Goal: Task Accomplishment & Management: Use online tool/utility

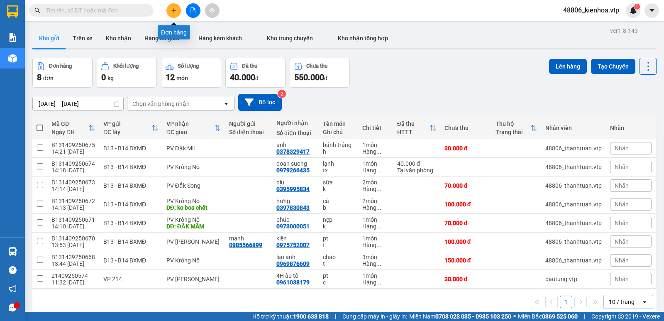
click at [174, 13] on icon "plus" at bounding box center [174, 10] width 6 height 6
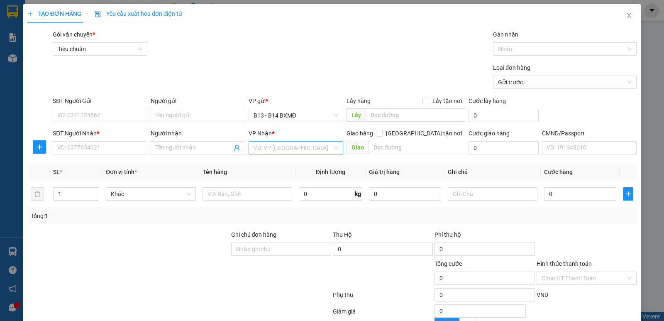
drag, startPoint x: 267, startPoint y: 144, endPoint x: 266, endPoint y: 148, distance: 4.2
click at [267, 147] on input "search" at bounding box center [293, 148] width 79 height 12
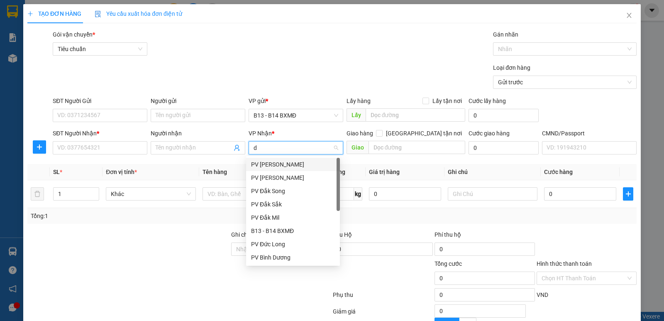
type input "dm"
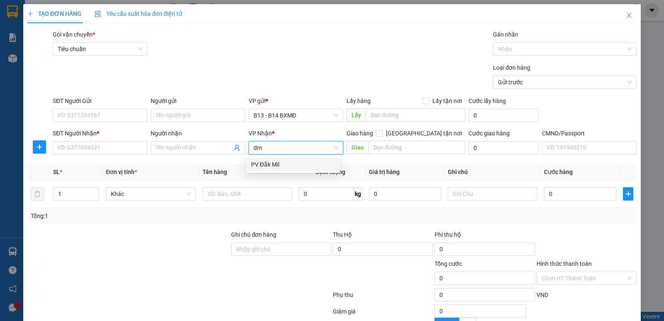
drag, startPoint x: 287, startPoint y: 161, endPoint x: 273, endPoint y: 162, distance: 13.7
click at [286, 161] on div "PV Đắk Mil" at bounding box center [293, 164] width 84 height 9
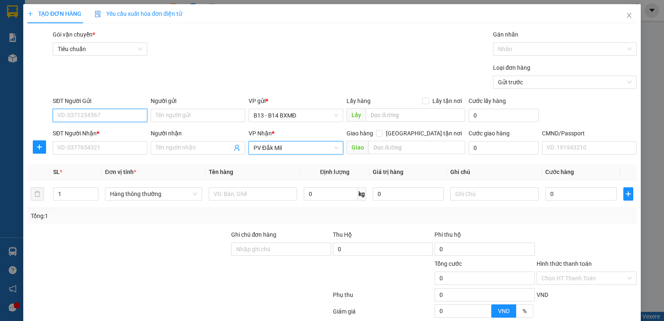
click at [109, 114] on input "SĐT Người Gửi" at bounding box center [100, 115] width 95 height 13
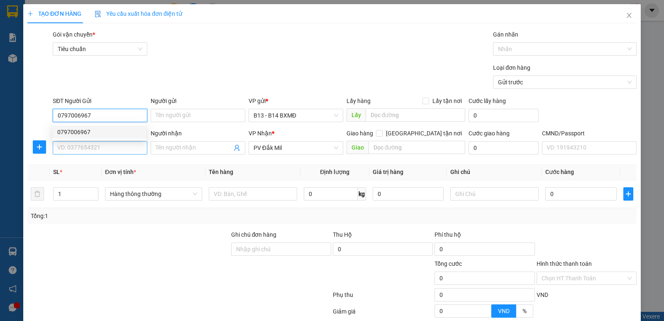
type input "0797006967"
click at [99, 152] on input "SĐT Người Nhận *" at bounding box center [100, 147] width 95 height 13
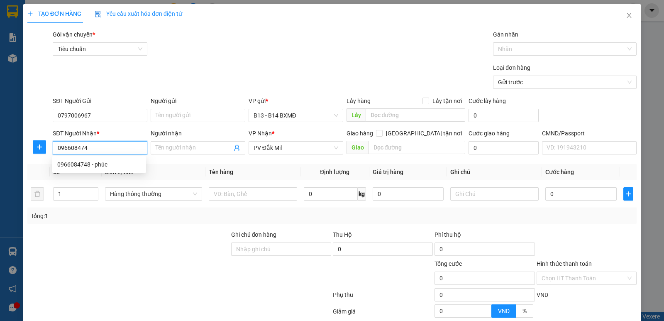
type input "0966084748"
click at [94, 166] on div "0966084748 - phúc" at bounding box center [99, 164] width 84 height 9
type input "phúc"
type input "0966084748"
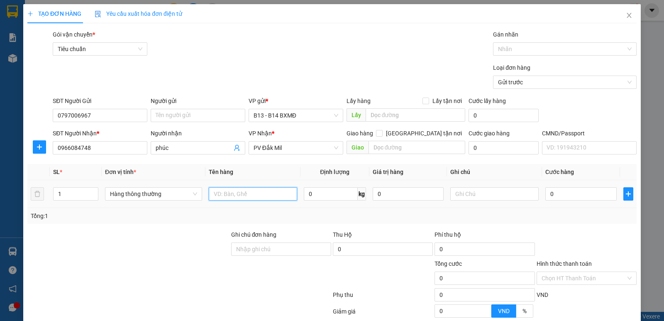
click at [269, 196] on input "text" at bounding box center [253, 193] width 88 height 13
type input "tue điện"
click at [501, 196] on input "text" at bounding box center [494, 193] width 88 height 13
type input "k"
type input "5"
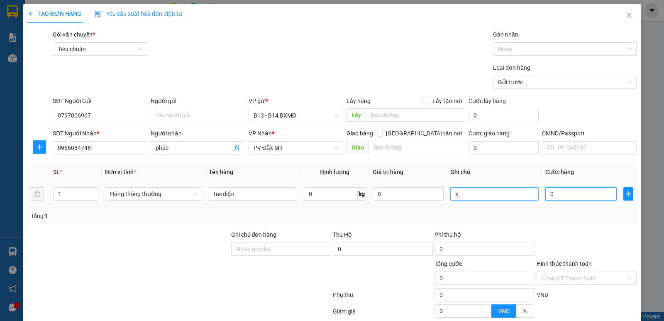
type input "5"
type input "50"
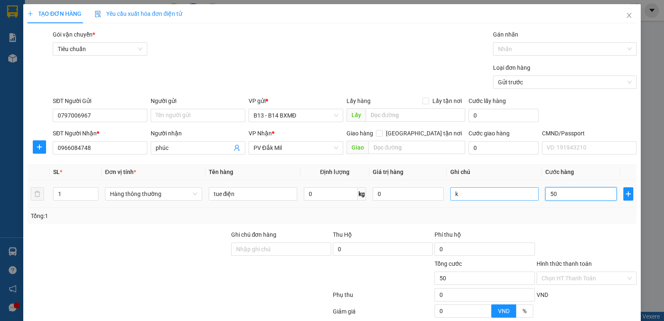
type input "500"
type input "5.000"
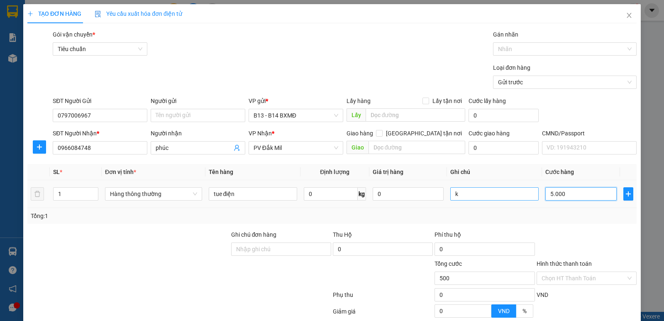
type input "5.000"
type input "50.000"
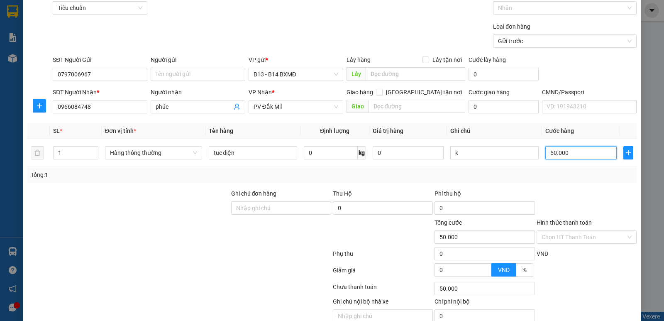
scroll to position [78, 0]
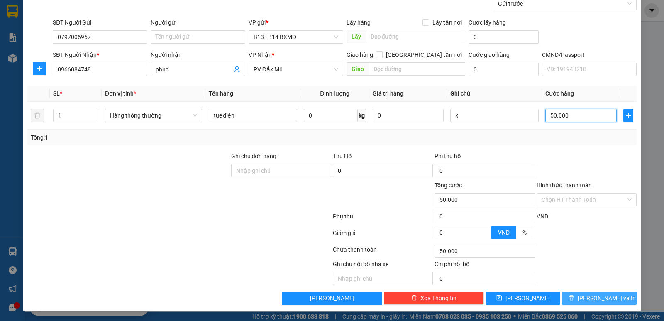
type input "50.000"
click at [595, 302] on span "Lưu và In" at bounding box center [607, 297] width 58 height 9
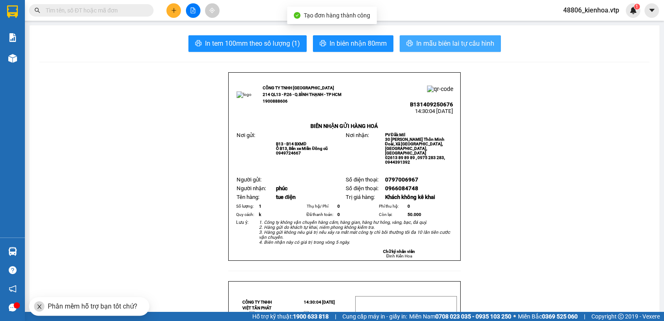
click at [457, 41] on span "In mẫu biên lai tự cấu hình" at bounding box center [455, 43] width 78 height 10
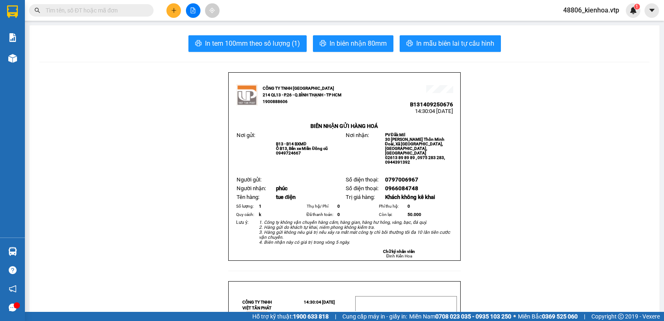
click at [106, 12] on input "text" at bounding box center [95, 10] width 98 height 9
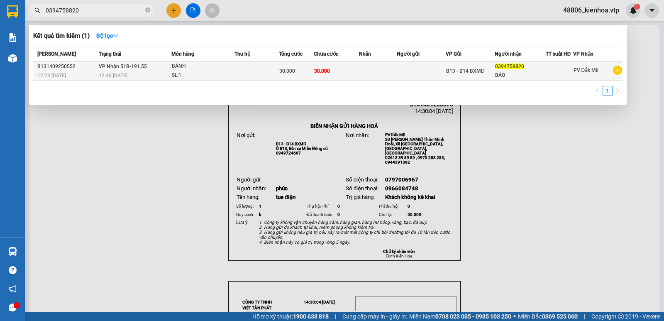
type input "0394758820"
click at [343, 75] on td "30.000" at bounding box center [337, 71] width 46 height 20
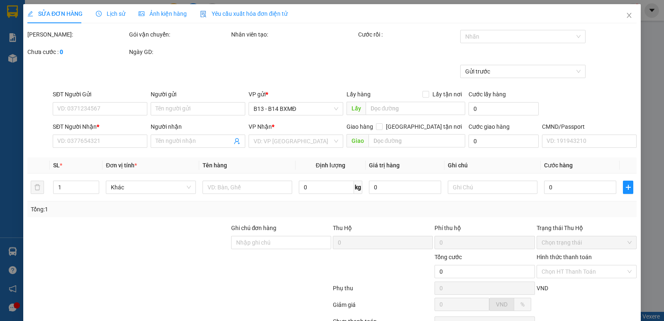
type input "1.500"
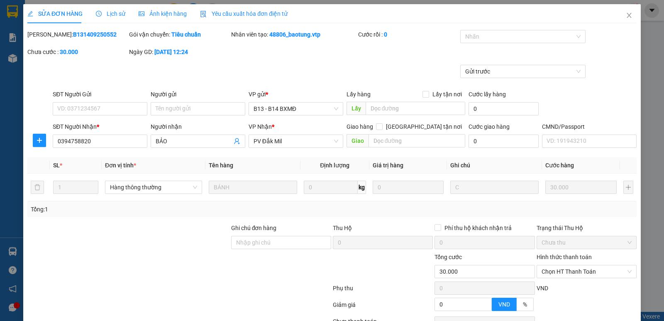
type input "0394758820"
type input "BẢO"
type input "30.000"
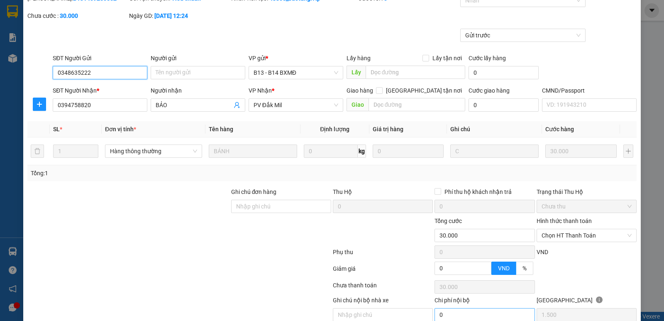
scroll to position [72, 0]
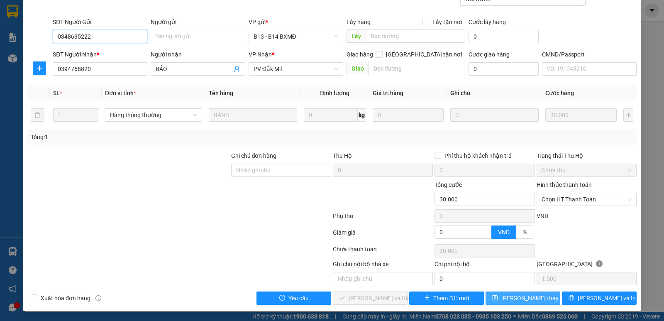
type input "0348635222"
click at [498, 295] on icon "save" at bounding box center [495, 298] width 6 height 6
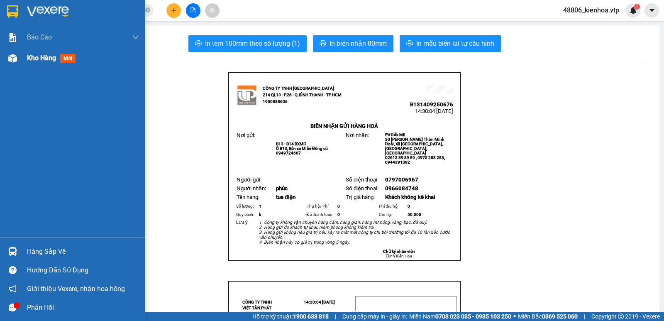
click at [39, 62] on span "Kho hàng" at bounding box center [41, 58] width 29 height 8
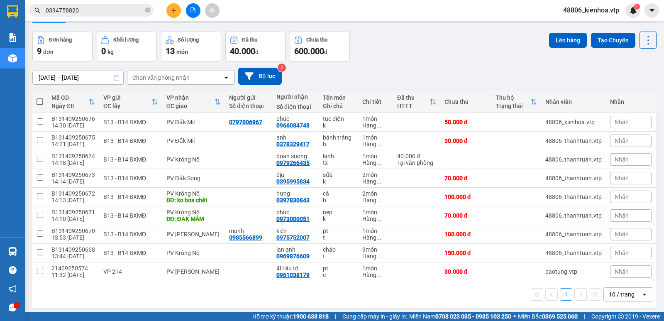
scroll to position [38, 0]
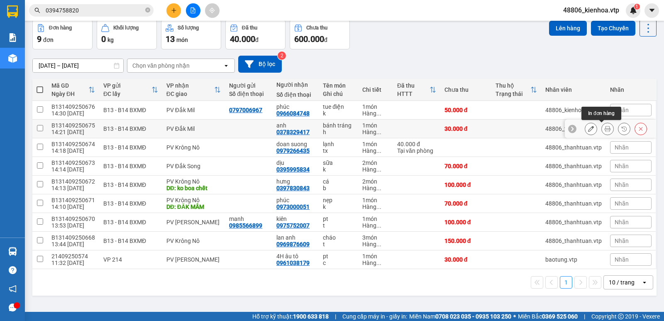
click at [605, 129] on icon at bounding box center [608, 129] width 6 height 6
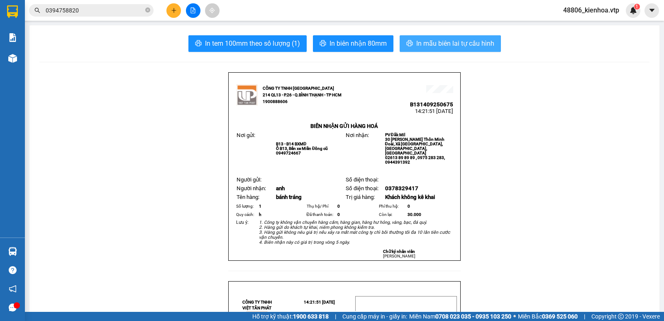
click at [424, 42] on span "In mẫu biên lai tự cấu hình" at bounding box center [455, 43] width 78 height 10
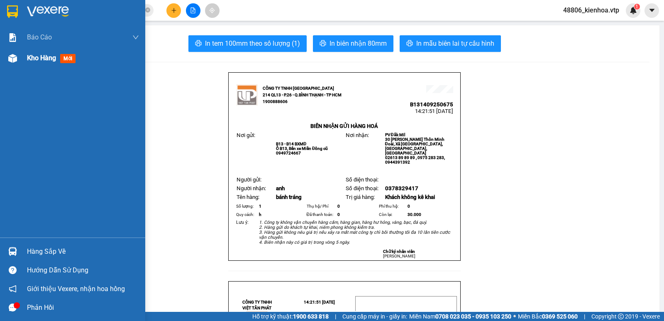
click at [44, 63] on div "Kho hàng mới" at bounding box center [53, 58] width 52 height 10
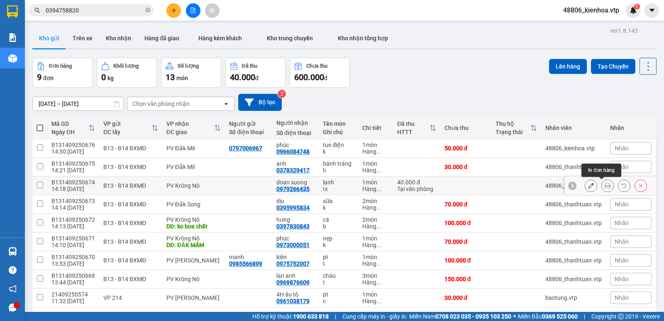
click at [605, 185] on icon at bounding box center [608, 186] width 6 height 6
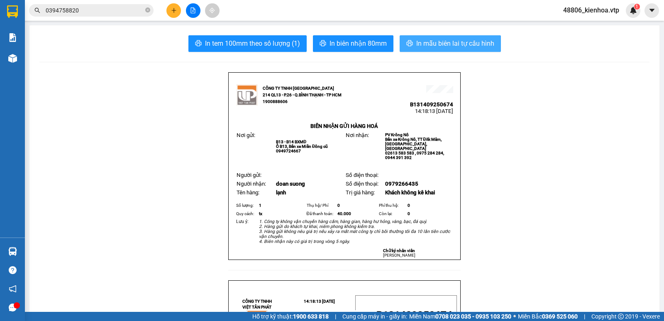
click at [461, 42] on span "In mẫu biên lai tự cấu hình" at bounding box center [455, 43] width 78 height 10
click at [171, 9] on icon "plus" at bounding box center [174, 10] width 6 height 6
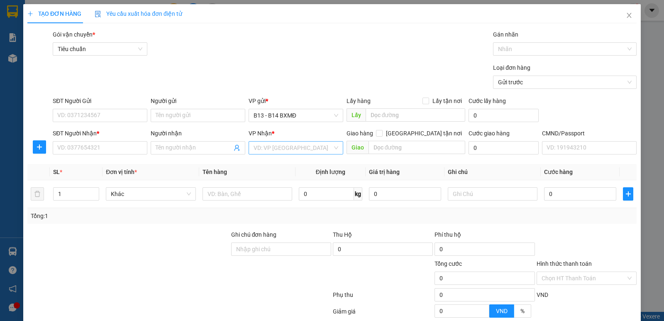
click at [286, 149] on input "search" at bounding box center [293, 148] width 79 height 12
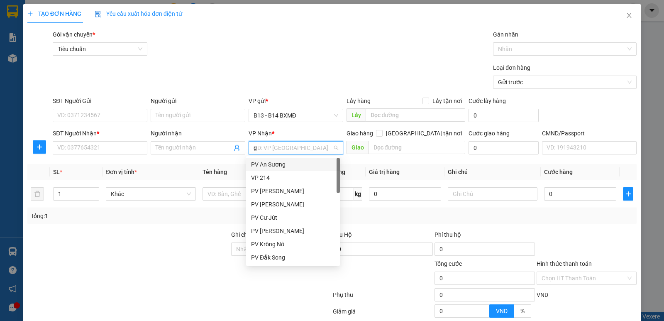
type input "gn"
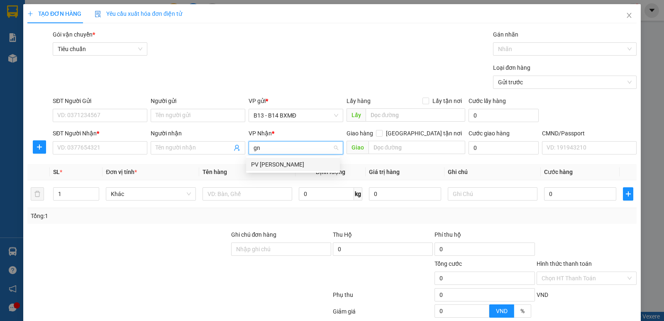
click at [280, 163] on div "PV [PERSON_NAME]" at bounding box center [293, 164] width 84 height 9
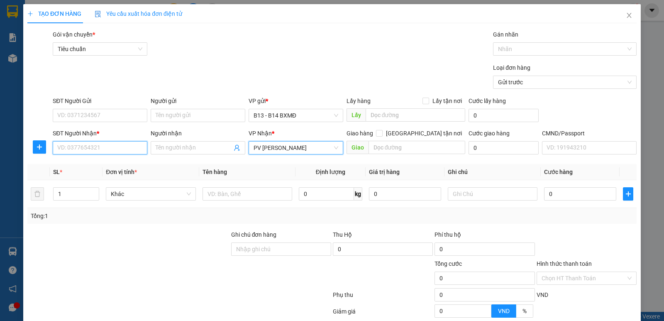
drag, startPoint x: 94, startPoint y: 147, endPoint x: 99, endPoint y: 147, distance: 5.0
click at [95, 147] on input "SĐT Người Nhận *" at bounding box center [100, 147] width 95 height 13
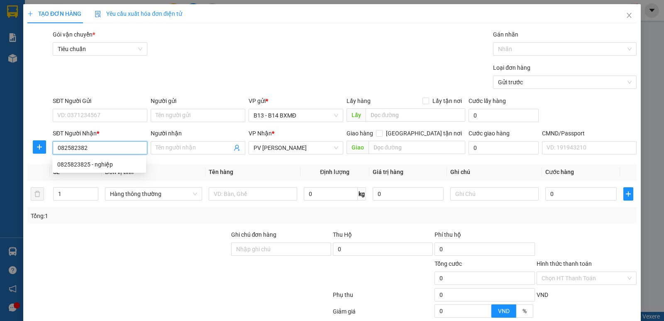
type input "0825823825"
click at [124, 165] on div "0825823825 - nghiệp" at bounding box center [99, 164] width 84 height 9
type input "nghiệp"
type input "0825823825"
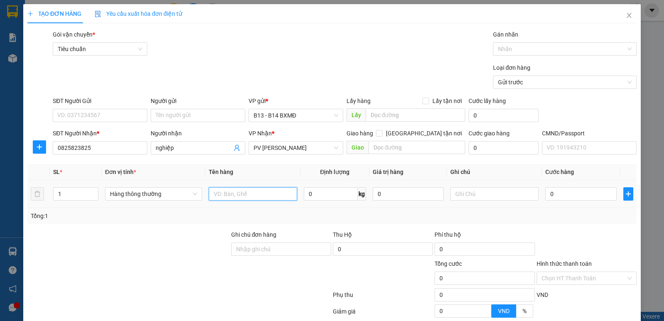
click at [256, 193] on input "text" at bounding box center [253, 193] width 88 height 13
type input "pk bếp"
drag, startPoint x: 72, startPoint y: 191, endPoint x: 49, endPoint y: 198, distance: 23.6
click at [50, 198] on td "1" at bounding box center [76, 194] width 52 height 28
type input "3"
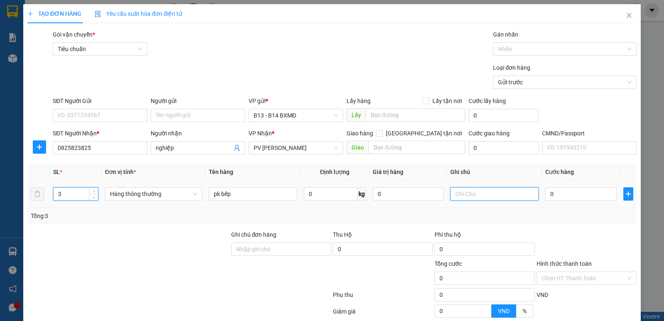
click at [474, 191] on input "text" at bounding box center [494, 193] width 88 height 13
type input "k"
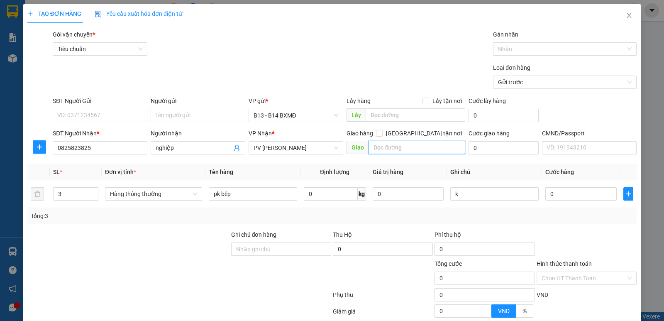
click at [389, 149] on input "text" at bounding box center [417, 147] width 97 height 13
type input "ko bao bể"
click at [574, 194] on input "0" at bounding box center [580, 193] width 71 height 13
type input "1"
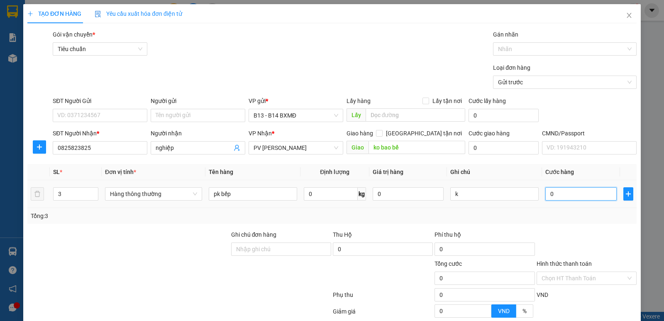
type input "1"
type input "15"
type input "150"
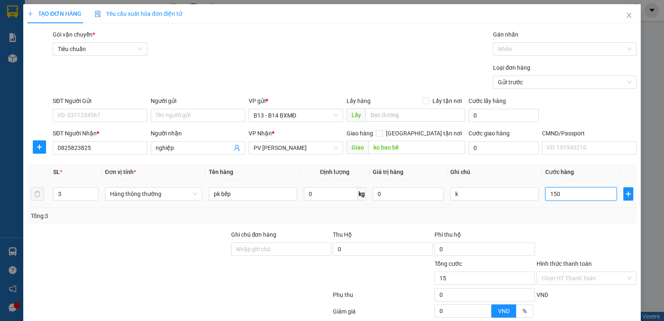
type input "150"
type input "1.500"
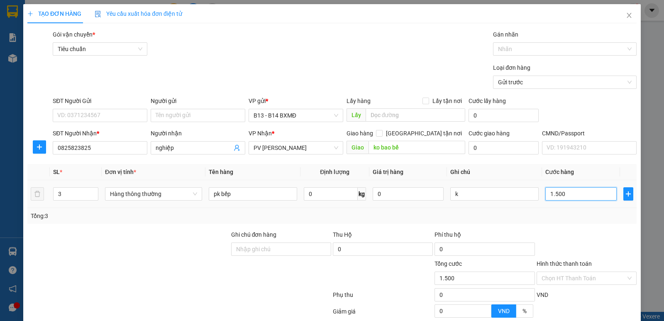
type input "15.000"
type input "150.000"
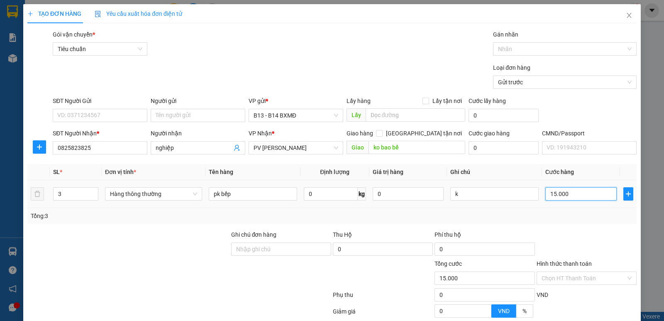
type input "150.000"
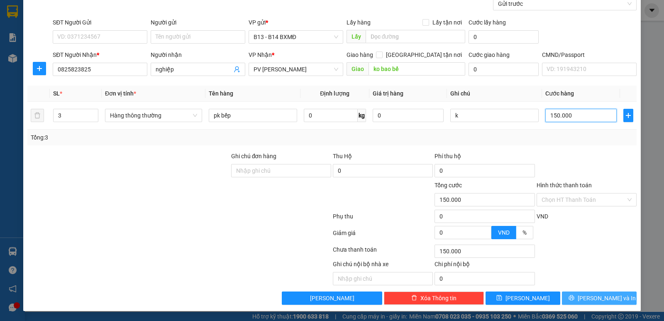
type input "150.000"
click at [583, 291] on button "Lưu và In" at bounding box center [599, 297] width 75 height 13
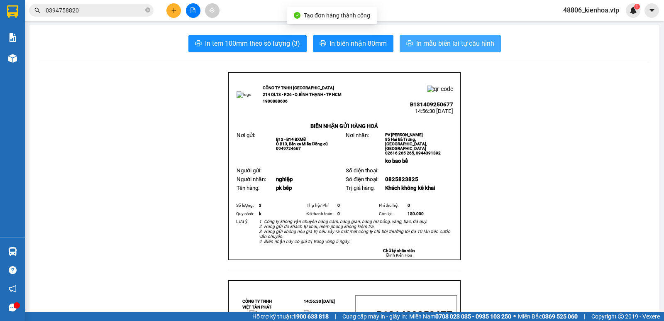
click at [485, 44] on span "In mẫu biên lai tự cấu hình" at bounding box center [455, 43] width 78 height 10
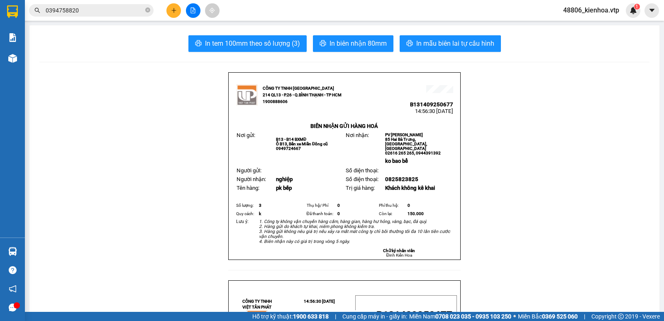
drag, startPoint x: 521, startPoint y: 87, endPoint x: 572, endPoint y: 7, distance: 95.1
click at [626, 5] on div "48806_kienhoa.vtp 1" at bounding box center [599, 10] width 84 height 15
click at [628, 11] on div "1" at bounding box center [633, 10] width 15 height 15
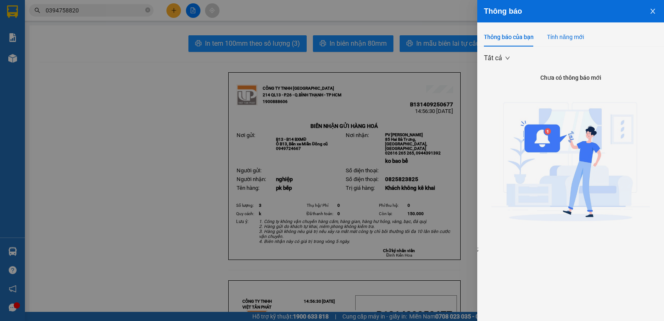
click at [569, 41] on div "Tính năng mới" at bounding box center [565, 36] width 37 height 9
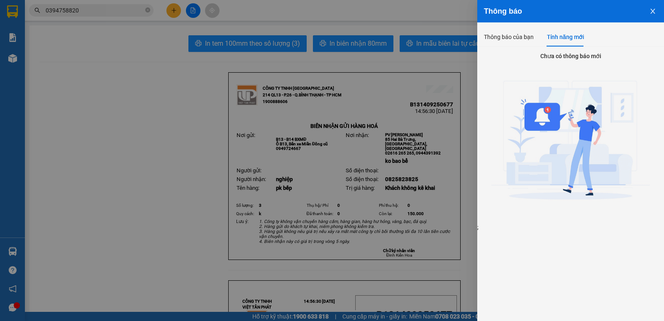
drag, startPoint x: 657, startPoint y: 12, endPoint x: 653, endPoint y: 20, distance: 8.5
click at [655, 12] on button "Close" at bounding box center [653, 10] width 22 height 21
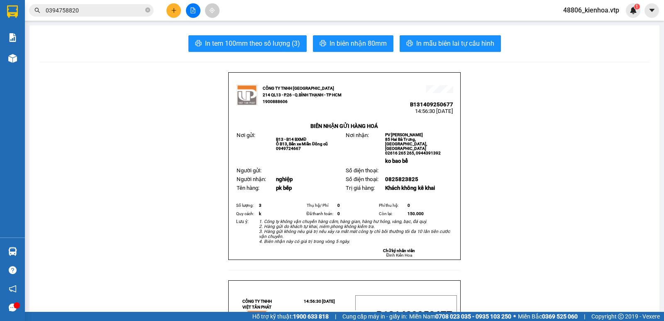
click at [110, 7] on input "0394758820" at bounding box center [95, 10] width 98 height 9
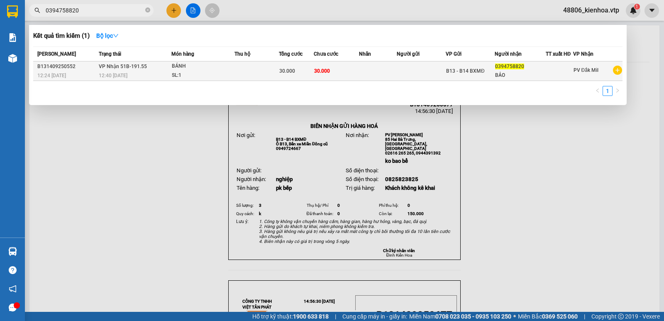
click at [185, 67] on div "BÁNH" at bounding box center [203, 66] width 62 height 9
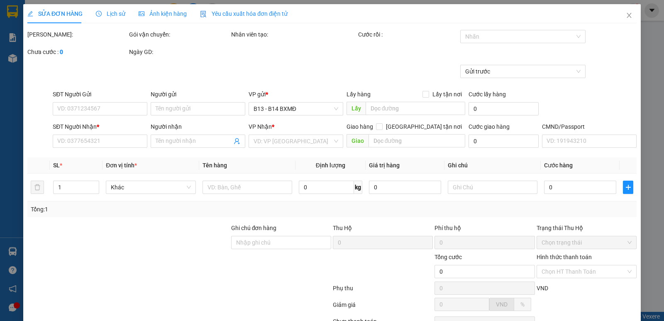
type input "1.500"
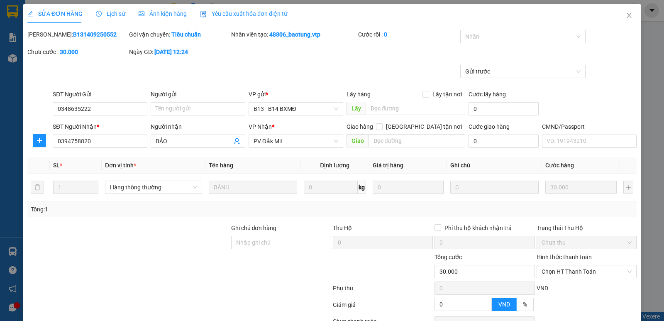
type input "0348635222"
type input "0394758820"
type input "BẢO"
type input "30.000"
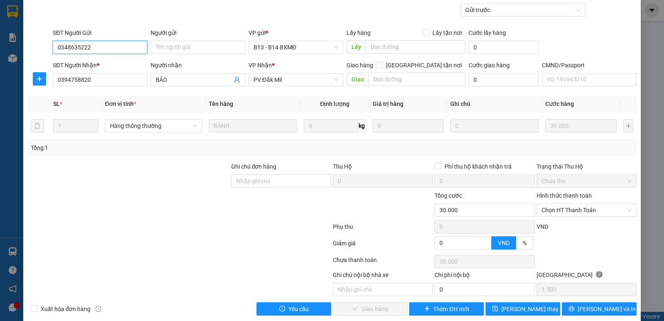
scroll to position [72, 0]
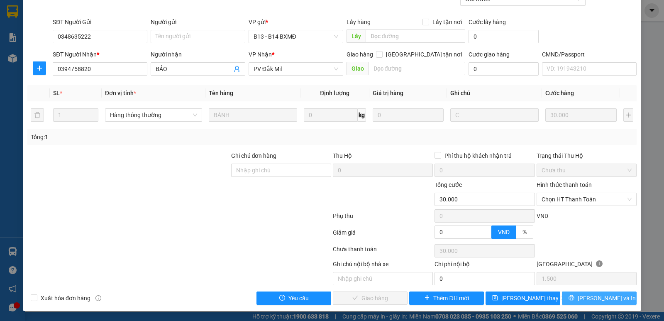
click at [586, 298] on button "Lưu và In" at bounding box center [599, 297] width 75 height 13
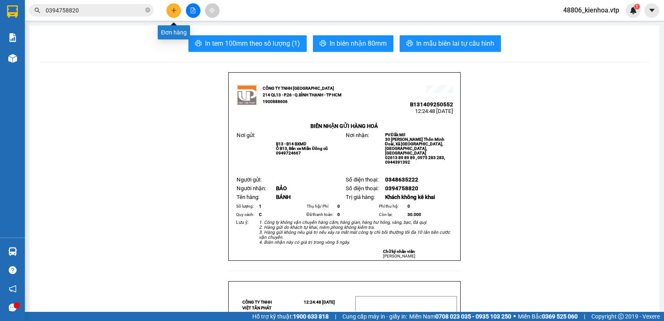
click at [176, 14] on button at bounding box center [173, 10] width 15 height 15
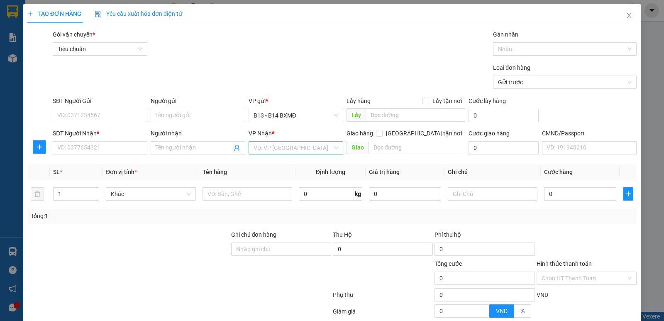
click at [277, 148] on input "search" at bounding box center [293, 148] width 79 height 12
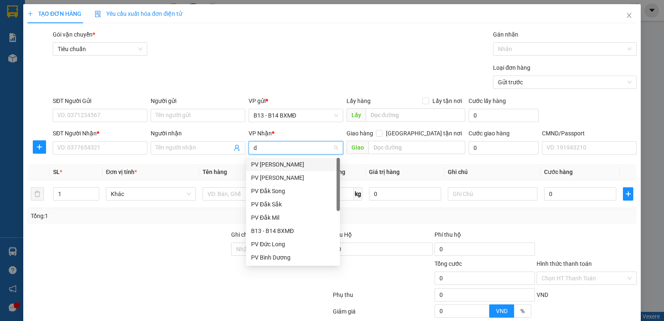
type input "dm"
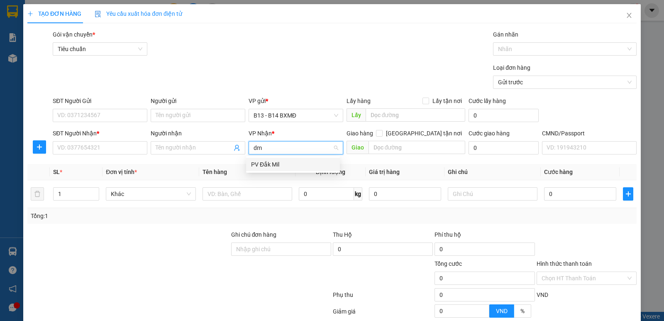
click at [273, 159] on div "PV Đắk Mil" at bounding box center [293, 164] width 94 height 13
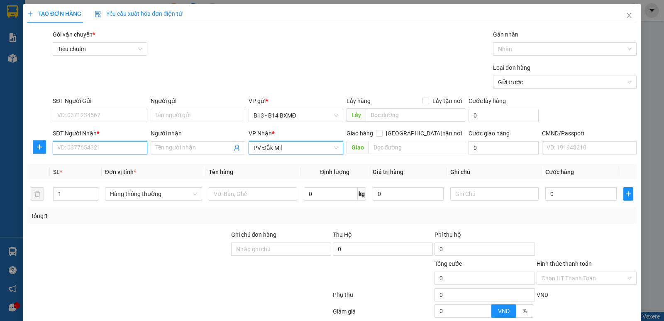
click at [75, 149] on input "SĐT Người Nhận *" at bounding box center [100, 147] width 95 height 13
type input "0812094097"
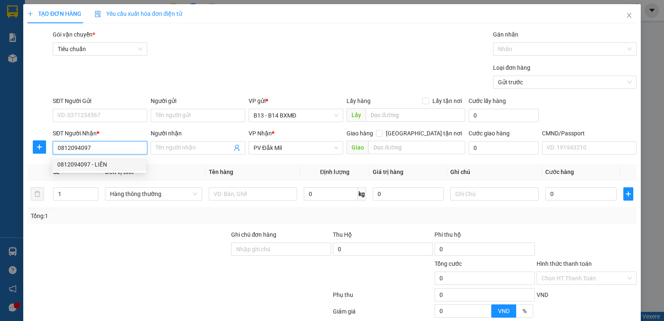
click at [87, 160] on div "0812094097 - LIÊN" at bounding box center [99, 164] width 84 height 9
type input "LIÊN"
type input "0812094097"
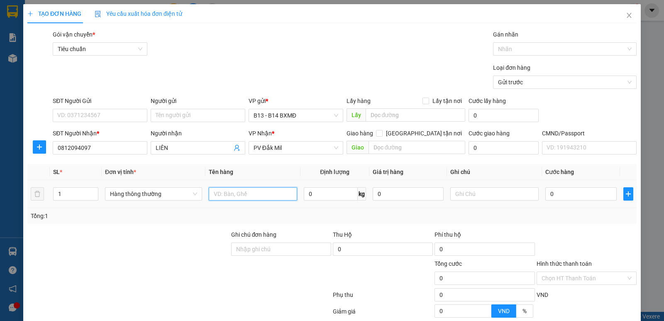
click at [227, 194] on input "text" at bounding box center [253, 193] width 88 height 13
type input "lạnh"
type input "tx"
click at [582, 193] on input "0" at bounding box center [580, 193] width 71 height 13
type input "8"
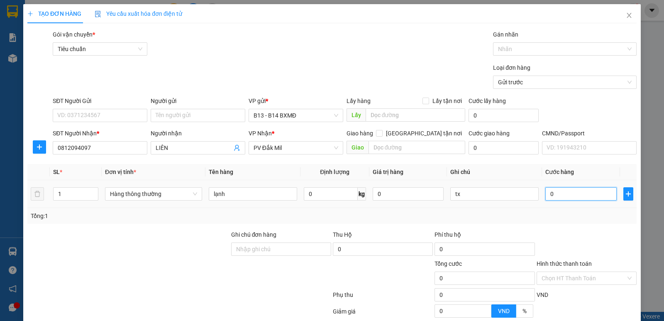
type input "8"
type input "80"
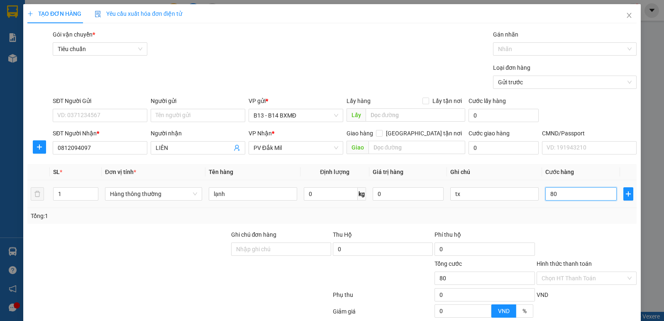
type input "800"
type input "8.000"
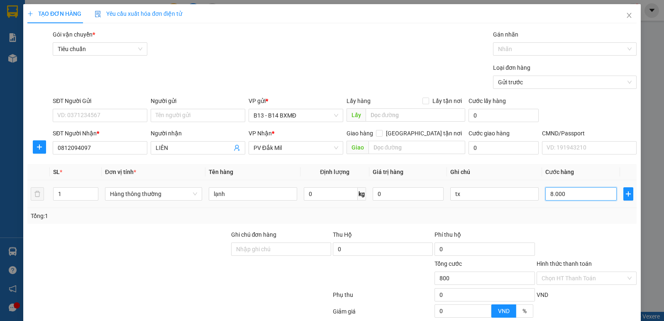
type input "8.000"
type input "80.000"
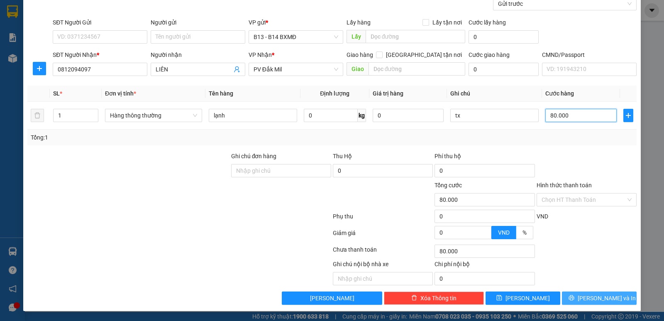
type input "80.000"
click at [611, 300] on button "Lưu và In" at bounding box center [599, 297] width 75 height 13
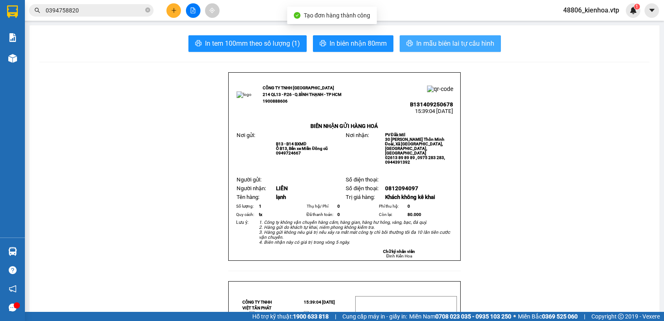
click at [455, 40] on span "In mẫu biên lai tự cấu hình" at bounding box center [455, 43] width 78 height 10
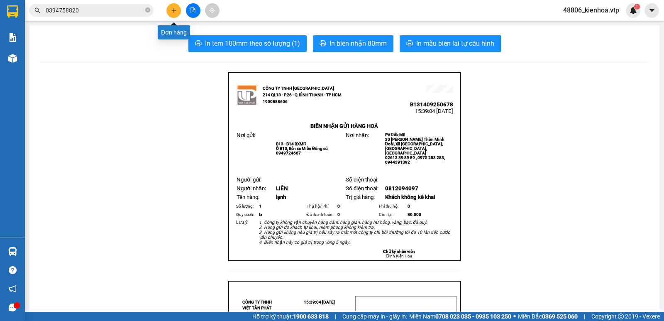
click at [171, 10] on icon "plus" at bounding box center [174, 10] width 6 height 6
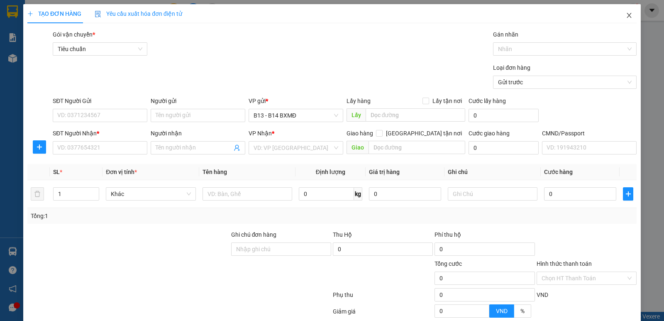
click at [626, 16] on icon "close" at bounding box center [629, 15] width 7 height 7
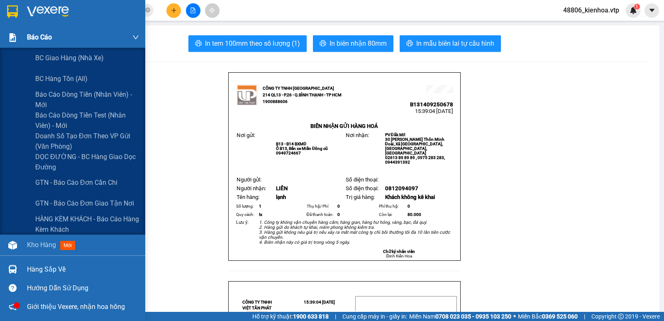
click at [29, 40] on span "Báo cáo" at bounding box center [39, 37] width 25 height 10
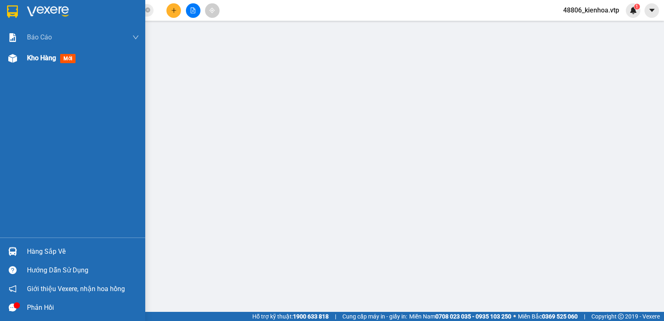
click at [47, 60] on span "Kho hàng" at bounding box center [41, 58] width 29 height 8
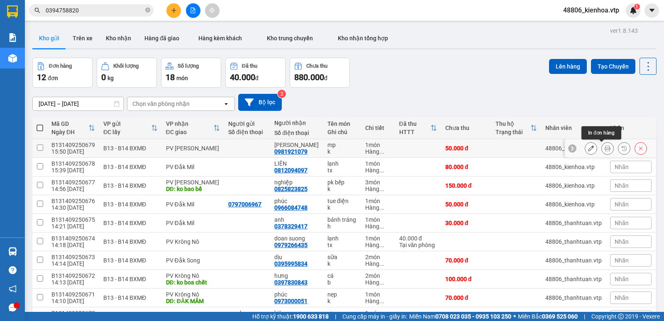
click at [605, 147] on icon at bounding box center [608, 148] width 6 height 6
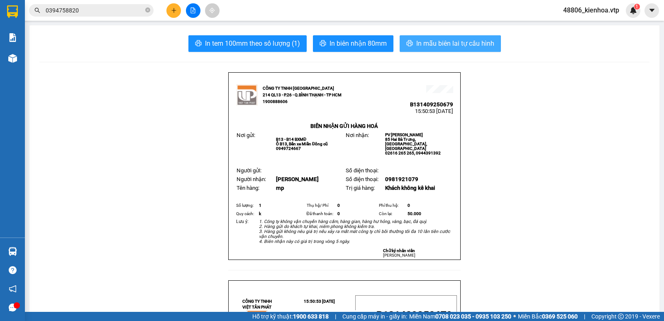
click at [416, 44] on span "In mẫu biên lai tự cấu hình" at bounding box center [455, 43] width 78 height 10
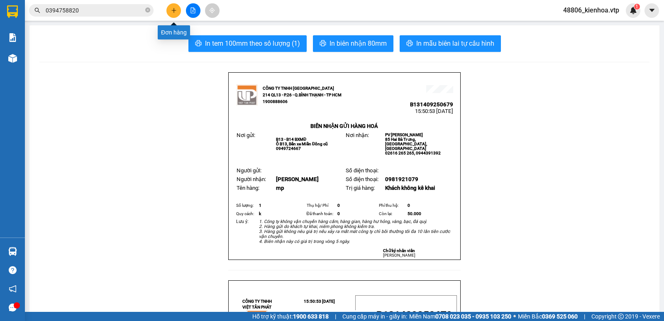
click at [174, 9] on icon "plus" at bounding box center [174, 10] width 6 height 6
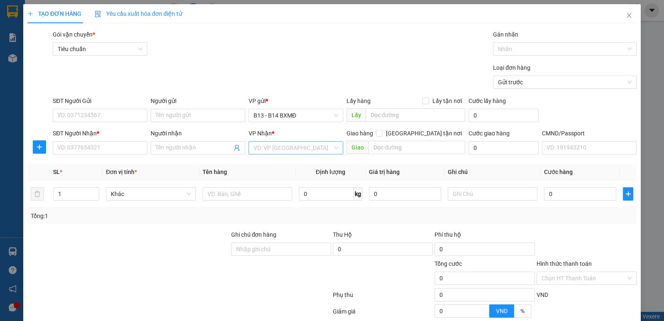
click at [279, 148] on input "search" at bounding box center [293, 148] width 79 height 12
type input "ds"
click at [277, 178] on div "PV Đắk Sắk" at bounding box center [293, 177] width 84 height 9
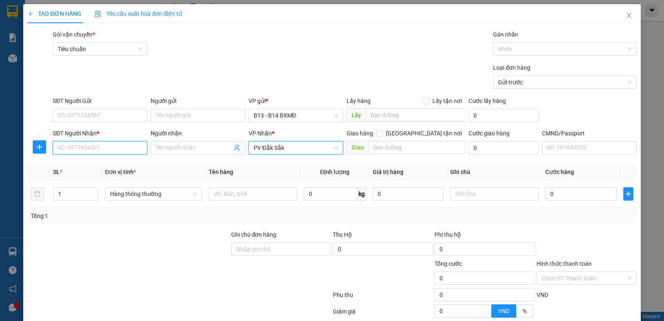
click at [100, 152] on input "SĐT Người Nhận *" at bounding box center [100, 147] width 95 height 13
type input "0399827742"
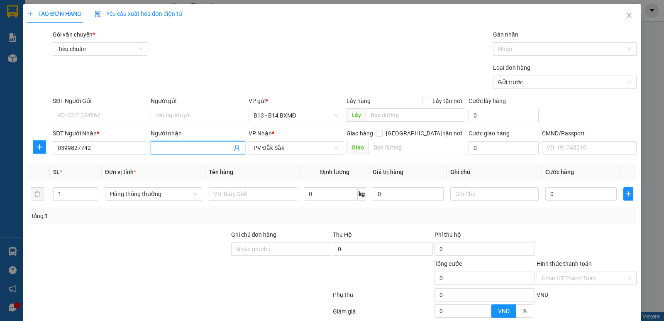
click at [199, 148] on input "Người nhận" at bounding box center [194, 147] width 76 height 9
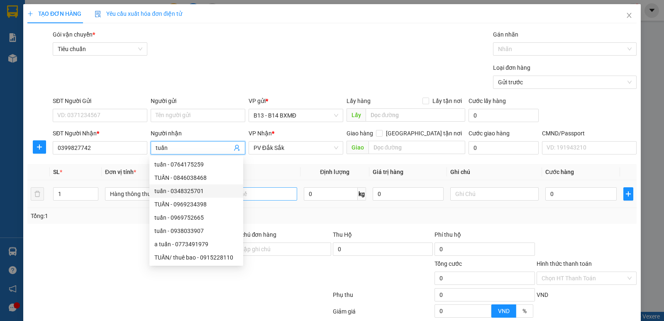
type input "tuấn"
click at [270, 192] on input "text" at bounding box center [253, 193] width 88 height 13
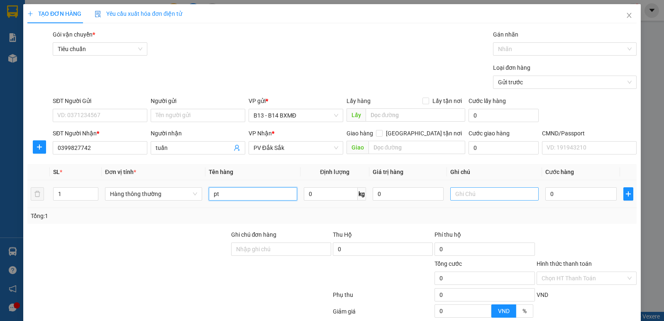
type input "pt"
click at [485, 194] on input "text" at bounding box center [494, 193] width 88 height 13
type input "h"
type input "3"
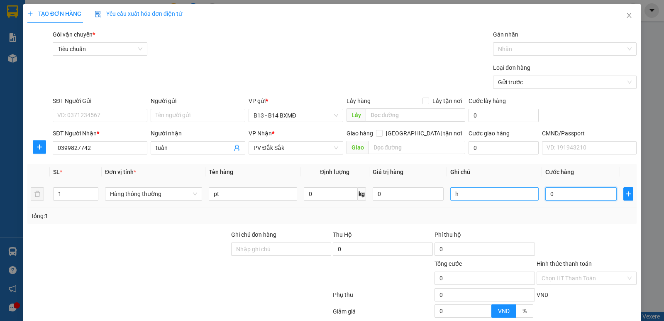
type input "3"
type input "30"
type input "300"
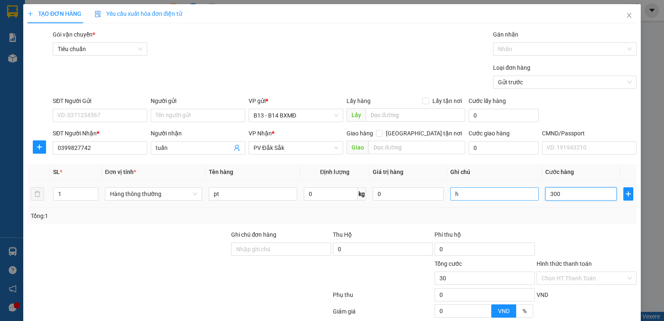
type input "300"
type input "3.000"
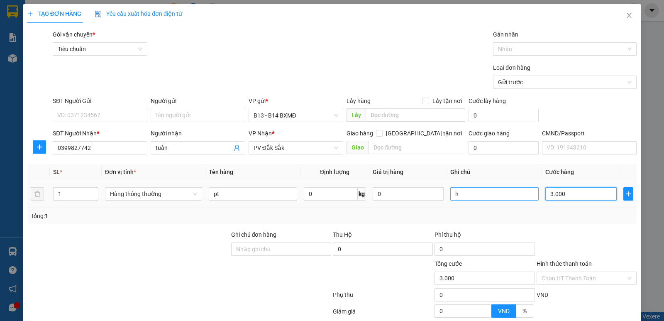
type input "30.000"
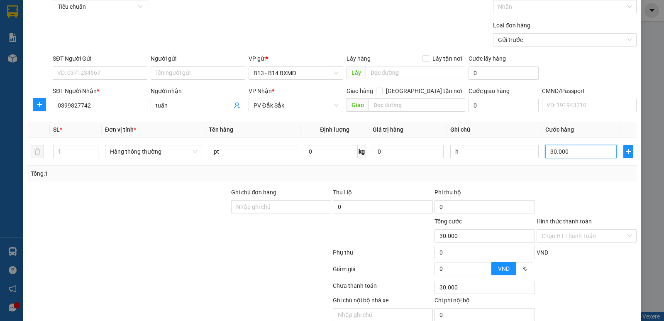
scroll to position [78, 0]
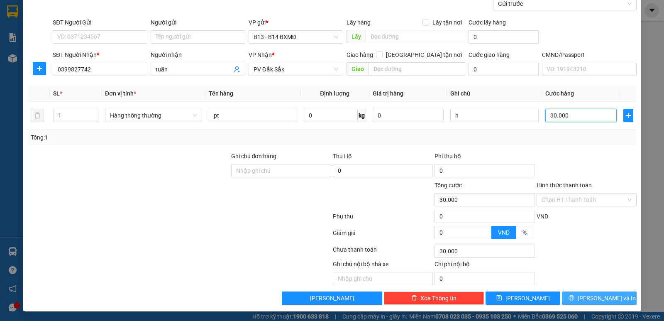
type input "30.000"
click at [601, 294] on span "Lưu và In" at bounding box center [607, 297] width 58 height 9
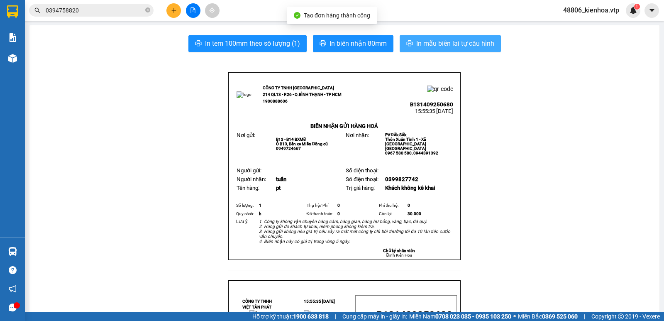
click at [446, 43] on span "In mẫu biên lai tự cấu hình" at bounding box center [455, 43] width 78 height 10
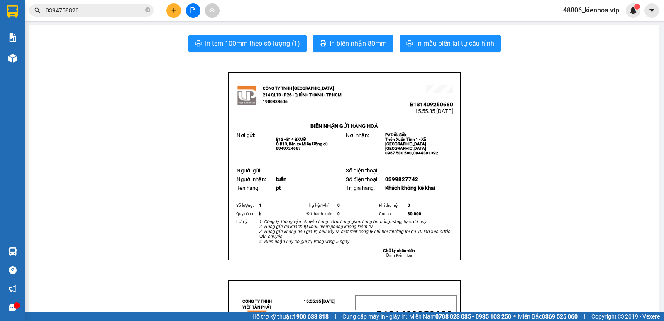
click at [169, 14] on button at bounding box center [173, 10] width 15 height 15
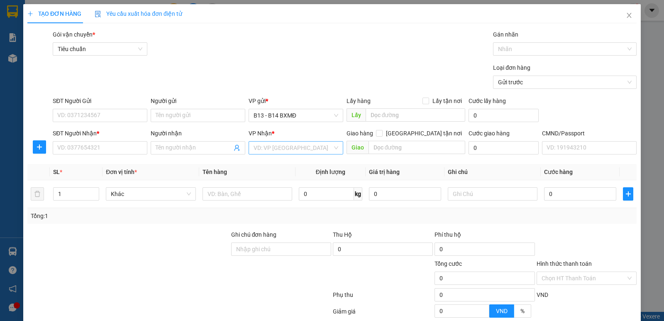
click at [303, 147] on input "search" at bounding box center [293, 148] width 79 height 12
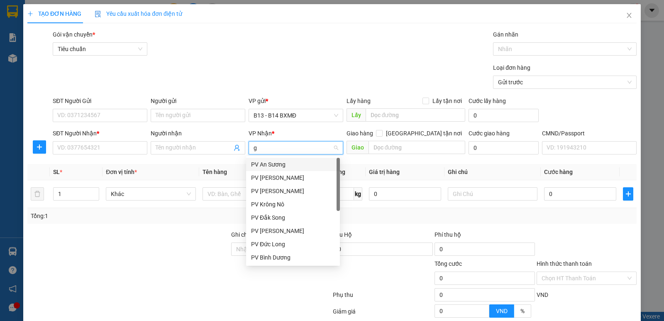
type input "gn"
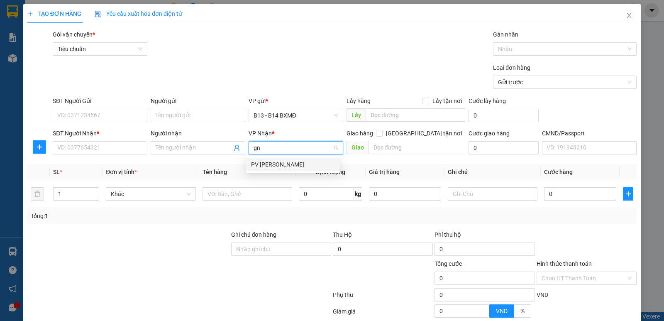
click at [283, 165] on div "PV [PERSON_NAME]" at bounding box center [293, 164] width 84 height 9
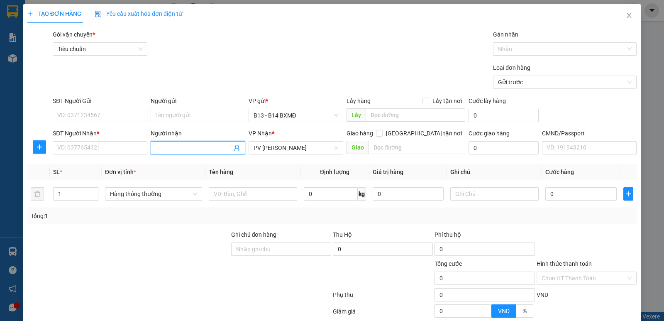
click at [170, 147] on input "Người nhận" at bounding box center [194, 147] width 76 height 9
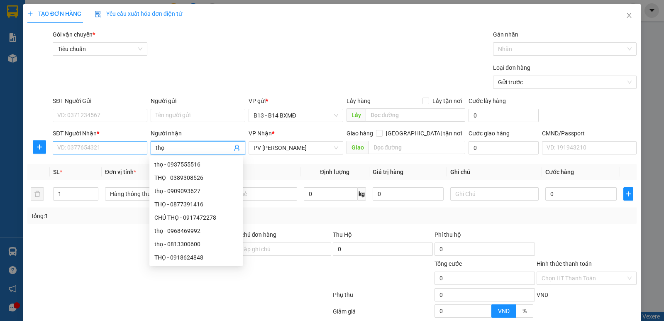
type input "thọ"
click at [84, 146] on input "SĐT Người Nhận *" at bounding box center [100, 147] width 95 height 13
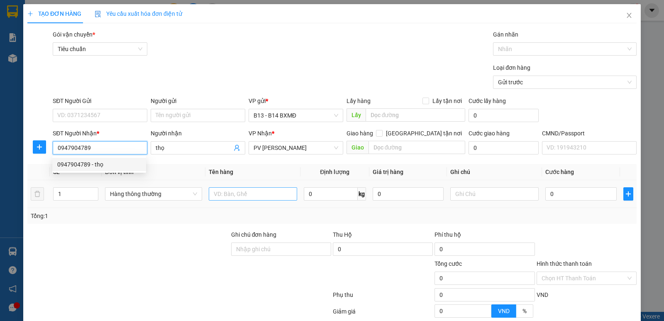
type input "0947904789"
click at [267, 194] on input "text" at bounding box center [253, 193] width 88 height 13
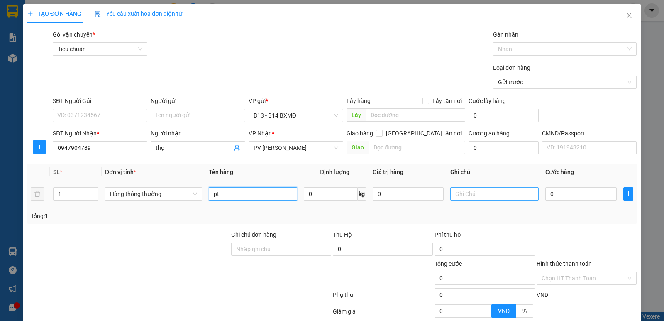
type input "pt"
click at [473, 195] on input "text" at bounding box center [494, 193] width 88 height 13
type input "h"
type input "3"
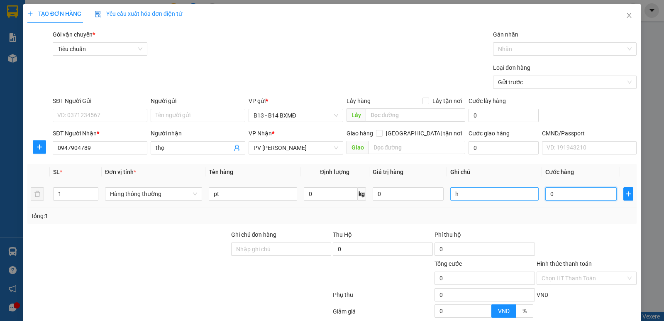
type input "3"
type input "30"
type input "300"
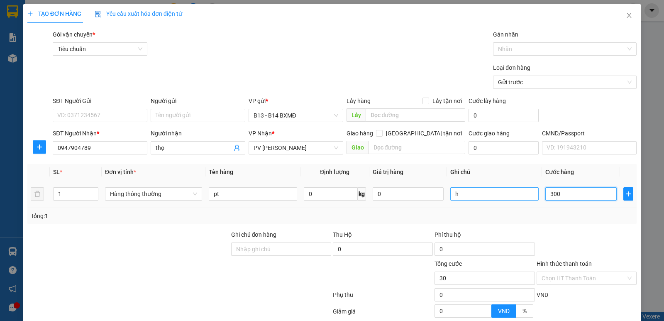
type input "300"
type input "3.000"
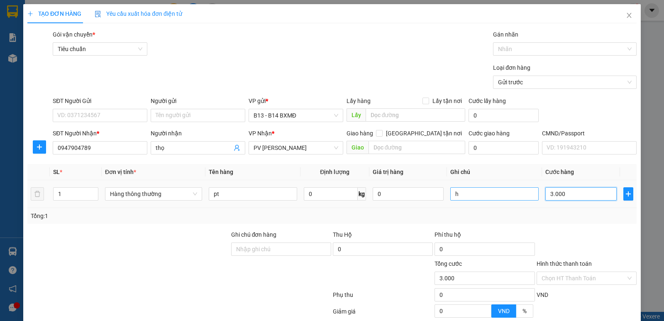
type input "30.000"
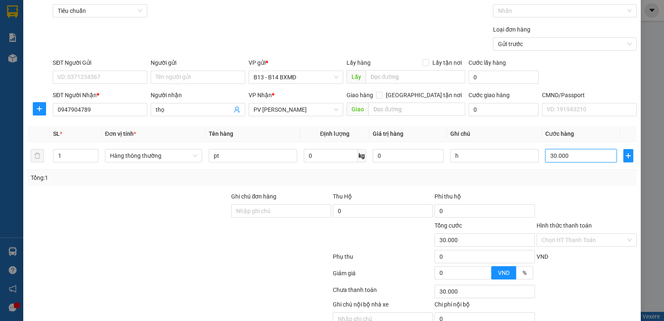
scroll to position [78, 0]
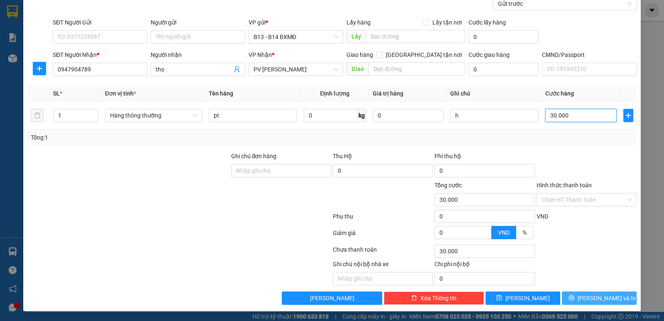
type input "30.000"
click at [613, 298] on button "Lưu và In" at bounding box center [599, 297] width 75 height 13
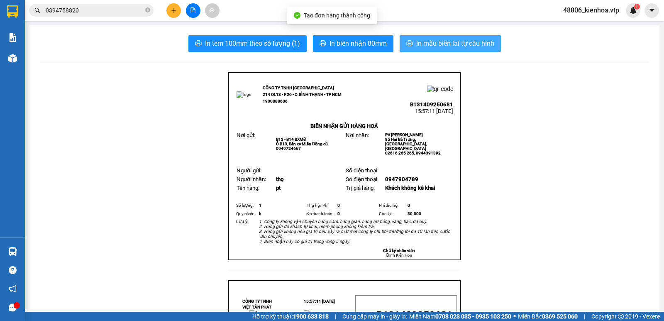
click at [406, 39] on button "In mẫu biên lai tự cấu hình" at bounding box center [450, 43] width 101 height 17
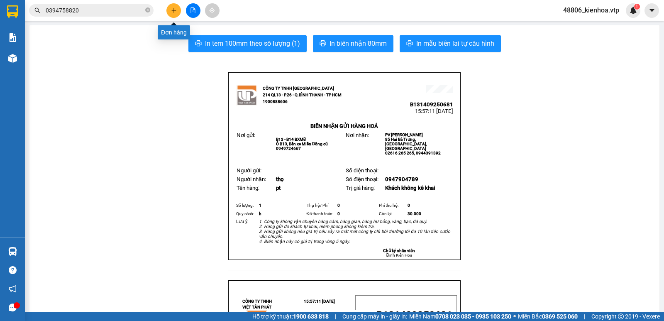
click at [174, 9] on icon "plus" at bounding box center [174, 10] width 6 height 6
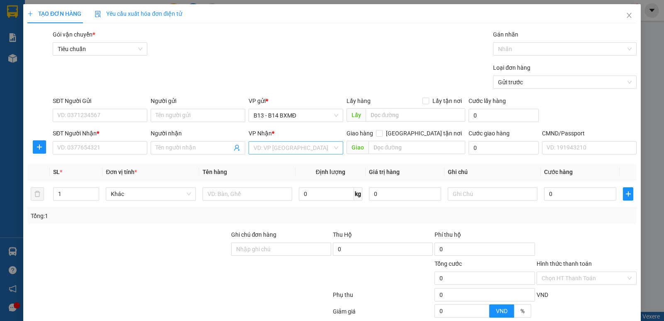
click at [271, 147] on input "search" at bounding box center [293, 148] width 79 height 12
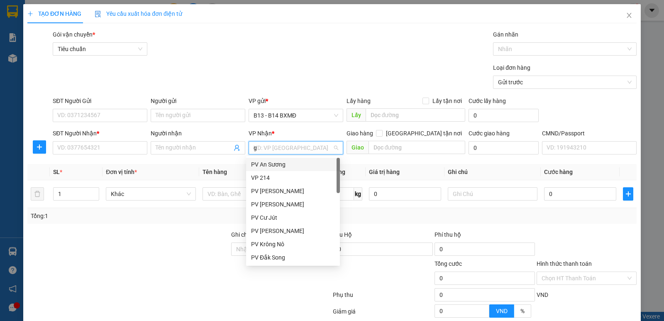
type input "gn"
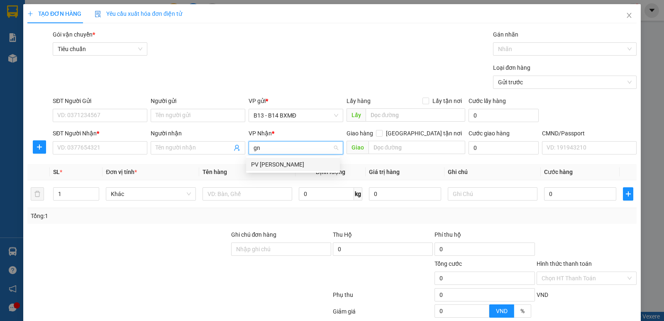
drag, startPoint x: 274, startPoint y: 163, endPoint x: 214, endPoint y: 155, distance: 60.7
click at [273, 164] on div "PV [PERSON_NAME]" at bounding box center [293, 164] width 84 height 9
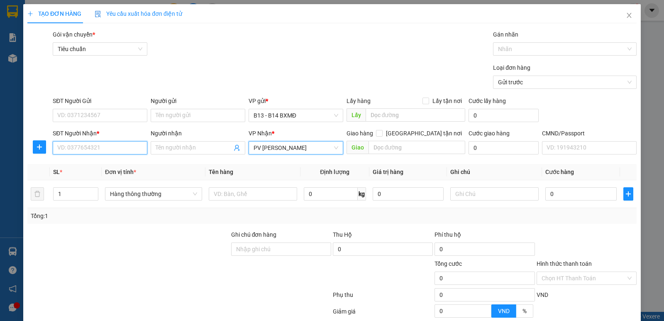
click at [90, 144] on input "SĐT Người Nhận *" at bounding box center [100, 147] width 95 height 13
type input "0388003522"
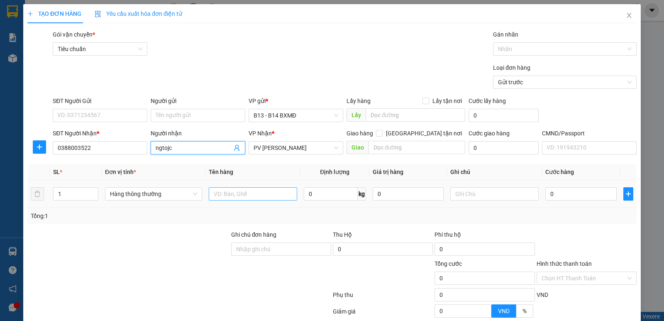
type input "ngtojc"
click at [255, 194] on input "text" at bounding box center [253, 193] width 88 height 13
type input "mực in"
click at [471, 191] on input "text" at bounding box center [494, 193] width 88 height 13
type input "c"
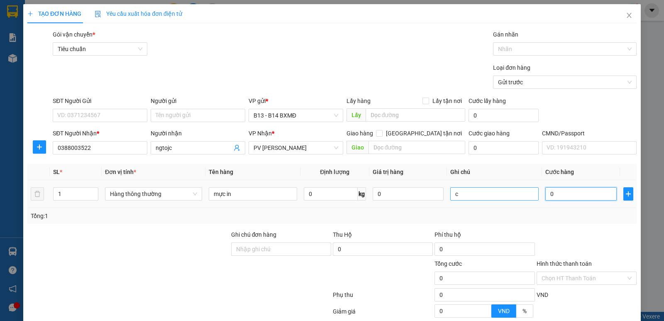
type input "3"
type input "30"
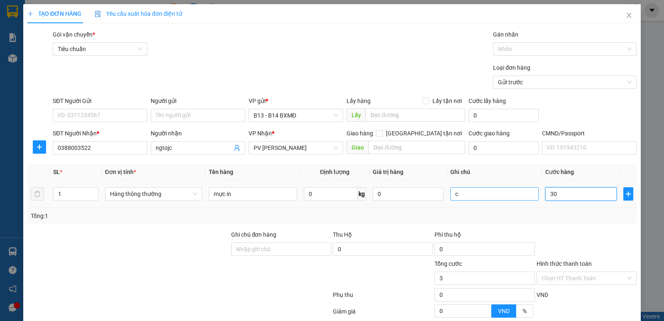
type input "30"
type input "300"
type input "3.000"
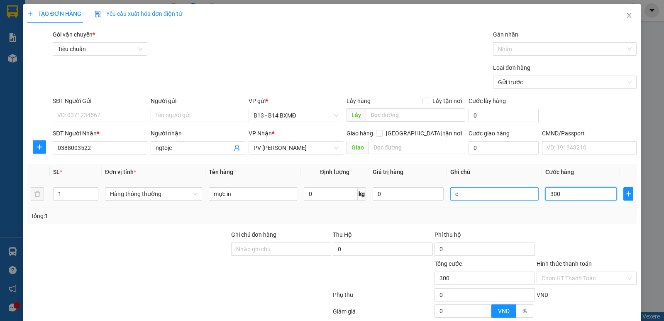
type input "3.000"
type input "30.000"
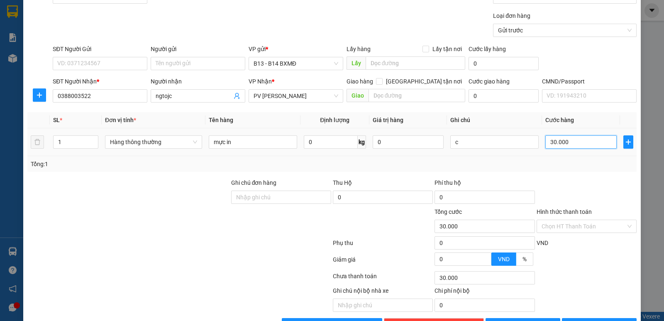
scroll to position [78, 0]
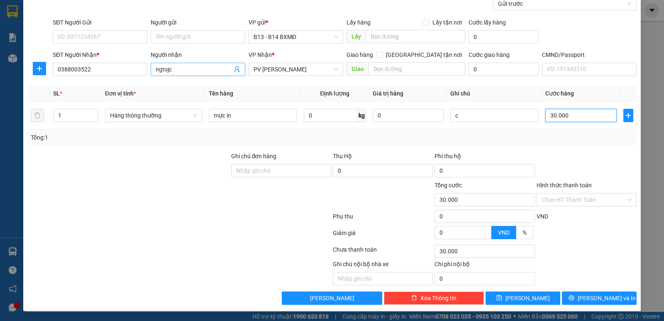
type input "30.000"
drag, startPoint x: 188, startPoint y: 70, endPoint x: 116, endPoint y: 73, distance: 71.4
click at [116, 73] on div "SĐT Người Nhận * 0388003522 Người nhận ngtojc ngtojc VP Nhận * PV Gia Nghĩa Gia…" at bounding box center [344, 64] width 587 height 29
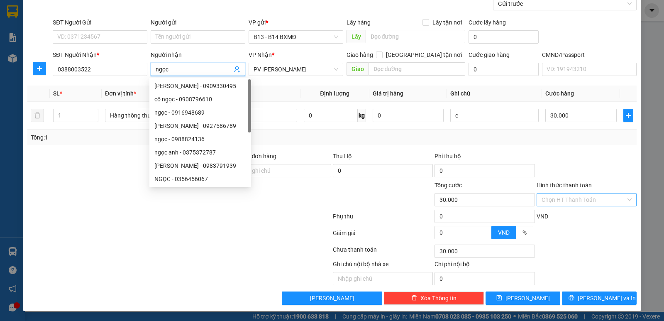
type input "ngọc"
click at [574, 198] on input "Hình thức thanh toán" at bounding box center [584, 199] width 84 height 12
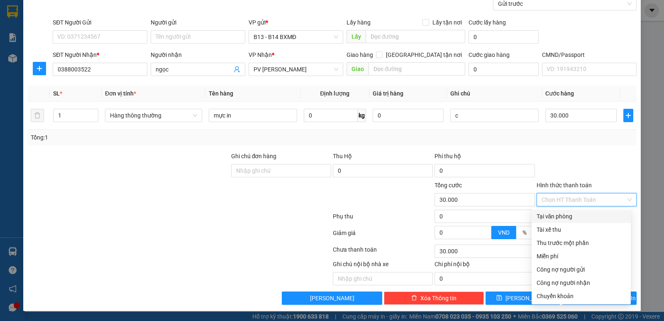
drag, startPoint x: 571, startPoint y: 213, endPoint x: 574, endPoint y: 225, distance: 13.2
click at [571, 213] on div "Tại văn phòng" at bounding box center [581, 216] width 89 height 9
type input "0"
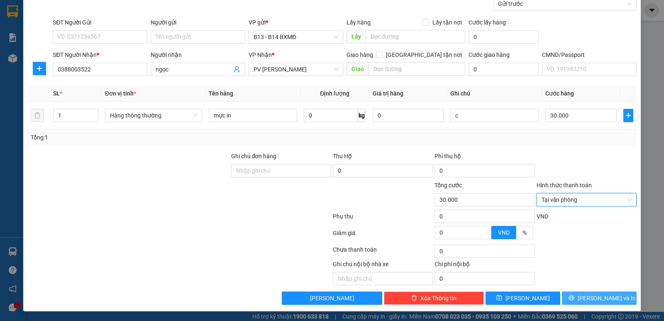
click at [585, 293] on button "Lưu và In" at bounding box center [599, 297] width 75 height 13
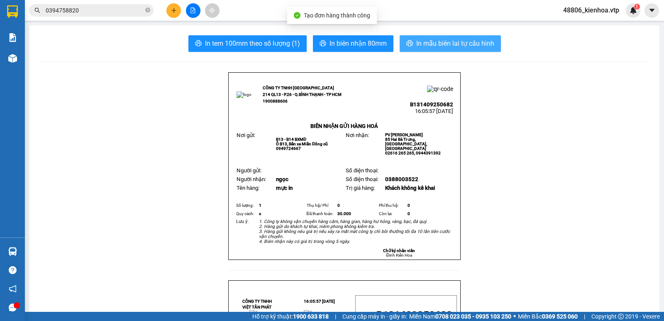
click at [441, 49] on span "In mẫu biên lai tự cấu hình" at bounding box center [455, 43] width 78 height 10
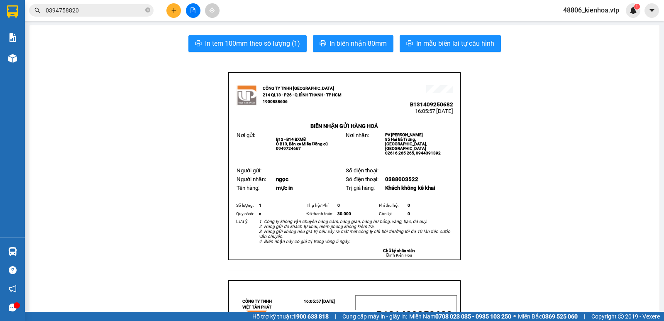
drag, startPoint x: 587, startPoint y: 107, endPoint x: 611, endPoint y: 7, distance: 103.2
click at [181, 11] on div at bounding box center [193, 10] width 62 height 15
click at [179, 10] on button at bounding box center [173, 10] width 15 height 15
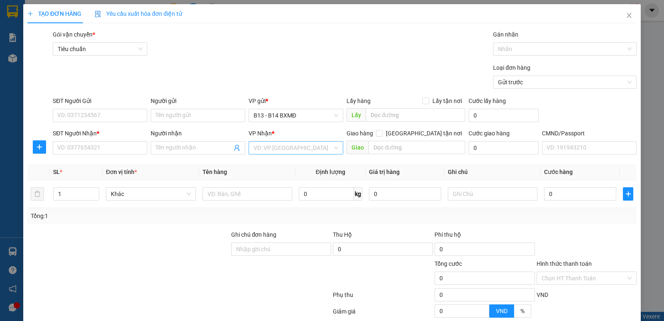
click at [291, 144] on input "search" at bounding box center [293, 148] width 79 height 12
type input "nd"
click at [290, 156] on div "VP Nhận * VD: VP Sài Gòn" at bounding box center [296, 143] width 95 height 29
click at [285, 164] on th "Tên hàng" at bounding box center [247, 172] width 96 height 16
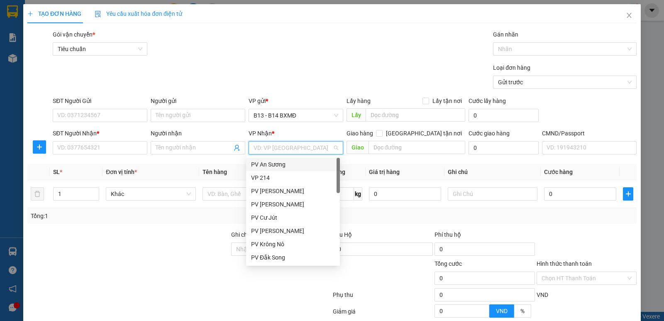
click at [285, 151] on input "search" at bounding box center [293, 148] width 79 height 12
type input "nd"
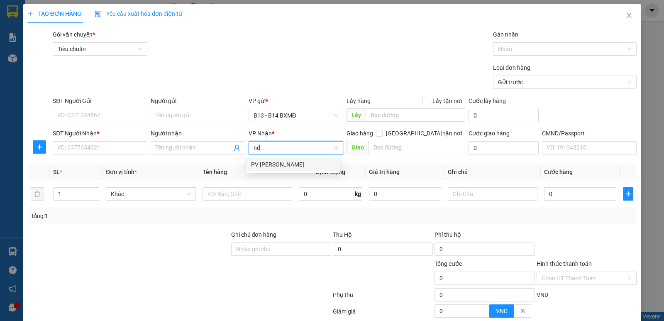
click at [281, 164] on div "PV Nam Đong" at bounding box center [293, 164] width 84 height 9
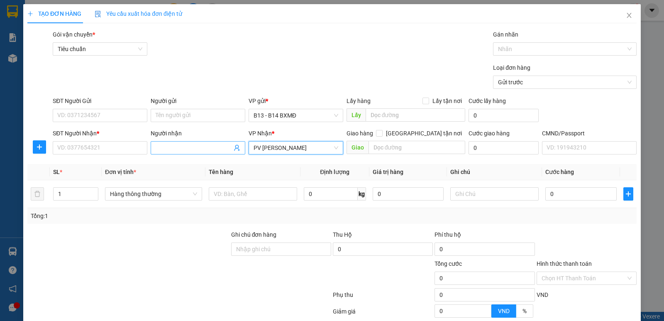
click at [190, 150] on input "Người nhận" at bounding box center [194, 147] width 76 height 9
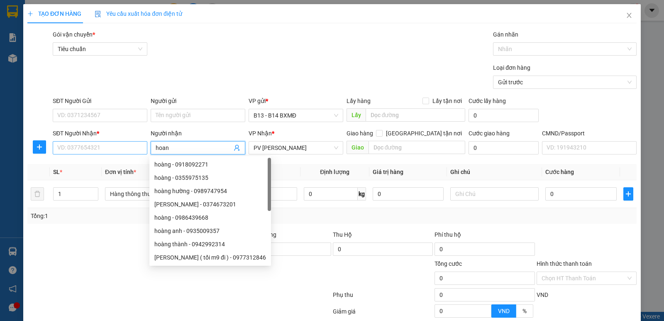
type input "hoan"
click at [90, 150] on input "SĐT Người Nhận *" at bounding box center [100, 147] width 95 height 13
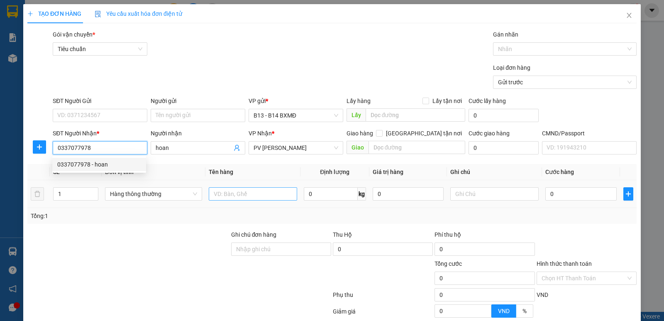
type input "0337077978"
click at [228, 196] on input "text" at bounding box center [253, 193] width 88 height 13
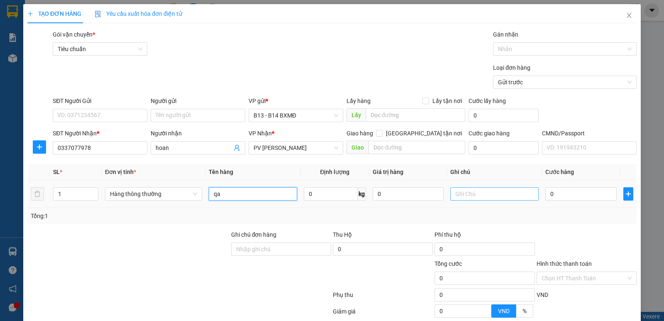
type input "qa"
click at [489, 193] on input "text" at bounding box center [494, 193] width 88 height 13
type input "c"
type input "4"
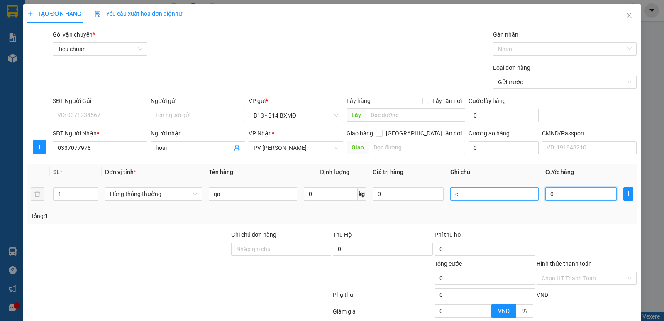
type input "4"
type input "40"
type input "400"
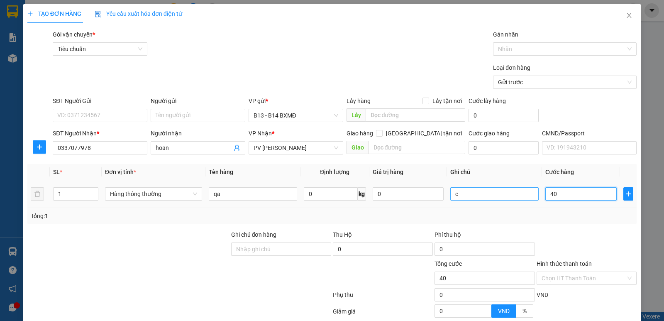
type input "400"
type input "4.000"
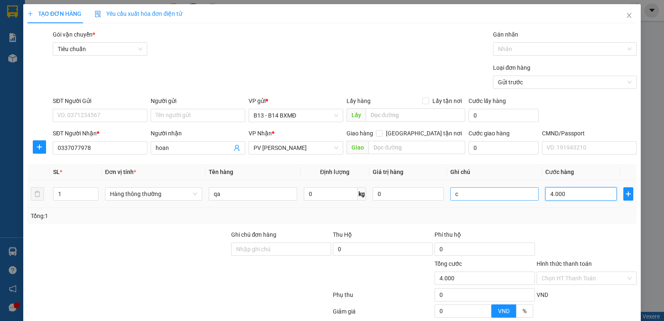
type input "40.000"
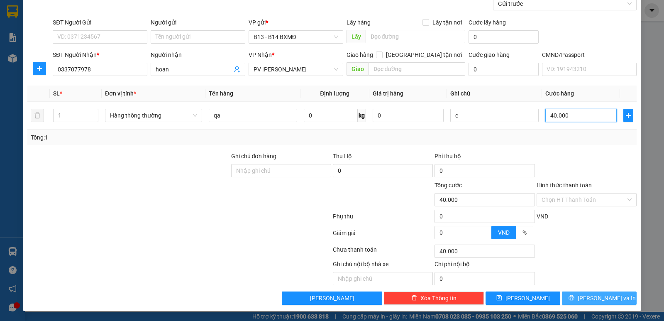
type input "40.000"
click at [621, 296] on button "Lưu và In" at bounding box center [599, 297] width 75 height 13
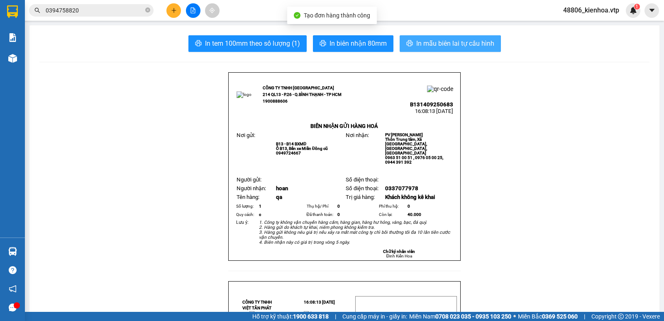
click at [471, 42] on span "In mẫu biên lai tự cấu hình" at bounding box center [455, 43] width 78 height 10
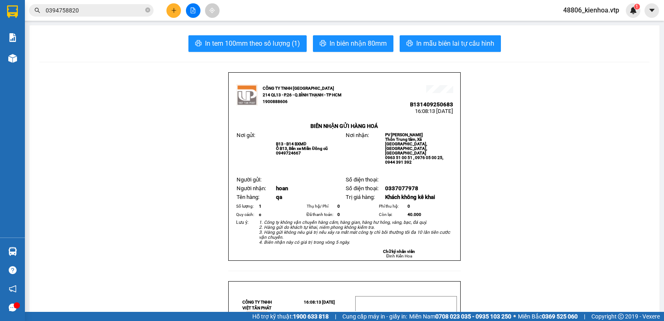
click at [176, 9] on icon "plus" at bounding box center [174, 10] width 6 height 6
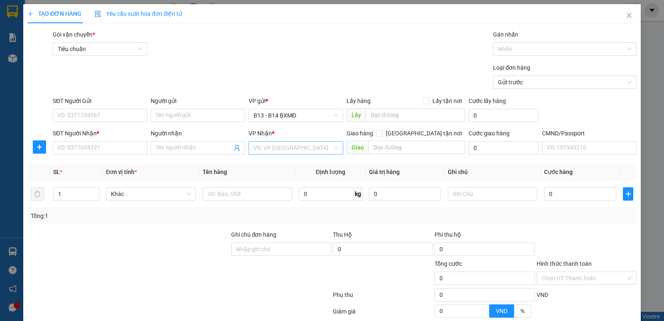
click at [276, 153] on input "search" at bounding box center [293, 148] width 79 height 12
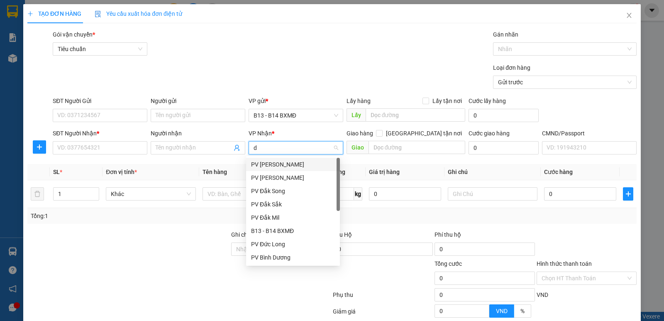
type input "dx"
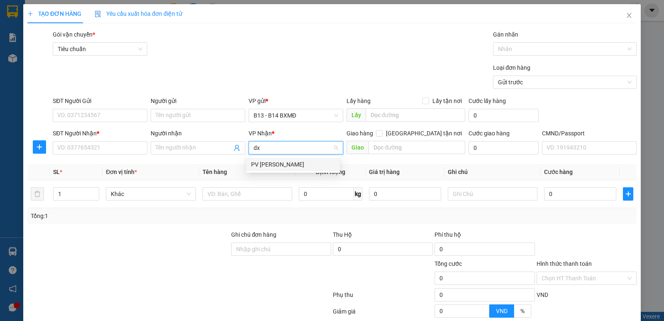
drag, startPoint x: 277, startPoint y: 166, endPoint x: 118, endPoint y: 128, distance: 163.3
click at [277, 164] on div "PV [PERSON_NAME]" at bounding box center [293, 164] width 84 height 9
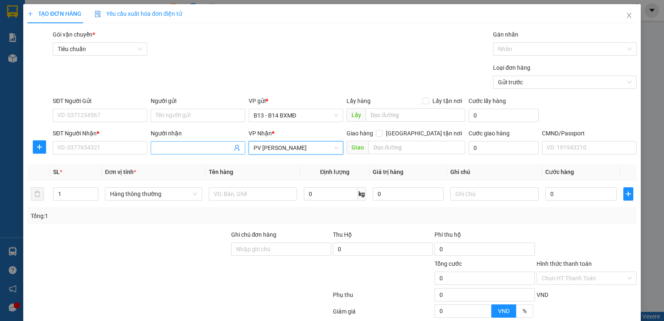
click at [182, 145] on input "Người nhận" at bounding box center [194, 147] width 76 height 9
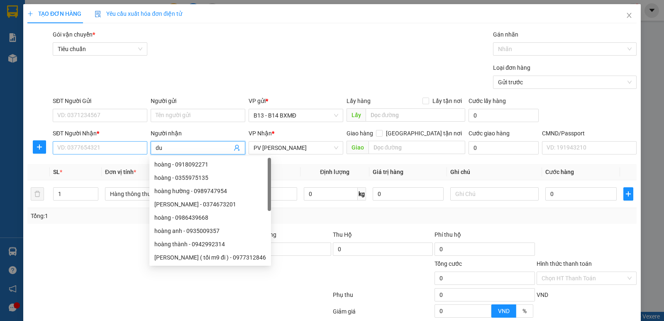
type input "du"
click at [118, 149] on input "SĐT Người Nhận *" at bounding box center [100, 147] width 95 height 13
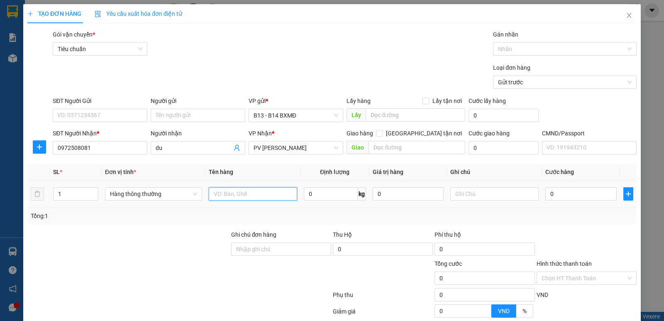
click at [227, 198] on input "text" at bounding box center [253, 193] width 88 height 13
click at [104, 145] on input "0972508081" at bounding box center [100, 147] width 95 height 13
type input "0972508086"
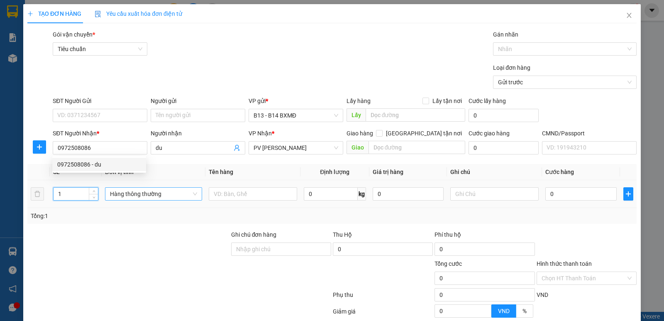
drag, startPoint x: 68, startPoint y: 198, endPoint x: 128, endPoint y: 196, distance: 60.2
click at [45, 201] on tr "1 Hàng thông thường 0 kg 0 0" at bounding box center [331, 194] width 609 height 28
type input "2"
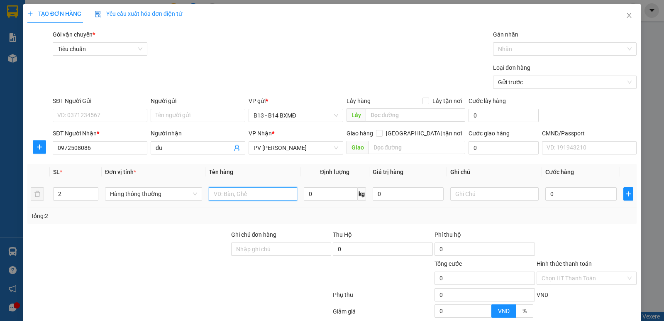
click at [229, 196] on input "text" at bounding box center [253, 193] width 88 height 13
type input "tc"
drag, startPoint x: 477, startPoint y: 189, endPoint x: 473, endPoint y: 190, distance: 4.2
click at [475, 190] on input "text" at bounding box center [494, 193] width 88 height 13
type input "k"
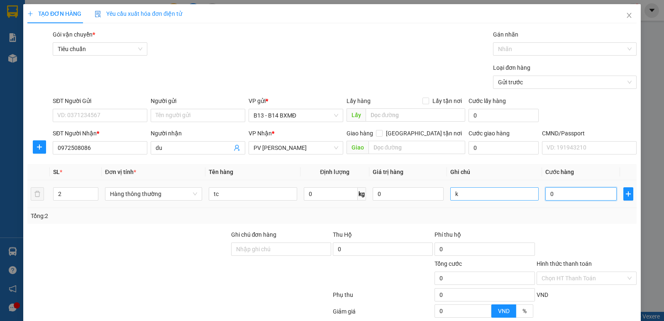
type input "9"
type input "90"
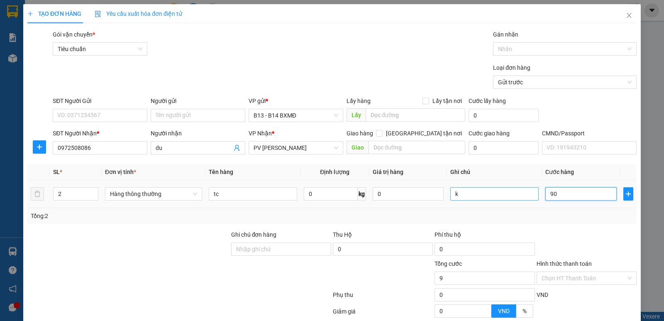
type input "90"
type input "900"
type input "9.000"
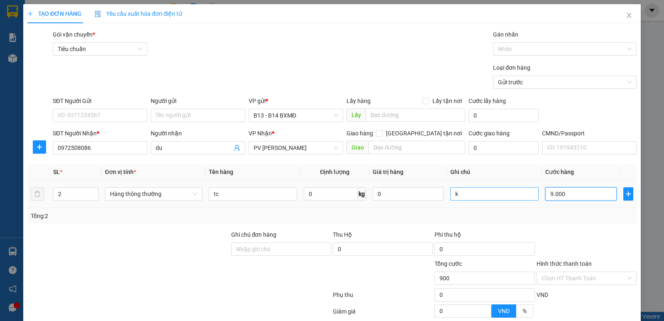
type input "9.000"
type input "90.000"
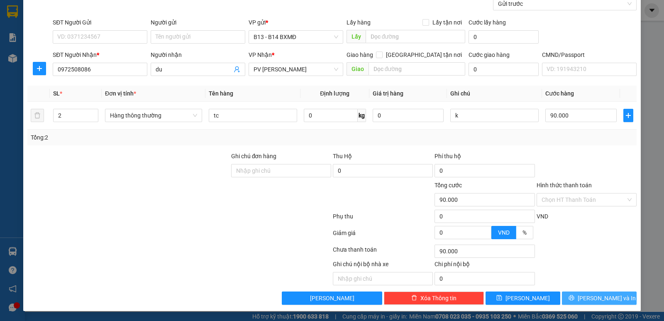
click at [586, 293] on button "Lưu và In" at bounding box center [599, 297] width 75 height 13
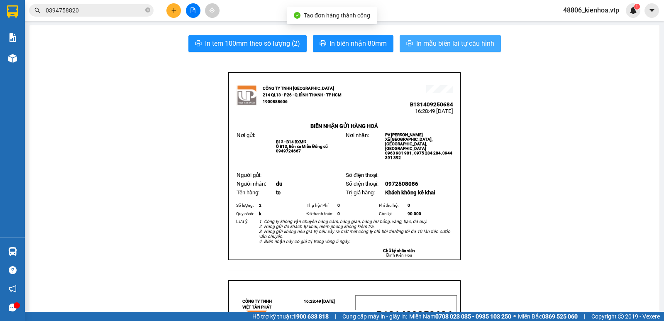
click at [457, 37] on button "In mẫu biên lai tự cấu hình" at bounding box center [450, 43] width 101 height 17
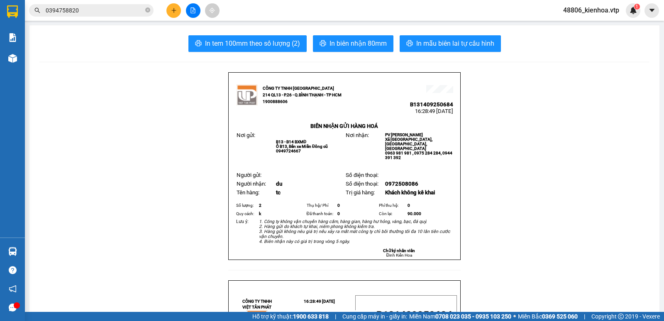
click at [173, 14] on button at bounding box center [173, 10] width 15 height 15
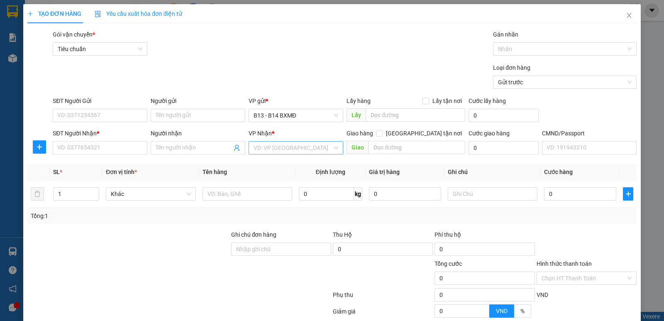
click at [279, 151] on input "search" at bounding box center [293, 148] width 79 height 12
click at [279, 165] on div "PV [PERSON_NAME]" at bounding box center [293, 164] width 84 height 9
drag, startPoint x: 94, startPoint y: 147, endPoint x: 112, endPoint y: 136, distance: 20.7
click at [94, 148] on input "SĐT Người Nhận *" at bounding box center [100, 147] width 95 height 13
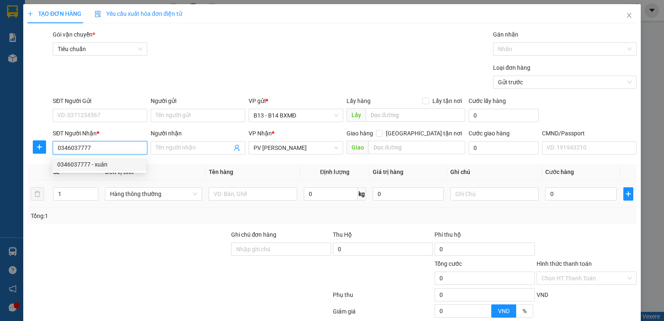
drag, startPoint x: 106, startPoint y: 160, endPoint x: 283, endPoint y: 204, distance: 182.3
click at [106, 160] on div "0346037777 - xuân" at bounding box center [99, 164] width 84 height 9
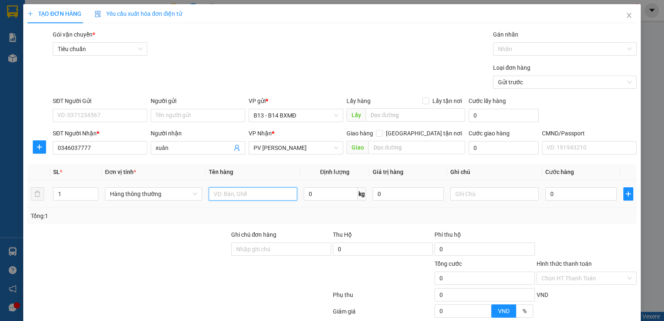
click at [257, 193] on input "text" at bounding box center [253, 193] width 88 height 13
click at [486, 198] on input "text" at bounding box center [494, 193] width 88 height 13
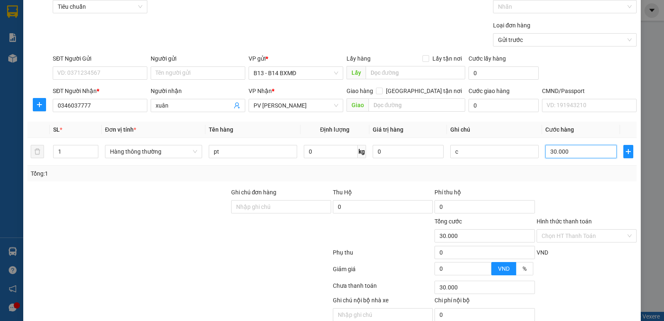
scroll to position [78, 0]
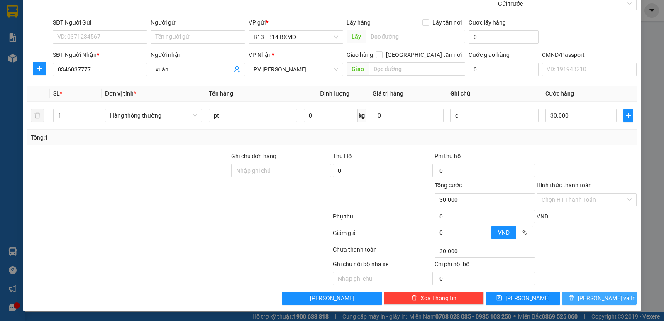
click at [572, 303] on button "Lưu và In" at bounding box center [599, 297] width 75 height 13
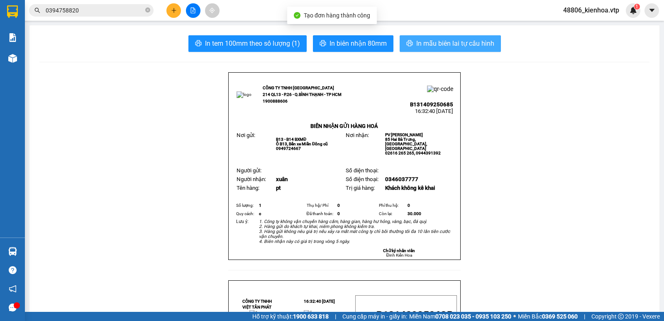
click at [425, 42] on span "In mẫu biên lai tự cấu hình" at bounding box center [455, 43] width 78 height 10
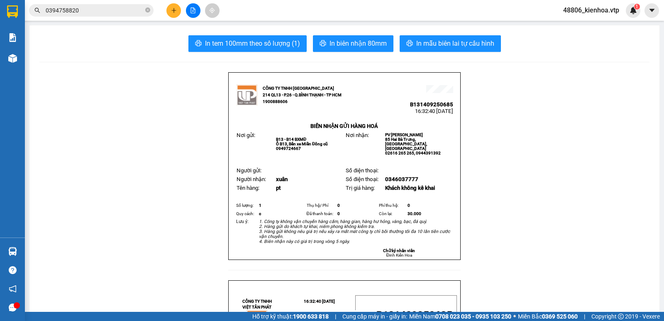
drag, startPoint x: 609, startPoint y: 85, endPoint x: 610, endPoint y: 16, distance: 68.9
click at [176, 11] on icon "plus" at bounding box center [174, 10] width 6 height 6
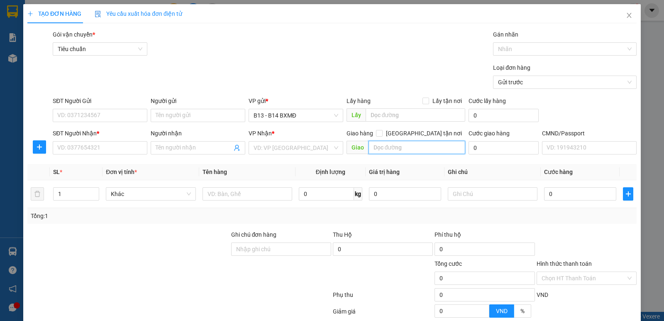
click at [382, 149] on input "text" at bounding box center [417, 147] width 97 height 13
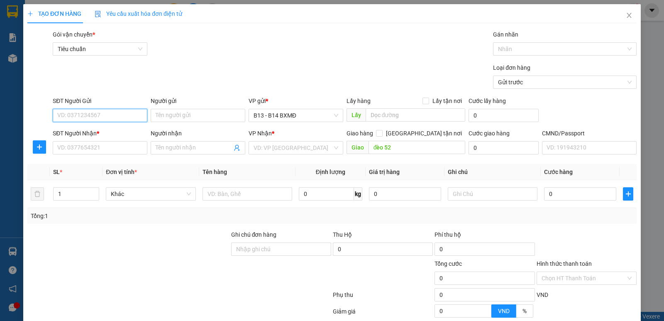
click at [127, 117] on input "SĐT Người Gửi" at bounding box center [100, 115] width 95 height 13
click at [89, 132] on div "0979170014 - lập" at bounding box center [99, 131] width 84 height 9
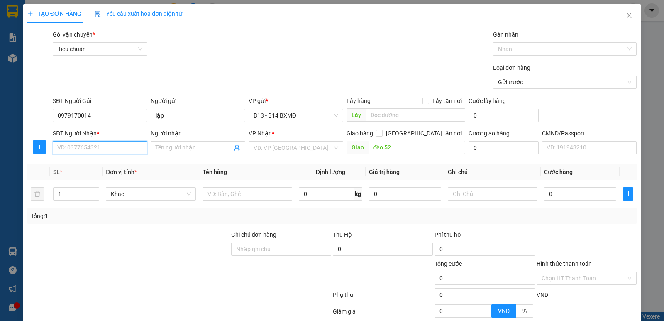
click at [94, 146] on input "SĐT Người Nhận *" at bounding box center [100, 147] width 95 height 13
click at [108, 165] on div "0913834973 - KHANG" at bounding box center [99, 164] width 84 height 9
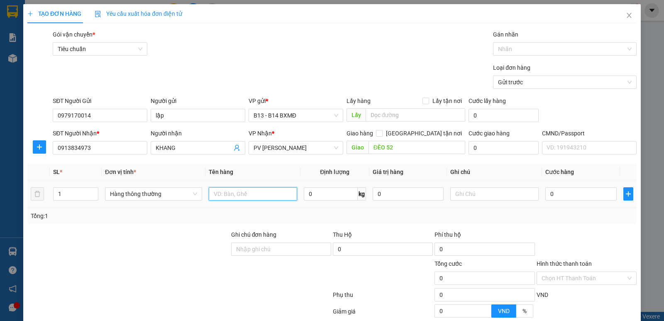
click at [253, 191] on input "text" at bounding box center [253, 193] width 88 height 13
click at [493, 200] on input "text" at bounding box center [494, 193] width 88 height 13
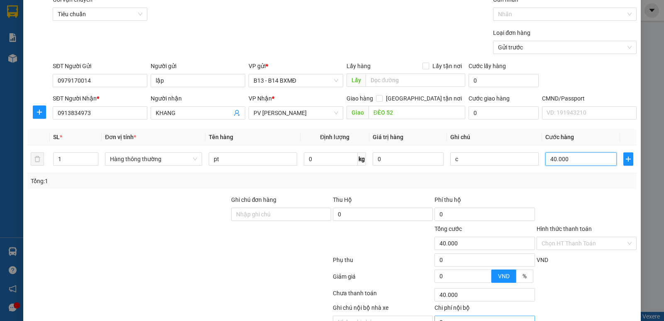
scroll to position [78, 0]
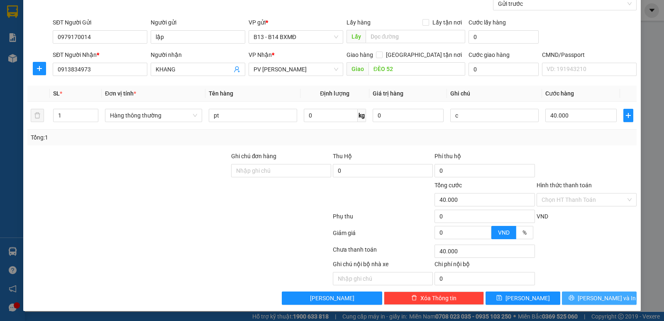
click at [607, 293] on button "Lưu và In" at bounding box center [599, 297] width 75 height 13
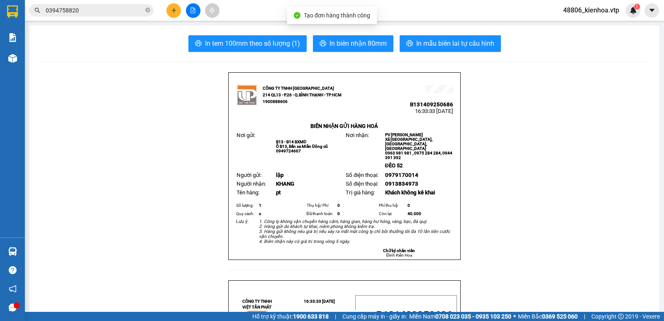
click at [457, 36] on button "In mẫu biên lai tự cấu hình" at bounding box center [450, 43] width 101 height 17
click at [178, 13] on button at bounding box center [173, 10] width 15 height 15
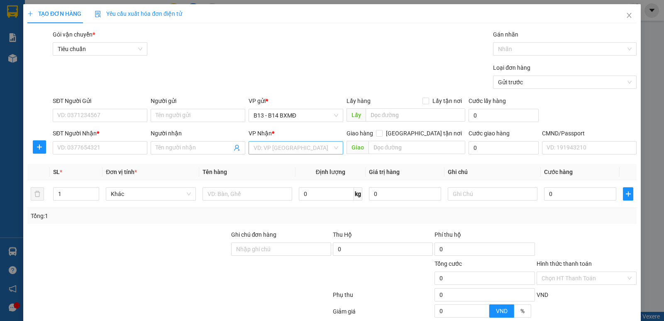
click at [286, 150] on input "search" at bounding box center [293, 148] width 79 height 12
click at [280, 169] on div "PV Krông Nô" at bounding box center [293, 164] width 94 height 13
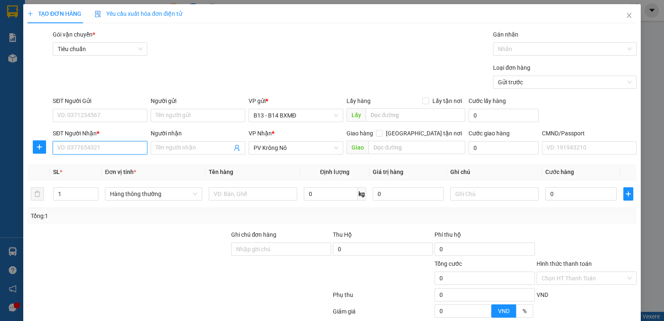
click at [71, 149] on input "SĐT Người Nhận *" at bounding box center [100, 147] width 95 height 13
click at [257, 193] on input "text" at bounding box center [253, 193] width 88 height 13
click at [482, 195] on input "text" at bounding box center [494, 193] width 88 height 13
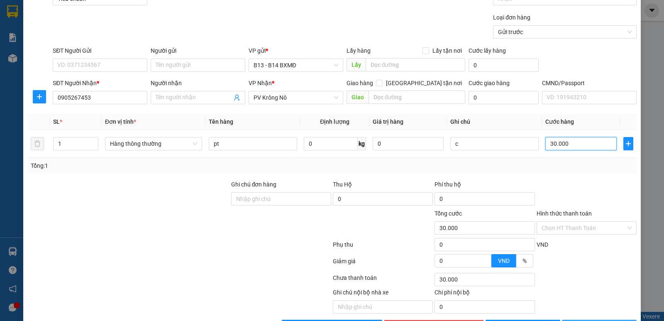
scroll to position [78, 0]
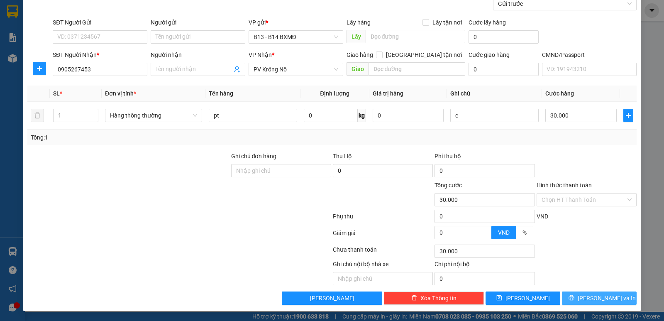
click at [605, 297] on span "Lưu và In" at bounding box center [607, 297] width 58 height 9
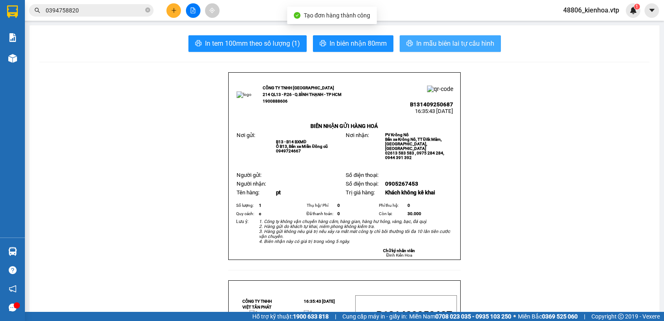
click at [457, 39] on span "In mẫu biên lai tự cấu hình" at bounding box center [455, 43] width 78 height 10
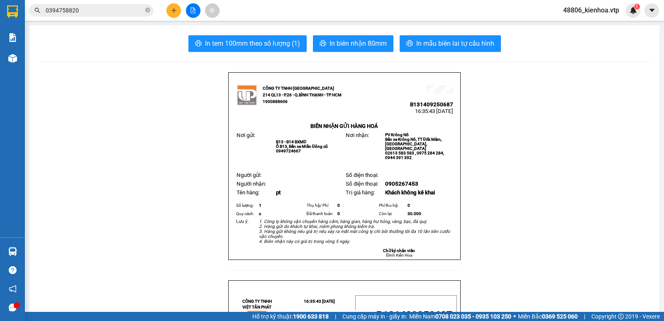
click at [588, 49] on div "In tem 100mm theo số lượng (1) In biên nhận 80mm In mẫu biên lai tự cấu hình" at bounding box center [344, 43] width 610 height 17
click at [626, 9] on span "48806_kienhoa.vtp" at bounding box center [591, 10] width 69 height 10
drag, startPoint x: 591, startPoint y: 114, endPoint x: 596, endPoint y: 90, distance: 24.8
click at [636, 9] on span "1" at bounding box center [637, 7] width 3 height 6
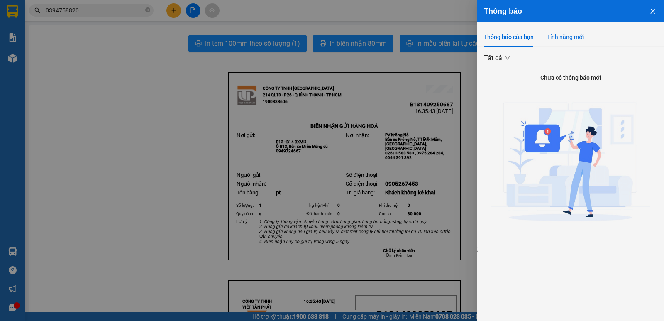
drag, startPoint x: 580, startPoint y: 35, endPoint x: 648, endPoint y: 32, distance: 68.5
click at [579, 35] on div "Tính năng mới" at bounding box center [565, 36] width 37 height 9
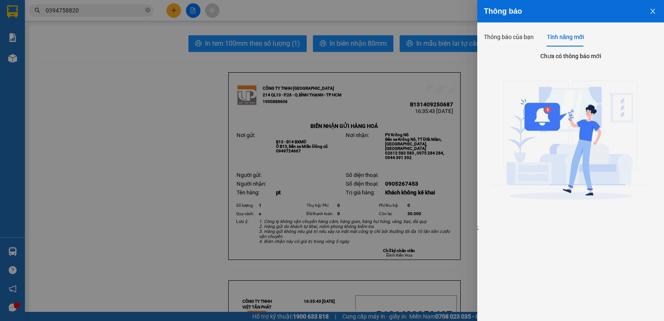
click at [656, 12] on button "Close" at bounding box center [653, 10] width 22 height 21
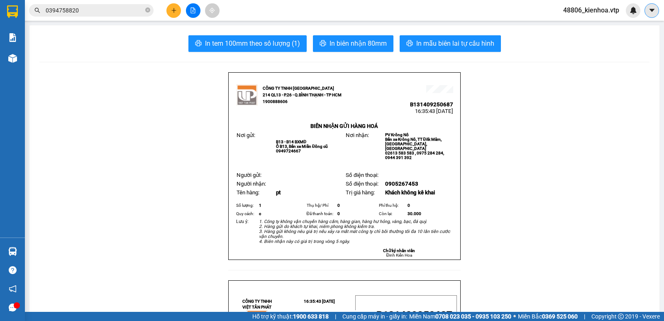
click at [655, 13] on icon "caret-down" at bounding box center [651, 10] width 7 height 7
click at [180, 12] on button at bounding box center [173, 10] width 15 height 15
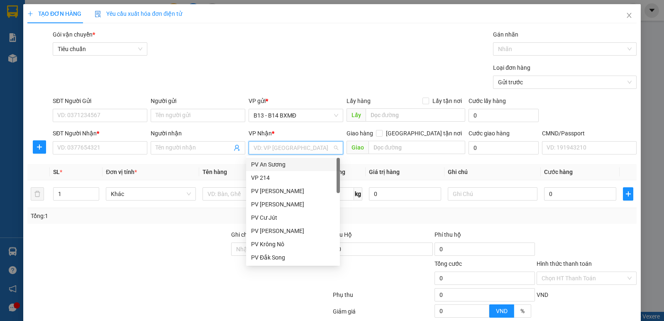
click at [280, 151] on input "search" at bounding box center [293, 148] width 79 height 12
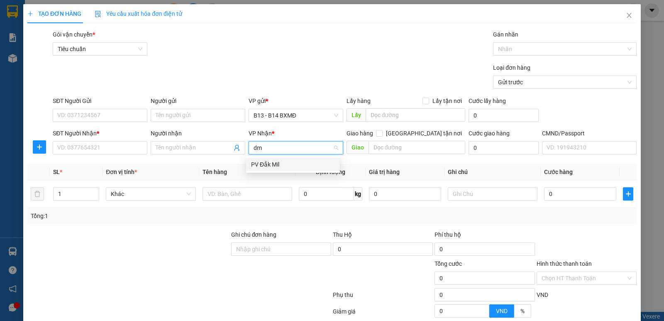
click at [271, 165] on div "PV Đắk Mil" at bounding box center [293, 164] width 84 height 9
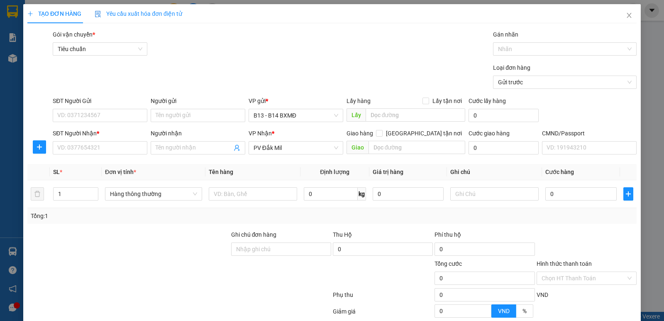
click at [96, 155] on div "SĐT Người Nhận * VD: 0377654321" at bounding box center [100, 143] width 95 height 29
click at [99, 148] on input "SĐT Người Nhận *" at bounding box center [100, 147] width 95 height 13
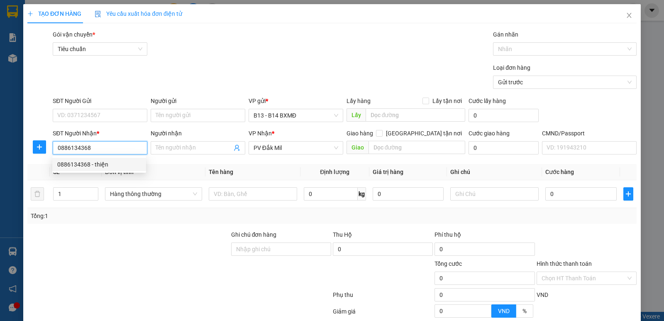
click at [96, 165] on div "0886134368 - thiện" at bounding box center [99, 164] width 84 height 9
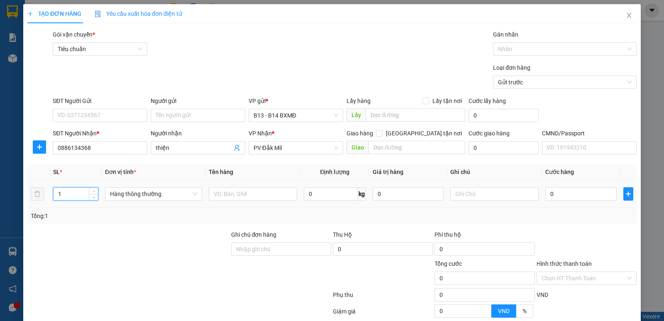
click at [35, 198] on tr "1 Hàng thông thường 0 kg 0 0" at bounding box center [331, 194] width 609 height 28
click at [239, 193] on input "text" at bounding box center [253, 193] width 88 height 13
click at [489, 198] on input "text" at bounding box center [494, 193] width 88 height 13
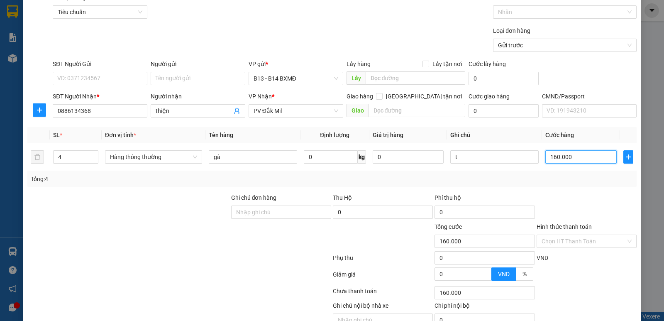
scroll to position [78, 0]
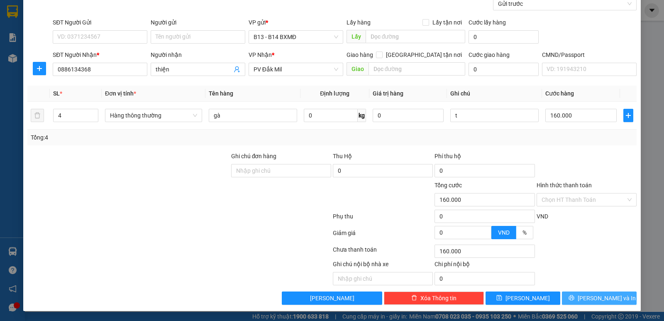
click at [613, 293] on button "Lưu và In" at bounding box center [599, 297] width 75 height 13
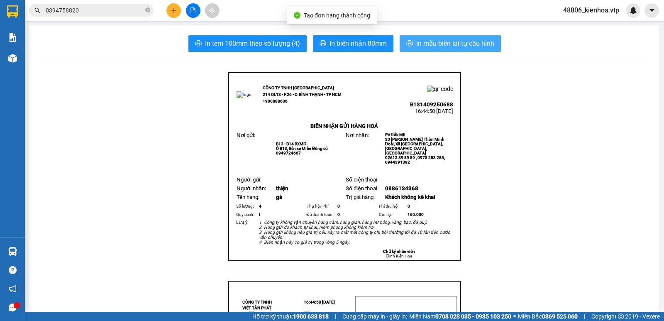
drag, startPoint x: 402, startPoint y: 45, endPoint x: 406, endPoint y: 41, distance: 6.2
click at [403, 44] on button "In mẫu biên lai tự cấu hình" at bounding box center [450, 43] width 101 height 17
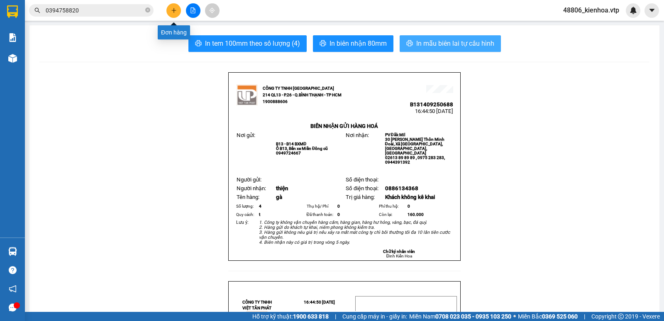
click at [172, 9] on icon "plus" at bounding box center [174, 10] width 6 height 6
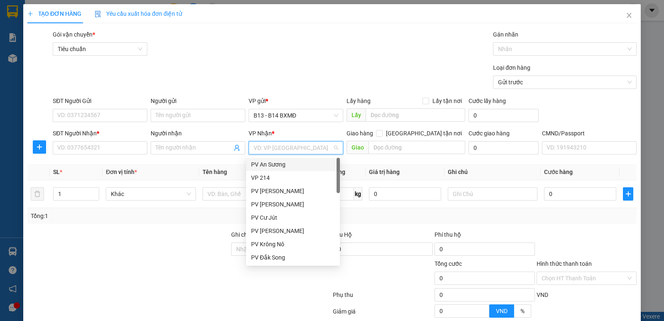
click at [276, 147] on input "search" at bounding box center [293, 148] width 79 height 12
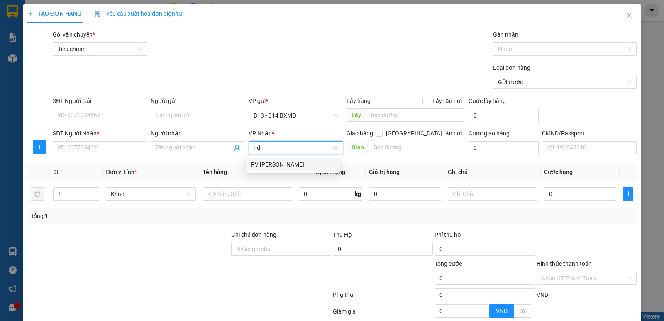
drag, startPoint x: 283, startPoint y: 165, endPoint x: 146, endPoint y: 165, distance: 137.0
click at [282, 165] on div "PV Nam Đong" at bounding box center [293, 164] width 84 height 9
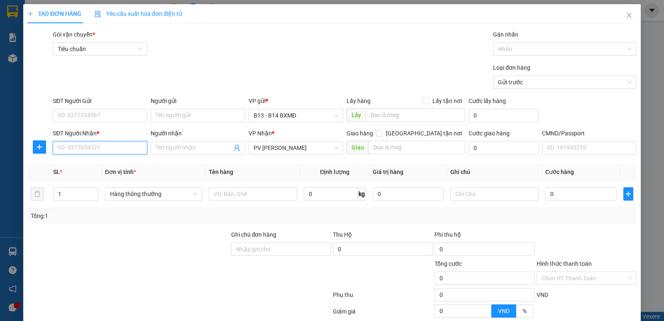
click at [98, 148] on input "SĐT Người Nhận *" at bounding box center [100, 147] width 95 height 13
drag, startPoint x: 100, startPoint y: 162, endPoint x: 258, endPoint y: 186, distance: 159.4
click at [100, 162] on div "0337077978 - hoan" at bounding box center [99, 164] width 84 height 9
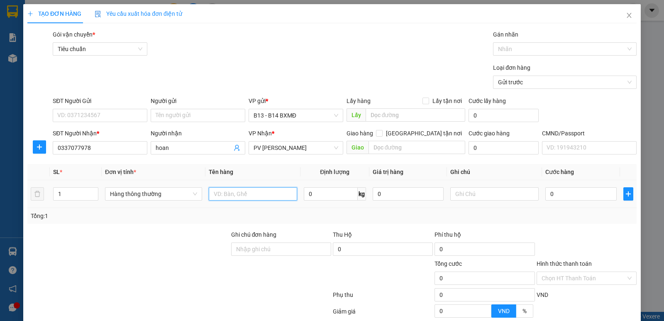
click at [247, 194] on input "text" at bounding box center [253, 193] width 88 height 13
click at [489, 196] on input "text" at bounding box center [494, 193] width 88 height 13
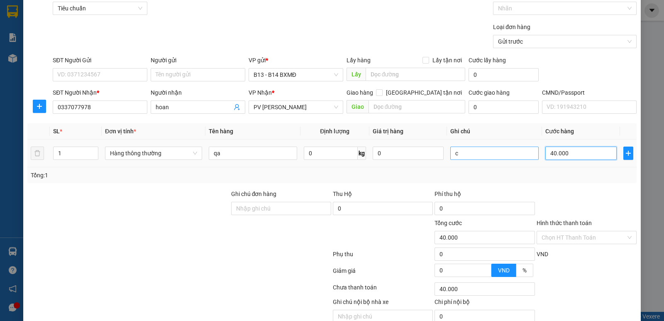
scroll to position [78, 0]
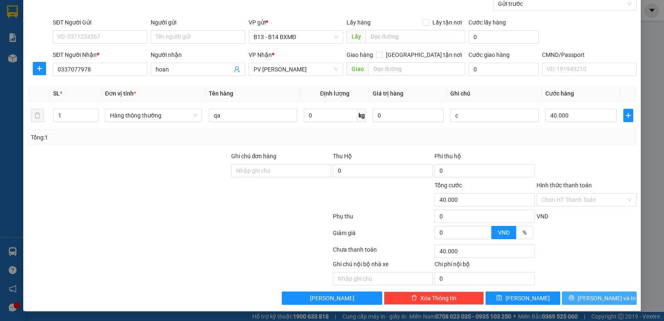
click at [588, 294] on span "Lưu và In" at bounding box center [607, 297] width 58 height 9
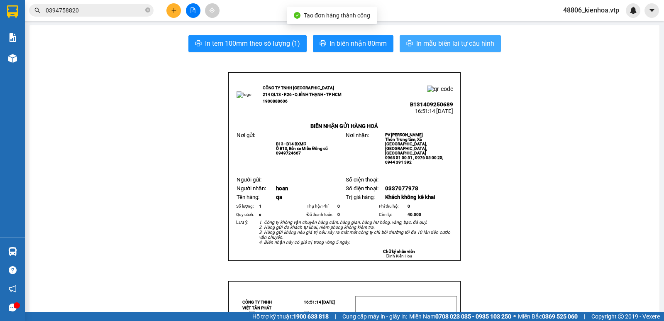
click at [469, 47] on span "In mẫu biên lai tự cấu hình" at bounding box center [455, 43] width 78 height 10
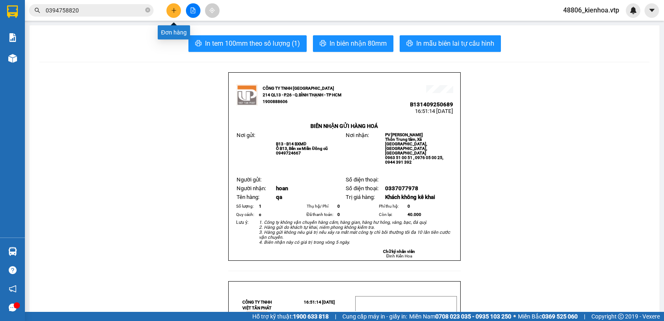
click at [174, 12] on icon "plus" at bounding box center [174, 10] width 6 height 6
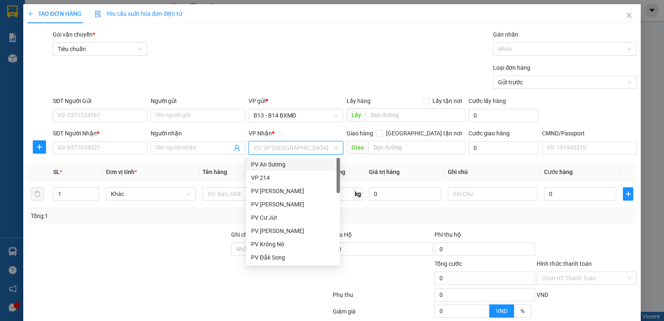
click at [271, 150] on input "search" at bounding box center [293, 148] width 79 height 12
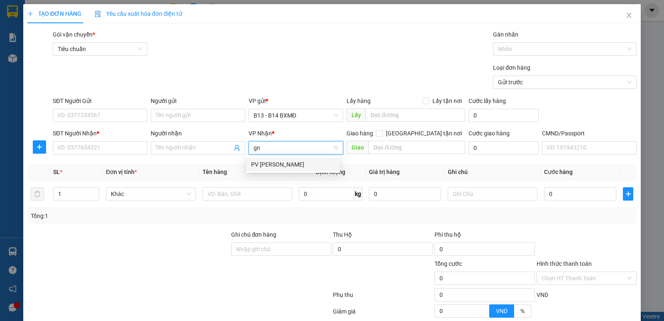
click at [271, 162] on div "PV [PERSON_NAME]" at bounding box center [293, 164] width 84 height 9
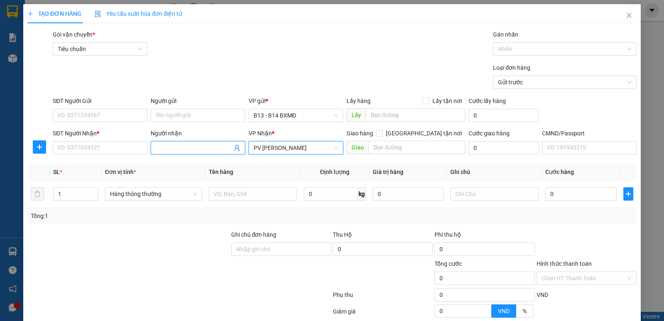
click at [178, 150] on input "Người nhận" at bounding box center [194, 147] width 76 height 9
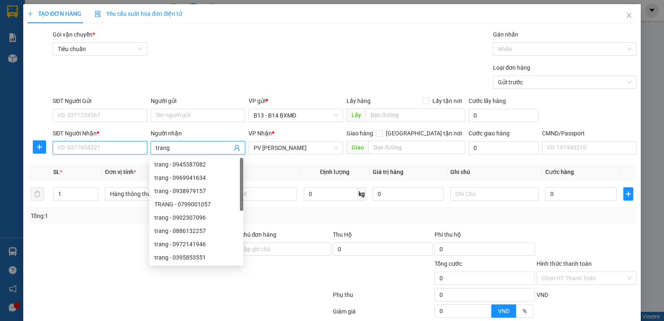
drag, startPoint x: 112, startPoint y: 147, endPoint x: 110, endPoint y: 143, distance: 4.8
click at [112, 147] on input "SĐT Người Nhận *" at bounding box center [100, 147] width 95 height 13
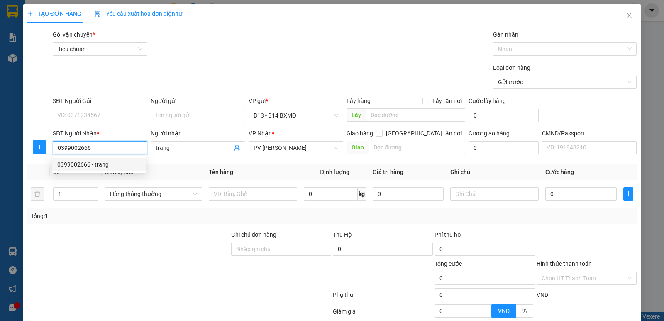
click at [116, 166] on div "0399002666 - trang" at bounding box center [99, 164] width 84 height 9
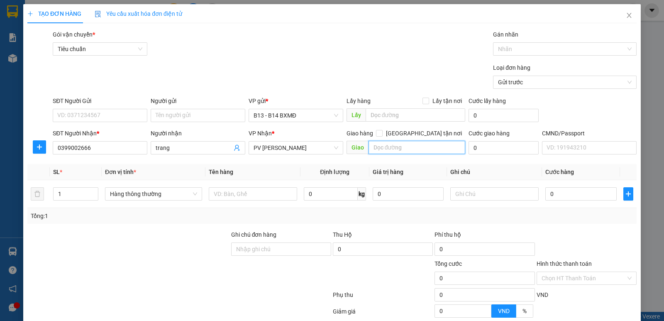
click at [391, 147] on input "text" at bounding box center [417, 147] width 97 height 13
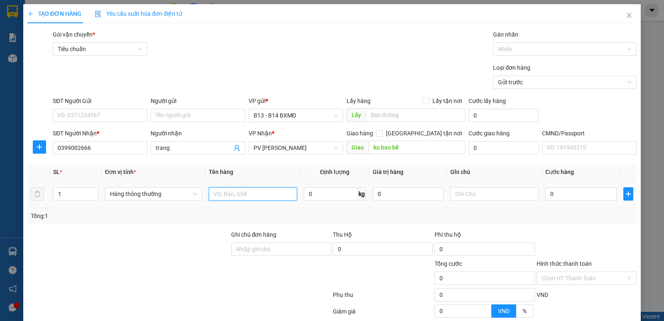
click at [259, 193] on input "text" at bounding box center [253, 193] width 88 height 13
click at [501, 196] on input "text" at bounding box center [494, 193] width 88 height 13
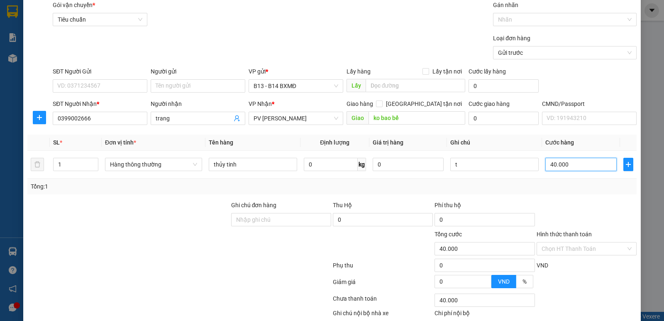
scroll to position [78, 0]
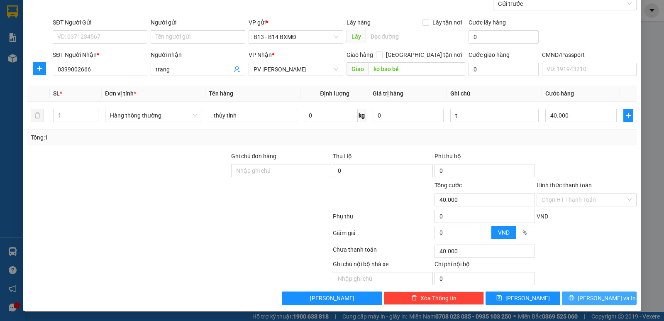
click at [574, 300] on icon "printer" at bounding box center [572, 298] width 6 height 6
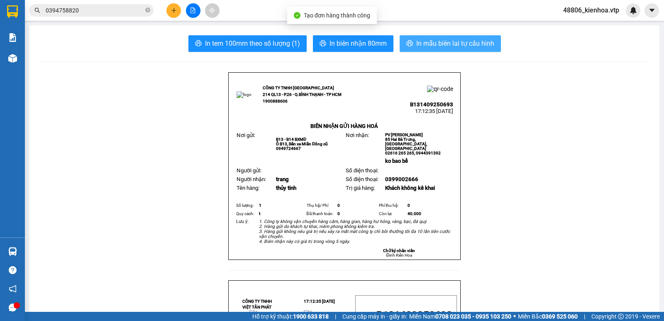
click at [460, 41] on span "In mẫu biên lai tự cấu hình" at bounding box center [455, 43] width 78 height 10
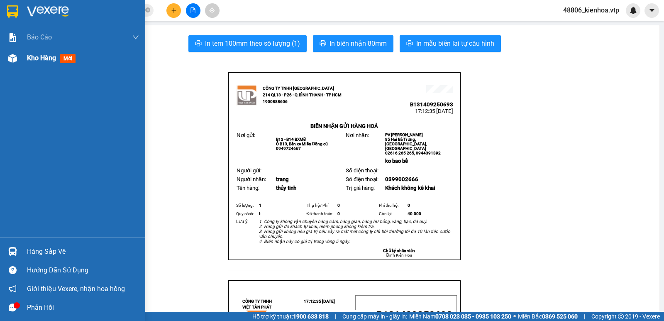
click at [18, 59] on div at bounding box center [12, 58] width 15 height 15
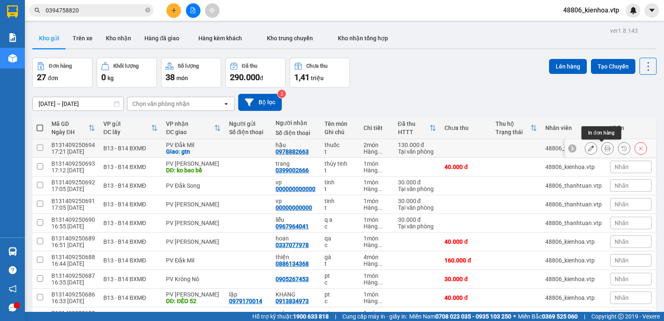
click at [602, 147] on button at bounding box center [608, 148] width 12 height 15
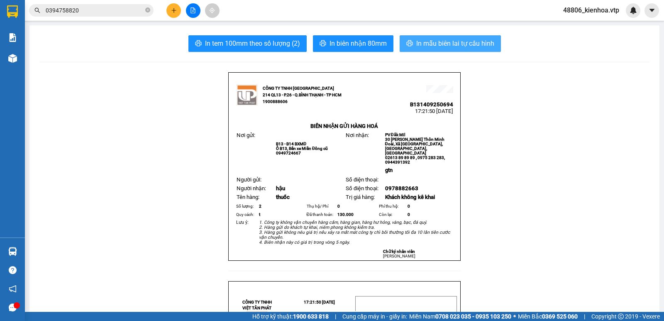
click at [462, 46] on span "In mẫu biên lai tự cấu hình" at bounding box center [455, 43] width 78 height 10
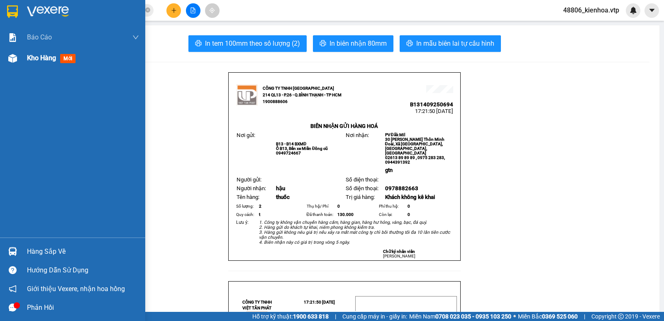
click at [40, 56] on span "Kho hàng" at bounding box center [41, 58] width 29 height 8
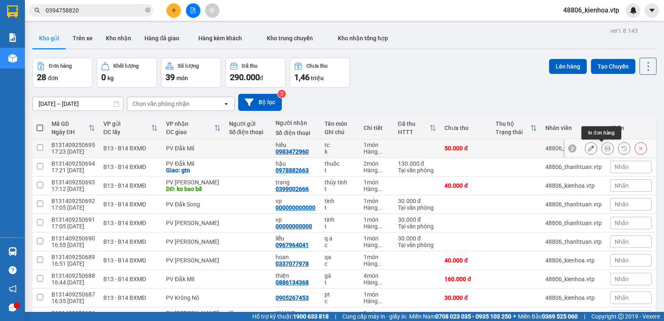
click at [605, 149] on button at bounding box center [608, 148] width 12 height 15
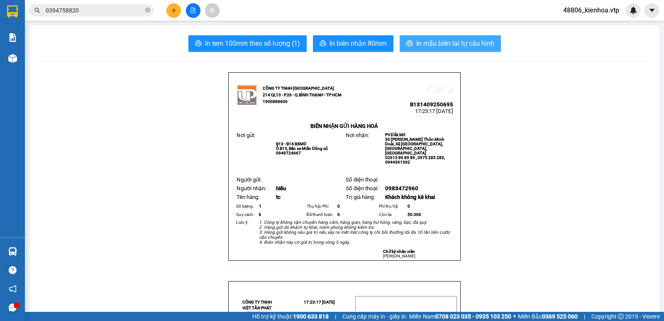
click at [483, 50] on button "In mẫu biên lai tự cấu hình" at bounding box center [450, 43] width 101 height 17
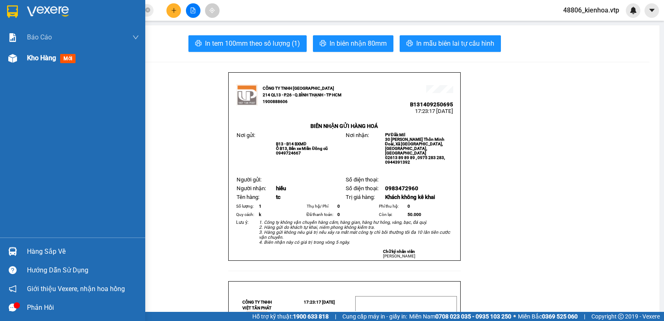
click at [42, 59] on span "Kho hàng" at bounding box center [41, 58] width 29 height 8
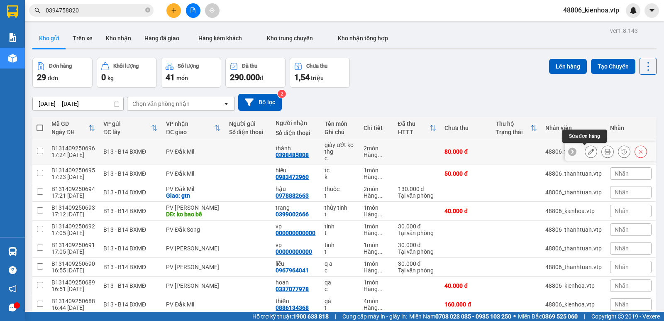
click at [605, 152] on icon at bounding box center [608, 152] width 6 height 6
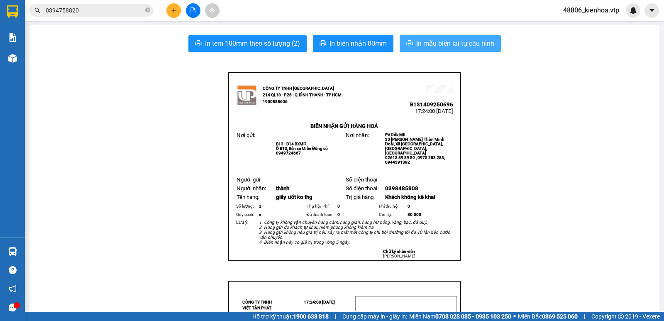
click at [460, 36] on button "In mẫu biên lai tự cấu hình" at bounding box center [450, 43] width 101 height 17
click at [584, 50] on div "In tem 100mm theo số lượng (2) In biên nhận 80mm In mẫu biên lai tự cấu hình" at bounding box center [344, 43] width 610 height 17
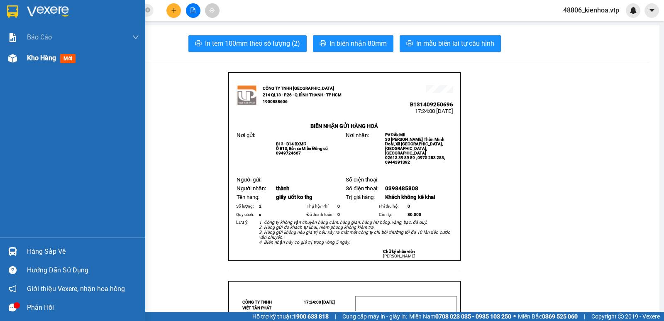
click at [10, 64] on div at bounding box center [12, 58] width 15 height 15
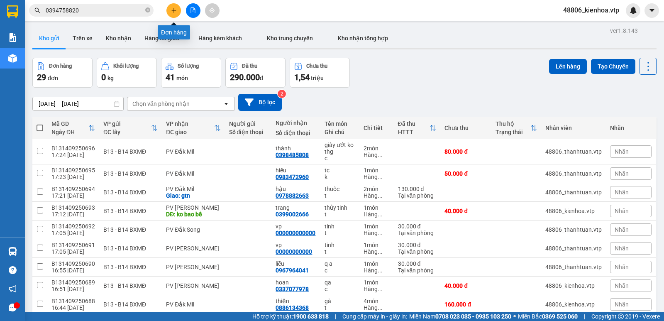
click at [174, 8] on icon "plus" at bounding box center [174, 10] width 6 height 6
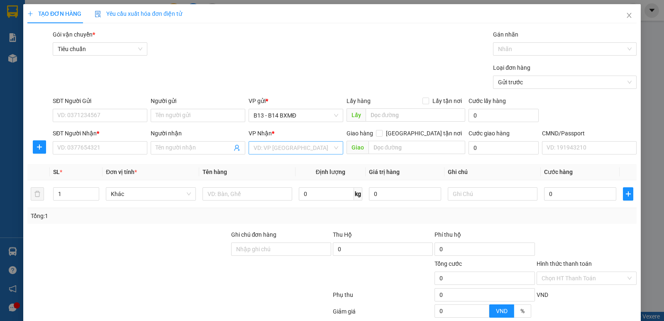
click at [286, 147] on input "search" at bounding box center [293, 148] width 79 height 12
click at [286, 164] on div "PV Krông Nô" at bounding box center [293, 164] width 84 height 9
click at [181, 149] on input "Người nhận" at bounding box center [194, 147] width 76 height 9
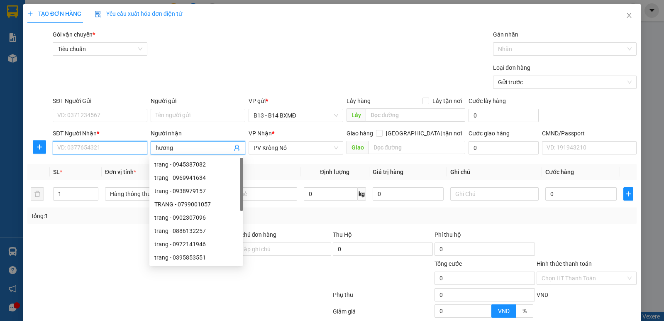
click at [94, 144] on input "SĐT Người Nhận *" at bounding box center [100, 147] width 95 height 13
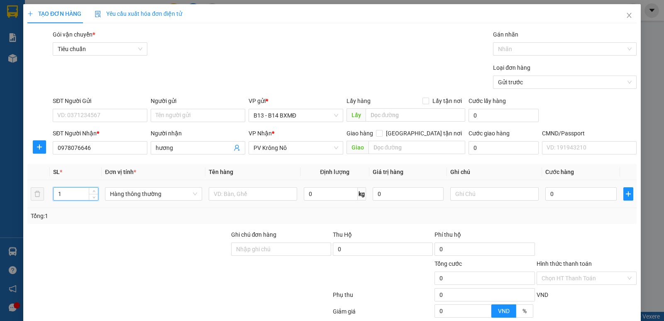
drag, startPoint x: 76, startPoint y: 195, endPoint x: 48, endPoint y: 198, distance: 27.6
click at [48, 198] on tr "1 Hàng thông thường 0 kg 0 0" at bounding box center [331, 194] width 609 height 28
click at [245, 196] on input "text" at bounding box center [253, 193] width 88 height 13
click at [492, 198] on input "text" at bounding box center [494, 193] width 88 height 13
click at [555, 272] on input "Hình thức thanh toán" at bounding box center [584, 278] width 84 height 12
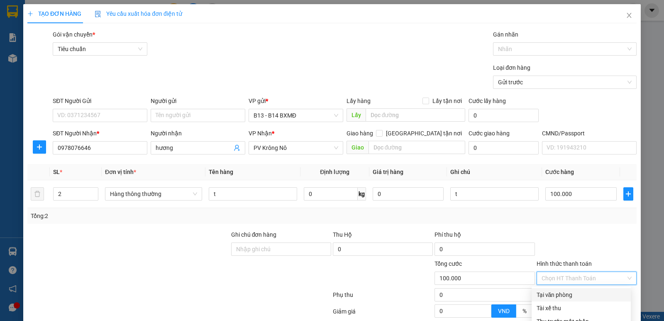
click at [556, 290] on div "Tại văn phòng" at bounding box center [581, 294] width 89 height 9
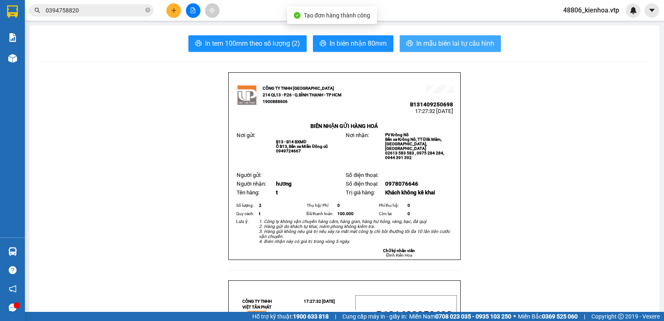
click at [481, 44] on span "In mẫu biên lai tự cấu hình" at bounding box center [455, 43] width 78 height 10
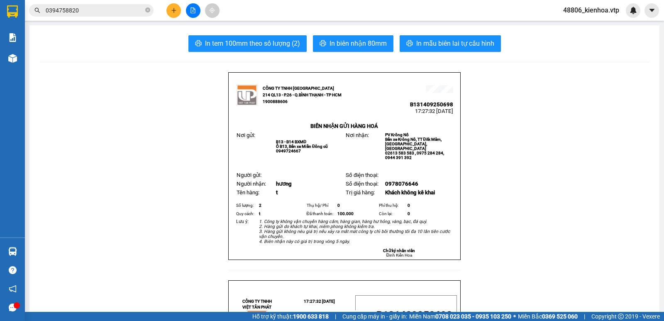
click at [614, 37] on div "In tem 100mm theo số lượng (2) In biên nhận 80mm In mẫu biên lai tự cấu hình" at bounding box center [344, 43] width 610 height 17
click at [636, 6] on div at bounding box center [633, 10] width 15 height 15
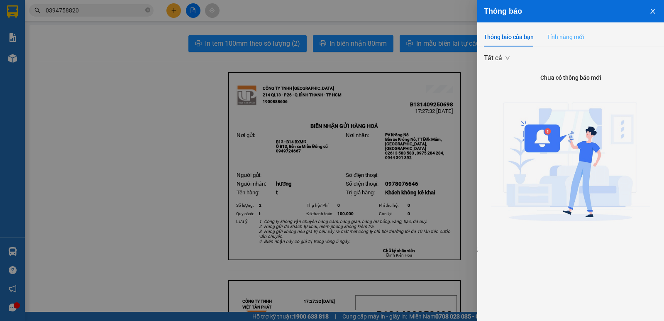
click at [582, 31] on div "Tính năng mới" at bounding box center [565, 36] width 37 height 19
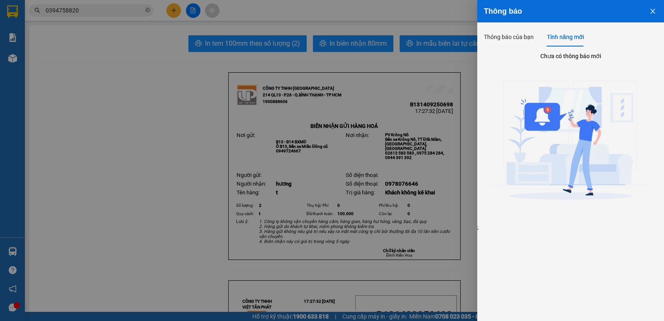
click at [652, 8] on icon "close" at bounding box center [653, 11] width 7 height 7
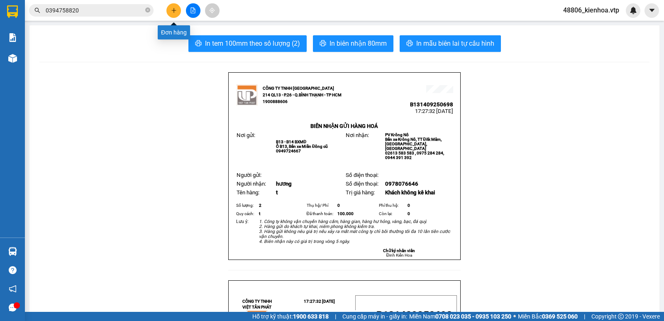
click at [171, 12] on icon "plus" at bounding box center [174, 10] width 6 height 6
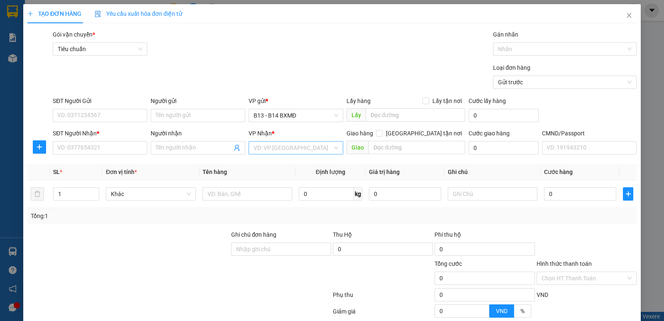
click at [284, 147] on input "search" at bounding box center [293, 148] width 79 height 12
drag, startPoint x: 287, startPoint y: 165, endPoint x: 231, endPoint y: 166, distance: 55.6
click at [286, 165] on div "PV Krông Nô" at bounding box center [293, 164] width 84 height 9
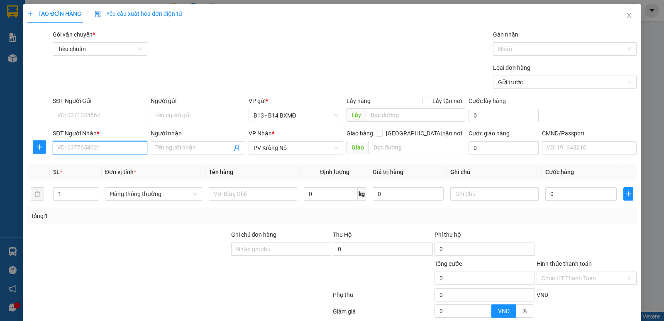
click at [103, 152] on input "SĐT Người Nhận *" at bounding box center [100, 147] width 95 height 13
click at [91, 160] on div "0975753948 - minh" at bounding box center [99, 164] width 84 height 9
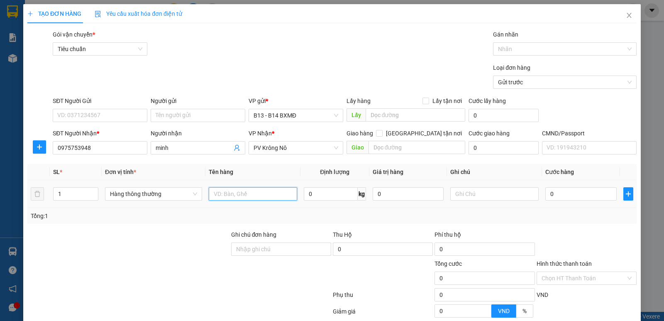
click at [245, 188] on input "text" at bounding box center [253, 193] width 88 height 13
click at [474, 193] on input "text" at bounding box center [494, 193] width 88 height 13
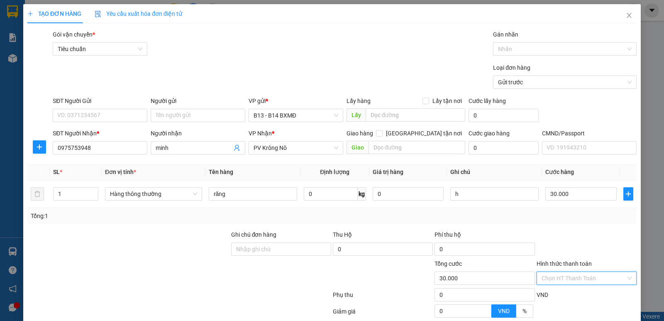
click at [590, 272] on input "Hình thức thanh toán" at bounding box center [584, 278] width 84 height 12
click at [572, 290] on div "Tại văn phòng" at bounding box center [581, 294] width 89 height 9
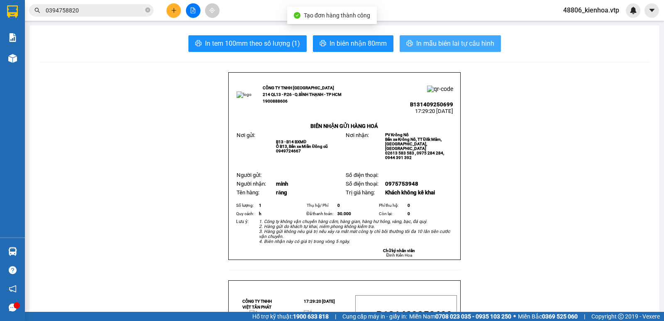
click at [437, 39] on span "In mẫu biên lai tự cấu hình" at bounding box center [455, 43] width 78 height 10
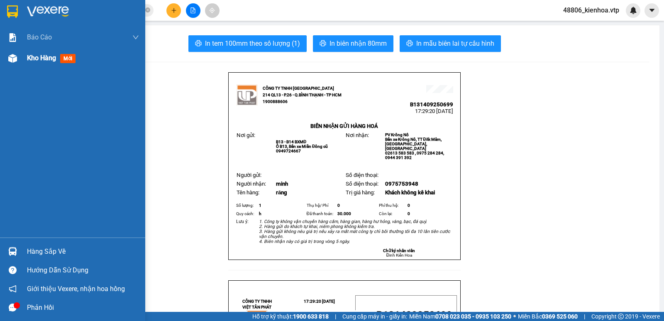
click at [46, 59] on span "Kho hàng" at bounding box center [41, 58] width 29 height 8
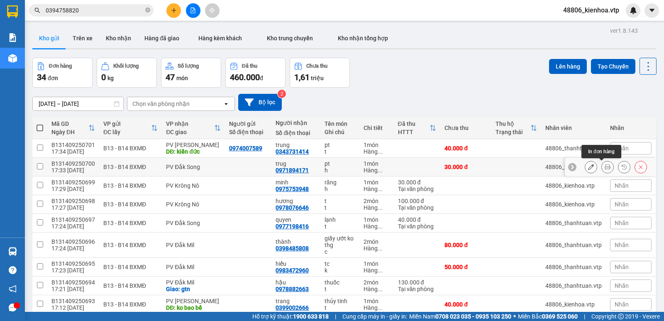
click at [605, 171] on button at bounding box center [608, 167] width 12 height 15
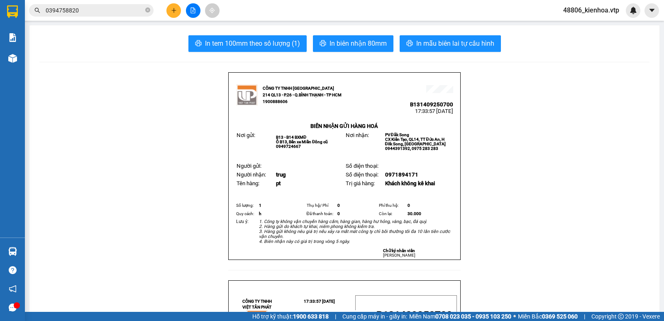
click at [475, 44] on span "In mẫu biên lai tự cấu hình" at bounding box center [455, 43] width 78 height 10
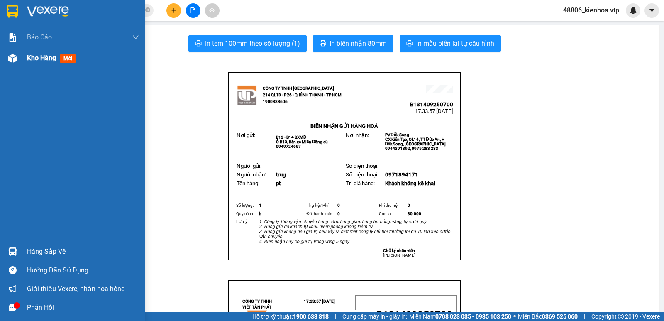
click at [50, 61] on span "Kho hàng" at bounding box center [41, 58] width 29 height 8
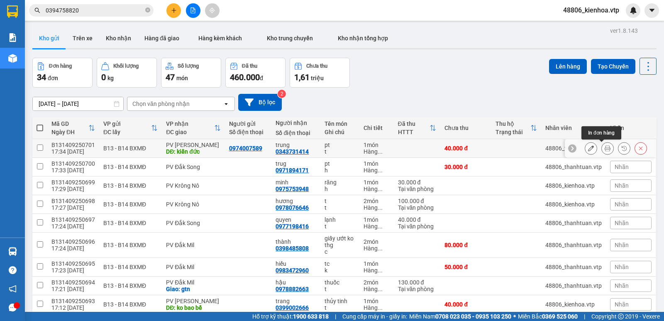
click at [602, 152] on button at bounding box center [608, 148] width 12 height 15
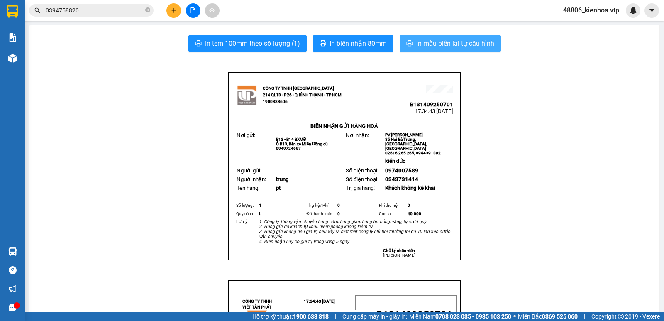
click at [464, 41] on span "In mẫu biên lai tự cấu hình" at bounding box center [455, 43] width 78 height 10
click at [171, 10] on icon "plus" at bounding box center [174, 10] width 6 height 6
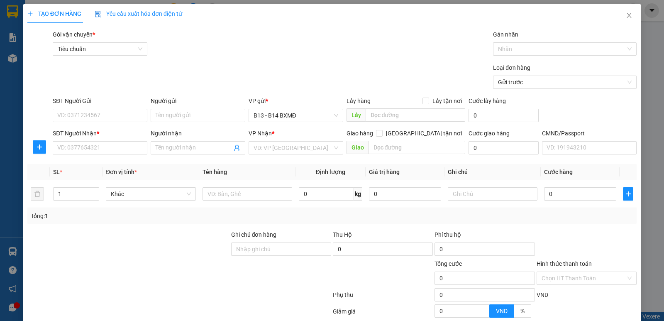
click at [268, 139] on div "VP Nhận *" at bounding box center [296, 135] width 95 height 12
click at [270, 148] on input "search" at bounding box center [293, 148] width 79 height 12
drag, startPoint x: 277, startPoint y: 164, endPoint x: 196, endPoint y: 171, distance: 81.7
click at [277, 164] on div "PV Krông Nô" at bounding box center [293, 164] width 84 height 9
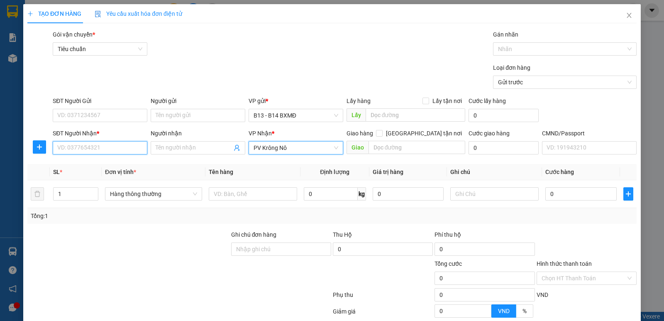
click at [100, 152] on input "SĐT Người Nhận *" at bounding box center [100, 147] width 95 height 13
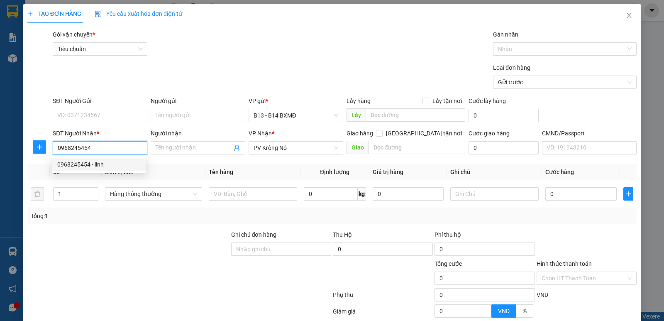
click at [94, 164] on div "0968245454 - linh" at bounding box center [99, 164] width 84 height 9
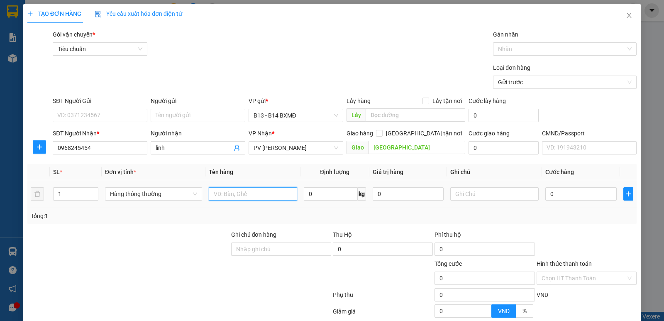
click at [231, 194] on input "text" at bounding box center [253, 193] width 88 height 13
drag, startPoint x: 66, startPoint y: 195, endPoint x: 50, endPoint y: 195, distance: 16.2
click at [50, 195] on td "1" at bounding box center [76, 194] width 52 height 28
click at [257, 195] on input "text" at bounding box center [253, 193] width 88 height 13
click at [490, 191] on input "text" at bounding box center [494, 193] width 88 height 13
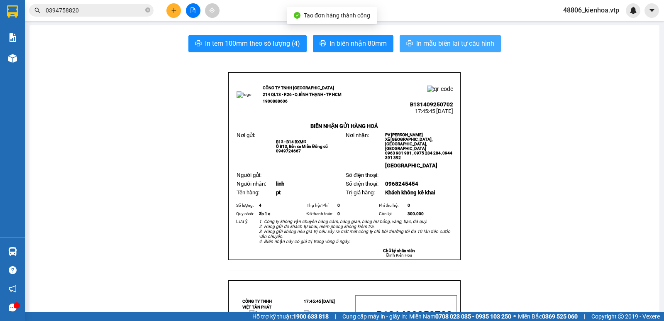
click at [450, 48] on span "In mẫu biên lai tự cấu hình" at bounding box center [455, 43] width 78 height 10
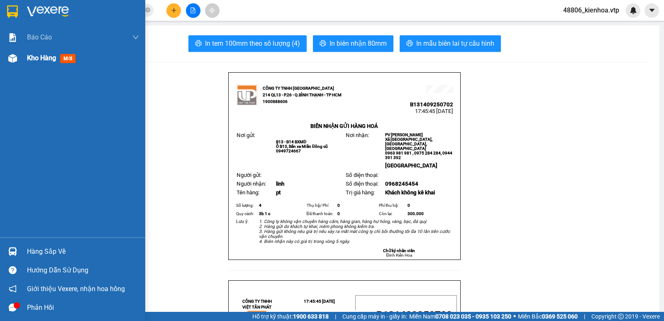
click at [60, 59] on div "Kho hàng mới" at bounding box center [53, 58] width 52 height 10
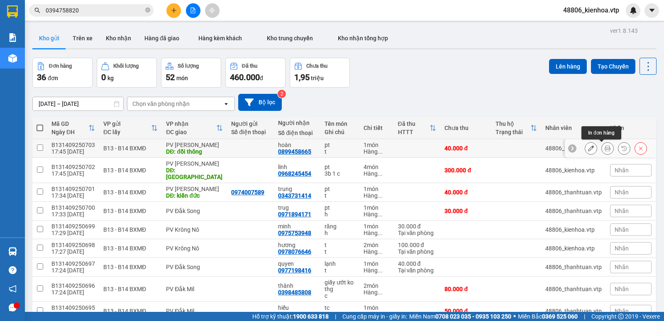
click at [605, 149] on icon at bounding box center [608, 148] width 6 height 6
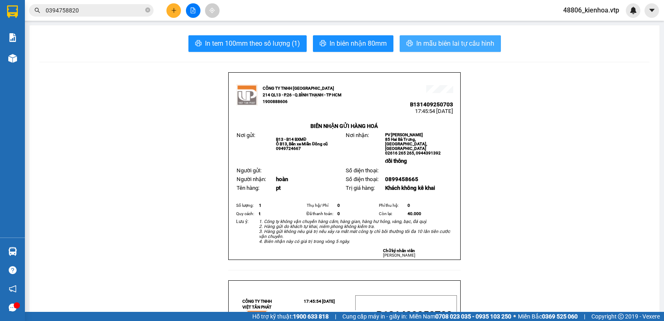
click at [467, 38] on button "In mẫu biên lai tự cấu hình" at bounding box center [450, 43] width 101 height 17
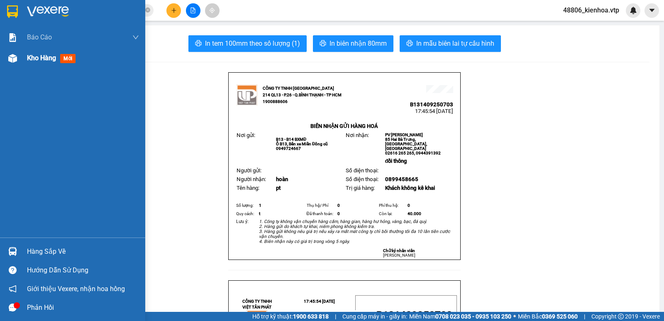
click at [46, 59] on span "Kho hàng" at bounding box center [41, 58] width 29 height 8
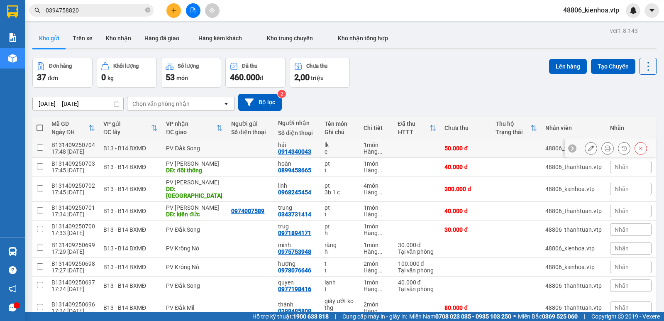
click at [605, 149] on icon at bounding box center [608, 148] width 6 height 6
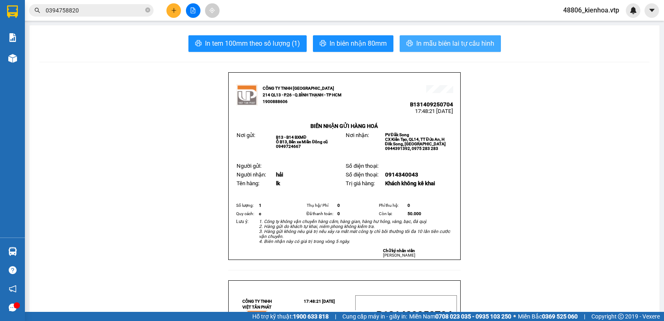
drag, startPoint x: 475, startPoint y: 39, endPoint x: 472, endPoint y: 45, distance: 7.4
click at [475, 38] on span "In mẫu biên lai tự cấu hình" at bounding box center [455, 43] width 78 height 10
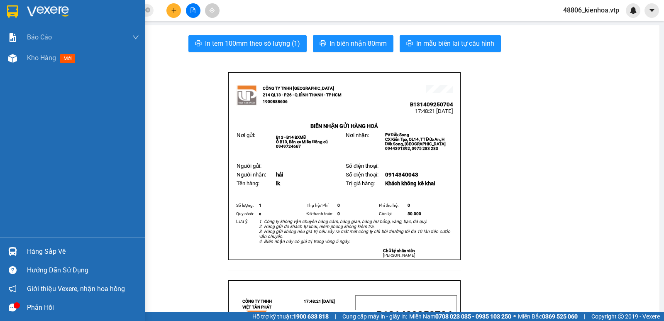
click at [36, 244] on div "Hàng sắp về" at bounding box center [72, 251] width 145 height 19
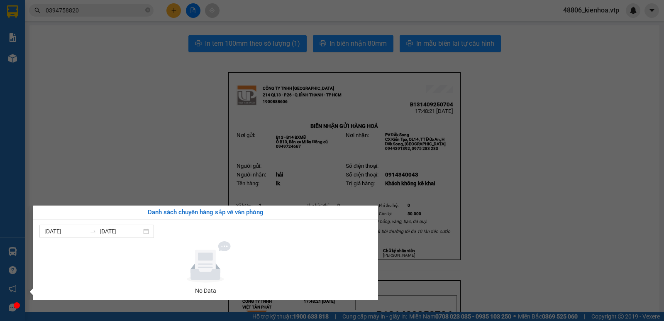
click at [53, 70] on section "Kết quả tìm kiếm ( 1 ) Bộ lọc Mã ĐH Trạng thái Món hàng Thu hộ Tổng cước Chưa c…" at bounding box center [332, 160] width 664 height 321
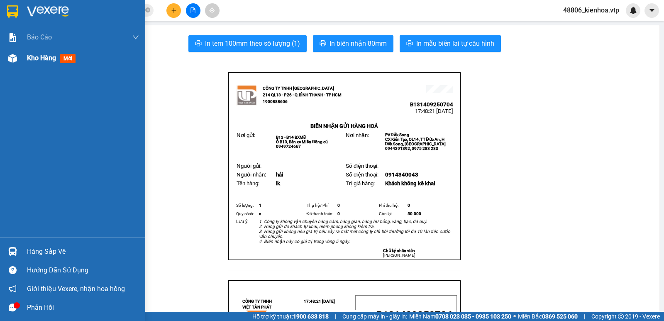
click at [31, 61] on span "Kho hàng" at bounding box center [41, 58] width 29 height 8
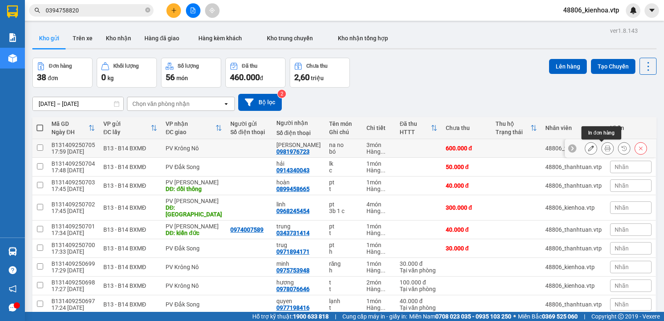
click at [605, 148] on icon at bounding box center [608, 148] width 6 height 6
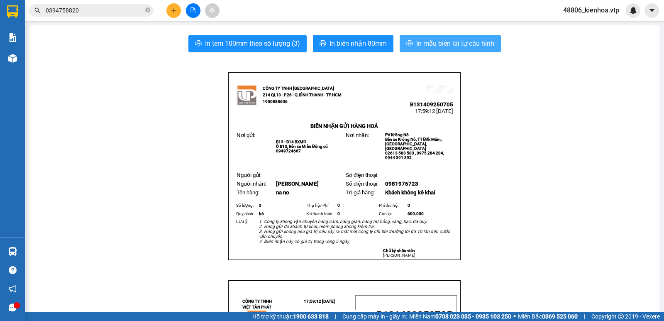
click at [428, 44] on span "In mẫu biên lai tự cấu hình" at bounding box center [455, 43] width 78 height 10
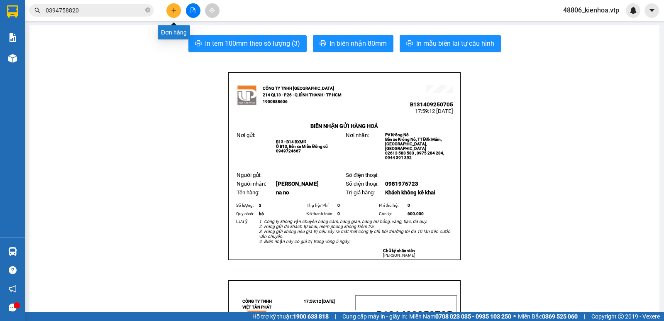
click at [170, 8] on button at bounding box center [173, 10] width 15 height 15
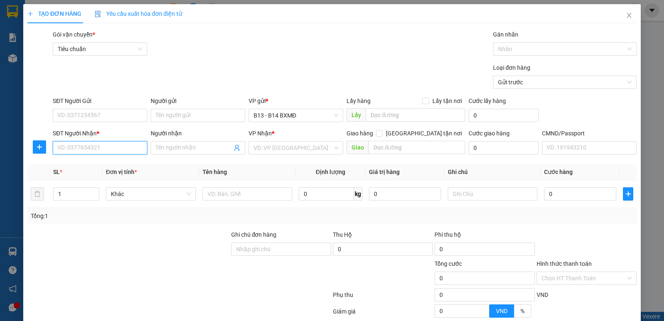
click at [129, 152] on input "SĐT Người Nhận *" at bounding box center [100, 147] width 95 height 13
click at [73, 165] on div "0866245585 - như" at bounding box center [99, 164] width 84 height 9
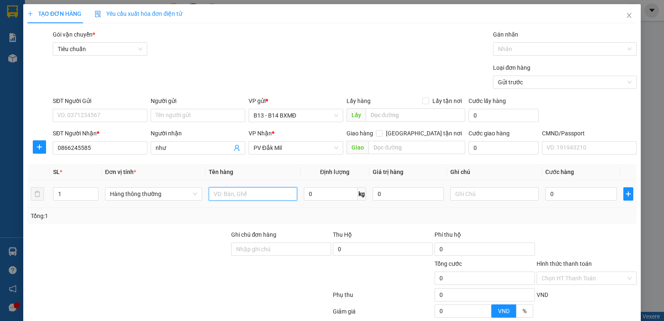
click at [238, 195] on input "text" at bounding box center [253, 193] width 88 height 13
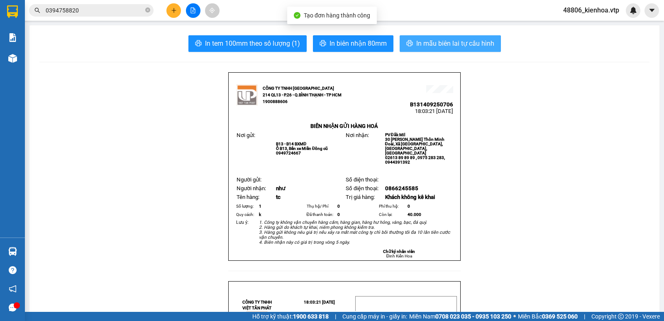
click at [465, 41] on span "In mẫu biên lai tự cấu hình" at bounding box center [455, 43] width 78 height 10
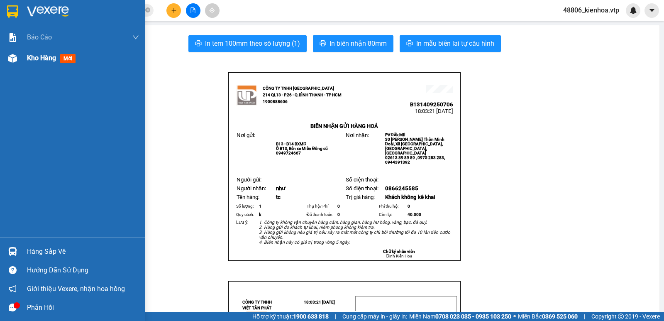
click at [37, 64] on div "Kho hàng mới" at bounding box center [83, 58] width 112 height 21
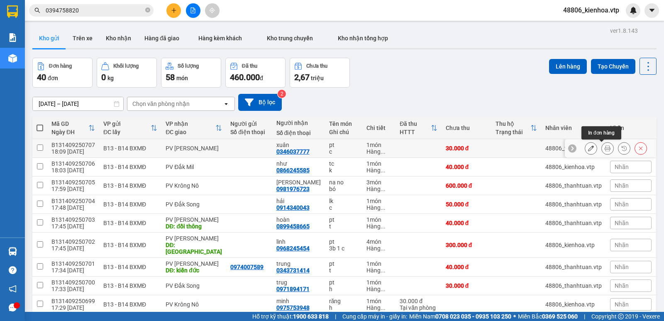
click at [605, 146] on icon at bounding box center [608, 148] width 6 height 6
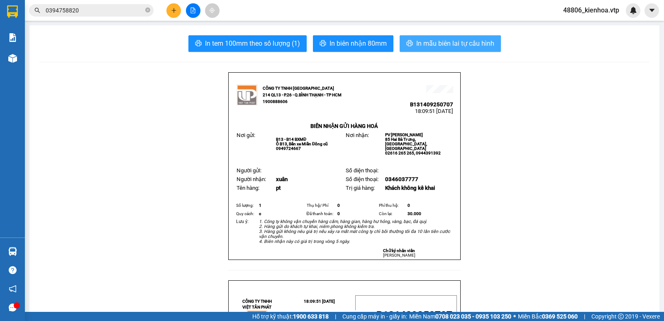
click at [462, 44] on span "In mẫu biên lai tự cấu hình" at bounding box center [455, 43] width 78 height 10
drag, startPoint x: 607, startPoint y: 76, endPoint x: 608, endPoint y: 72, distance: 4.7
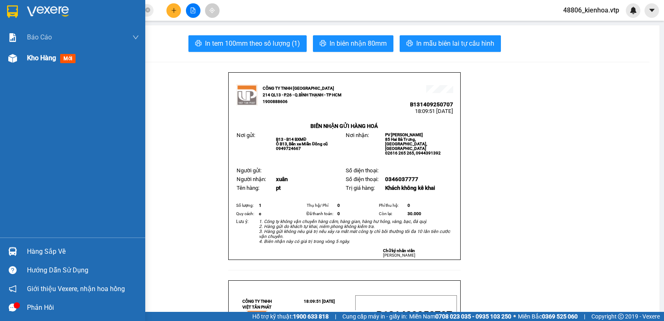
click at [29, 59] on span "Kho hàng" at bounding box center [41, 58] width 29 height 8
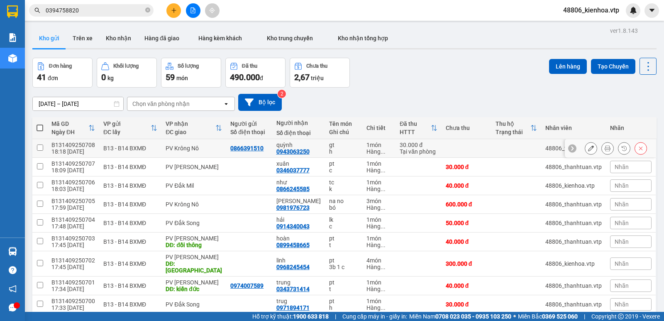
click at [605, 147] on icon at bounding box center [608, 148] width 6 height 6
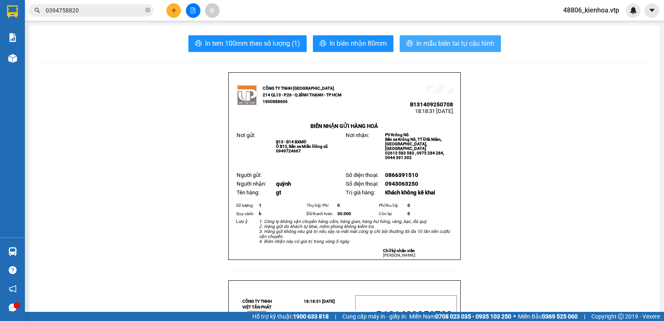
click at [461, 45] on span "In mẫu biên lai tự cấu hình" at bounding box center [455, 43] width 78 height 10
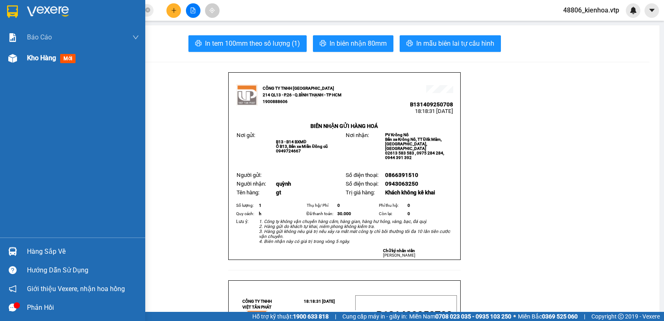
click at [0, 59] on div "Kho hàng mới" at bounding box center [72, 58] width 145 height 21
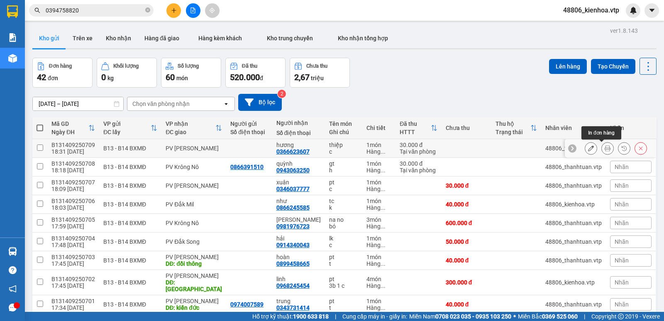
click at [605, 149] on icon at bounding box center [608, 148] width 6 height 6
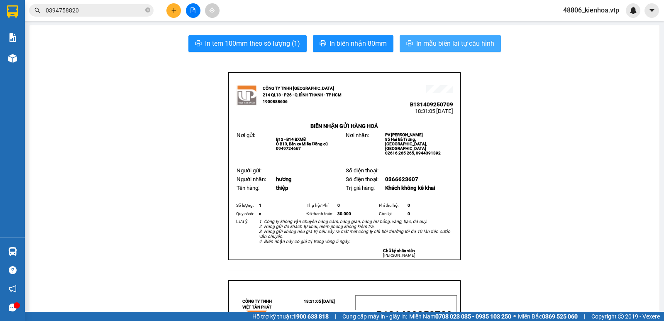
click at [413, 37] on button "In mẫu biên lai tự cấu hình" at bounding box center [450, 43] width 101 height 17
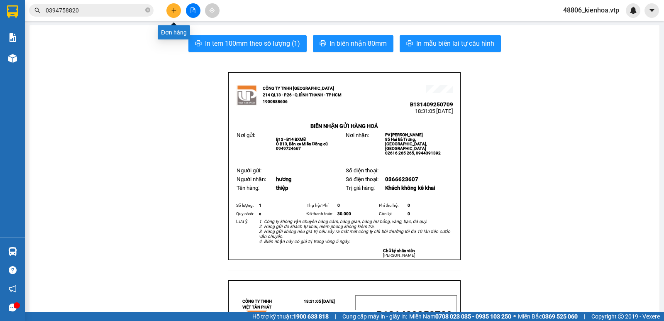
click at [177, 9] on button at bounding box center [173, 10] width 15 height 15
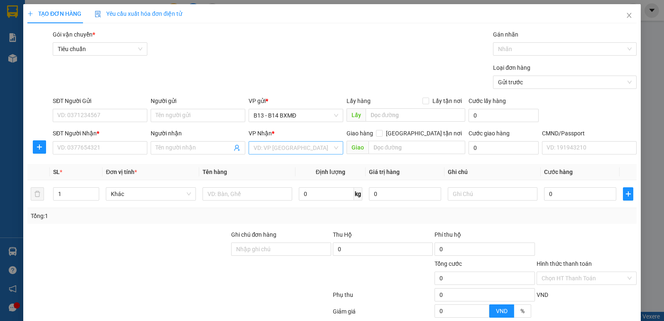
click at [265, 150] on input "search" at bounding box center [293, 148] width 79 height 12
click at [271, 165] on div "PV Đắk Song" at bounding box center [293, 164] width 84 height 9
click at [177, 150] on input "Người nhận" at bounding box center [194, 147] width 76 height 9
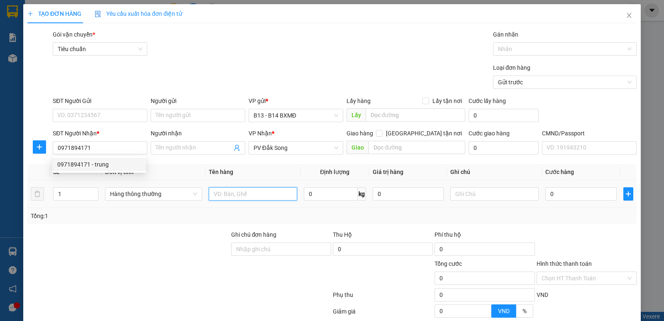
click at [232, 197] on input "text" at bounding box center [253, 193] width 88 height 13
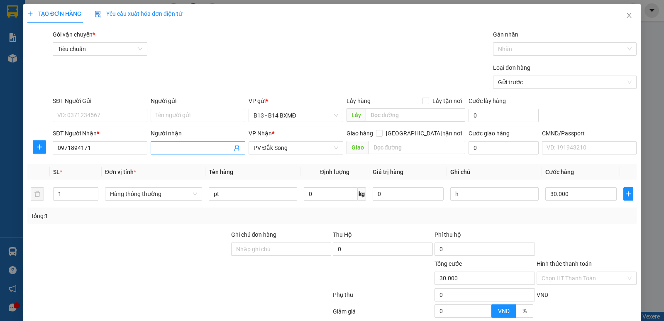
click at [219, 147] on input "Người nhận" at bounding box center [194, 147] width 76 height 9
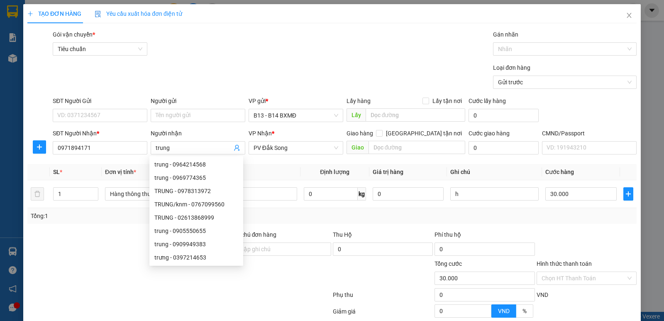
drag, startPoint x: 584, startPoint y: 296, endPoint x: 580, endPoint y: 289, distance: 7.8
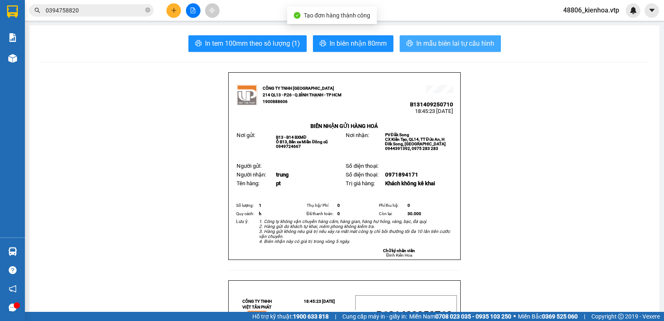
click at [477, 48] on span "In mẫu biên lai tự cấu hình" at bounding box center [455, 43] width 78 height 10
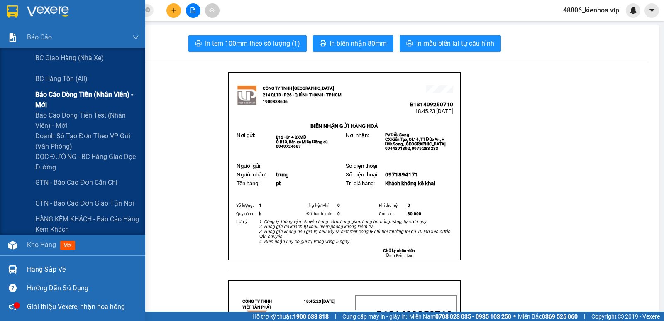
click at [49, 96] on span "Báo cáo dòng tiền (nhân viên) - mới" at bounding box center [87, 99] width 104 height 21
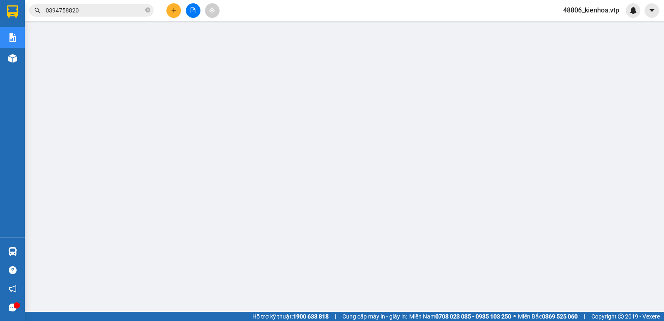
click at [591, 5] on span "48806_kienhoa.vtp" at bounding box center [591, 10] width 69 height 10
click at [595, 20] on li "Đăng xuất" at bounding box center [591, 25] width 70 height 13
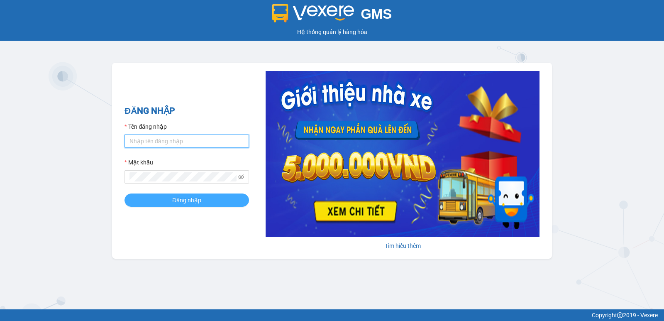
type input "kienhoa.vtp"
click at [179, 199] on span "Đăng nhập" at bounding box center [186, 200] width 29 height 9
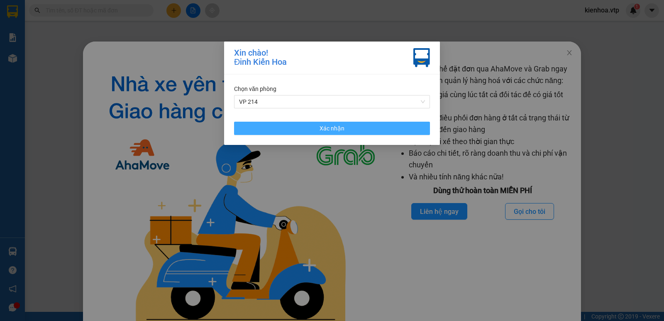
click at [303, 125] on button "Xác nhận" at bounding box center [332, 128] width 196 height 13
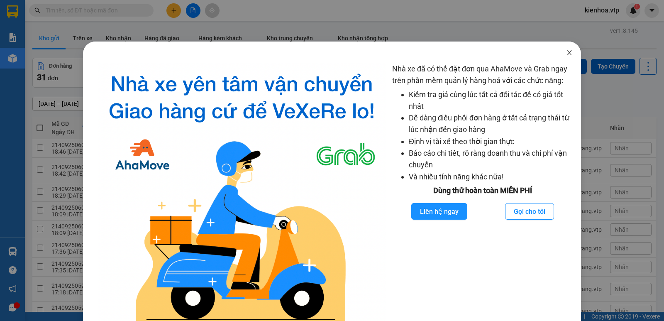
click at [566, 51] on icon "close" at bounding box center [569, 52] width 7 height 7
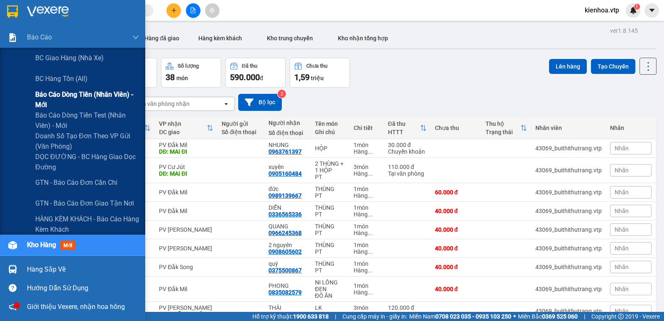
click at [63, 99] on span "Báo cáo dòng tiền (nhân viên) - mới" at bounding box center [87, 99] width 104 height 21
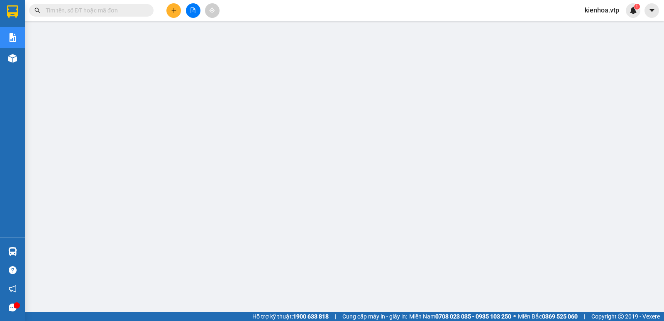
click at [84, 9] on input "text" at bounding box center [95, 10] width 98 height 9
paste input "21409250560"
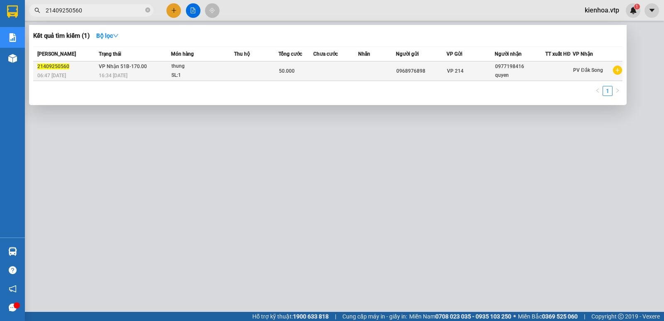
type input "21409250560"
click at [454, 76] on td "VP 214" at bounding box center [471, 71] width 48 height 20
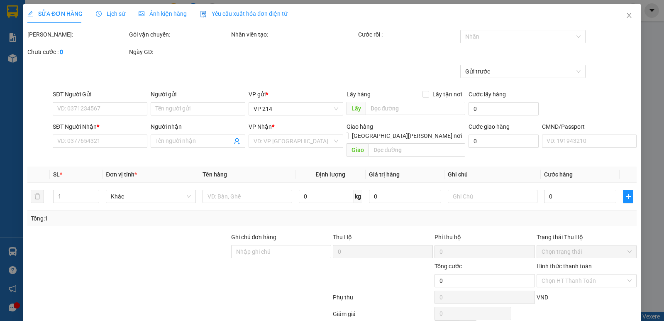
type input "0968976898"
type input "0977198416"
type input "quyen"
type input "50.000"
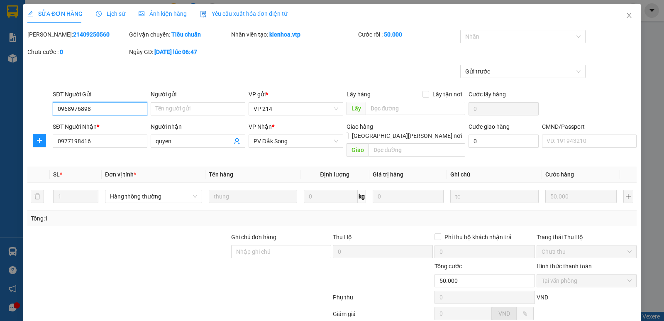
type input "2.500"
click at [627, 14] on icon "close" at bounding box center [629, 15] width 5 height 5
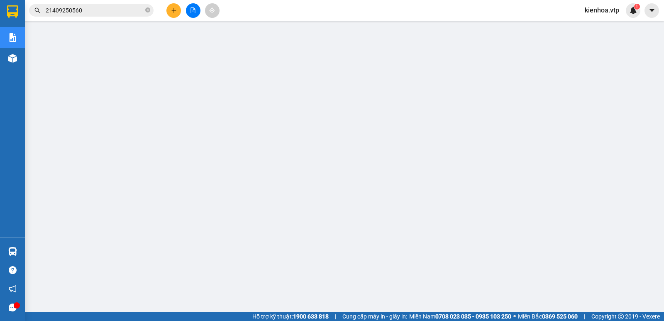
click at [584, 6] on span "kienhoa.vtp" at bounding box center [602, 10] width 48 height 10
click at [604, 20] on li "Đăng xuất" at bounding box center [603, 25] width 53 height 13
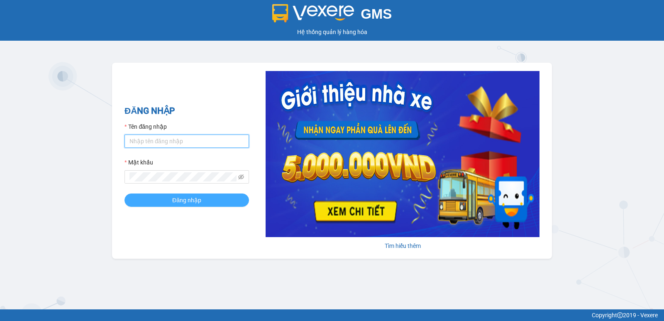
type input "kienhoa.vtp"
click at [171, 205] on button "Đăng nhập" at bounding box center [187, 199] width 125 height 13
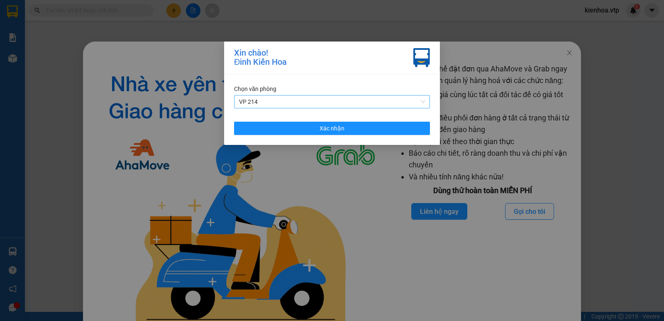
click at [269, 99] on span "VP 214" at bounding box center [332, 101] width 186 height 12
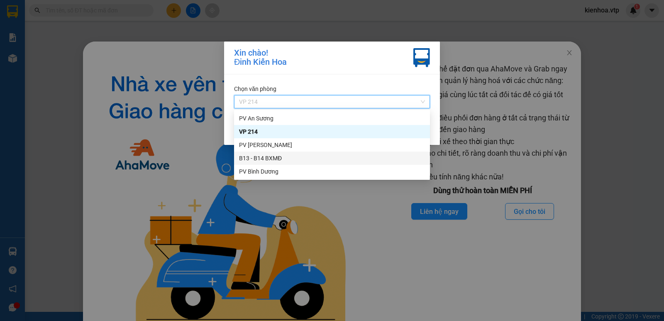
click at [278, 157] on div "B13 - B14 BXMĐ" at bounding box center [332, 158] width 186 height 9
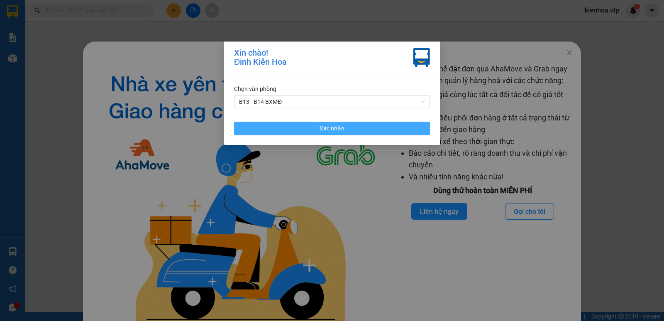
click at [369, 131] on button "Xác nhận" at bounding box center [332, 128] width 196 height 13
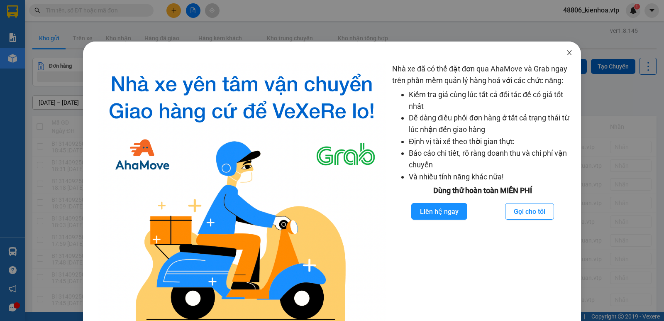
click at [566, 53] on icon "close" at bounding box center [569, 52] width 7 height 7
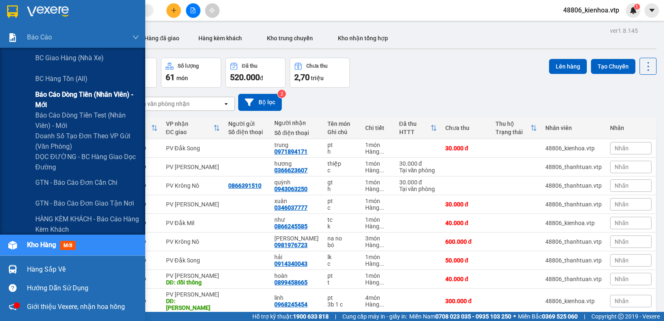
click at [75, 89] on span "Báo cáo dòng tiền (nhân viên) - mới" at bounding box center [87, 99] width 104 height 21
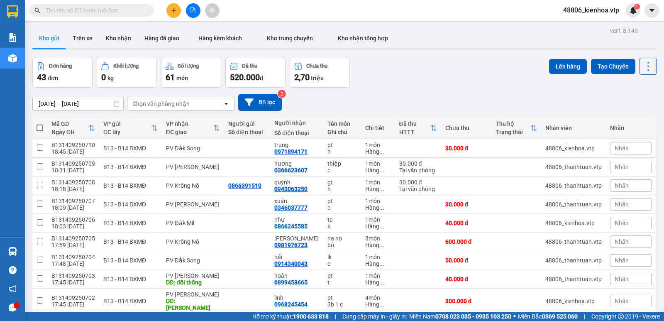
click at [585, 11] on span "48806_kienhoa.vtp" at bounding box center [591, 10] width 69 height 10
click at [582, 26] on span "Đăng xuất" at bounding box center [595, 25] width 51 height 9
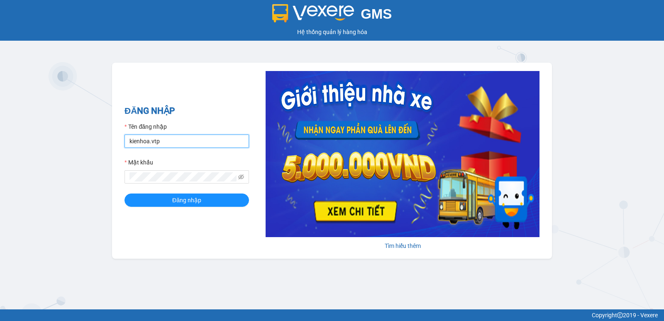
click at [172, 145] on input "kienhoa.vtp" at bounding box center [187, 140] width 125 height 13
type input "thanhtuan.vtp"
click at [219, 208] on div "ĐĂNG NHẬP Tên đăng nhập thanhtuan.vtp Mật khẩu Đăng nhập" at bounding box center [187, 160] width 125 height 113
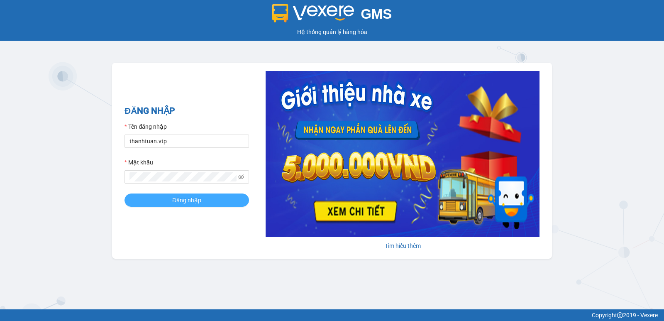
click at [219, 206] on button "Đăng nhập" at bounding box center [187, 199] width 125 height 13
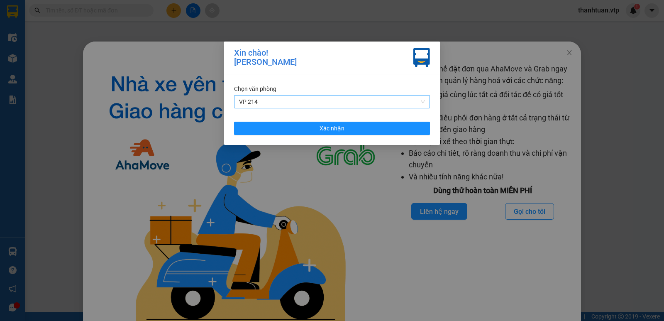
click at [251, 100] on span "VP 214" at bounding box center [332, 101] width 186 height 12
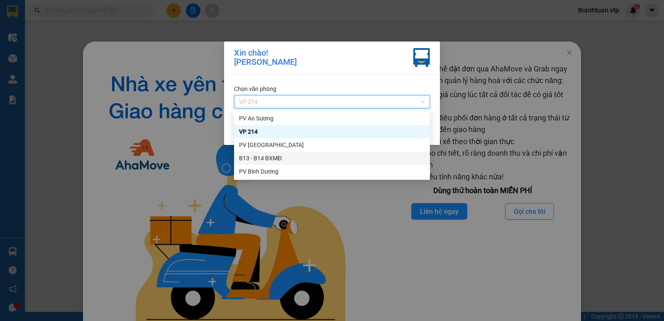
click at [258, 160] on div "B13 - B14 BXMĐ" at bounding box center [332, 158] width 186 height 9
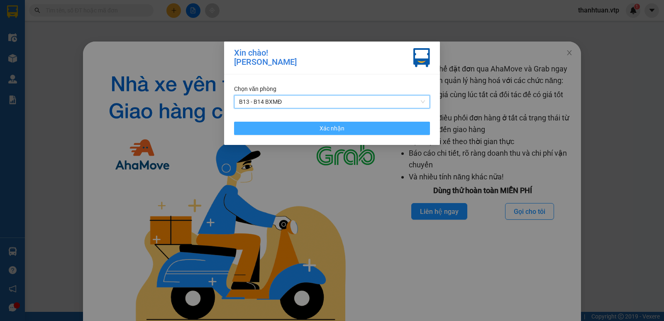
click at [352, 128] on button "Xác nhận" at bounding box center [332, 128] width 196 height 13
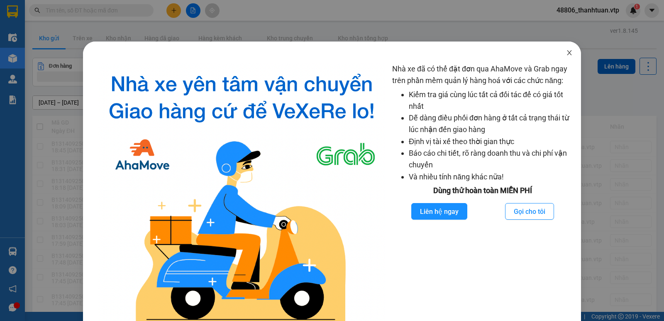
click at [566, 54] on icon "close" at bounding box center [569, 52] width 7 height 7
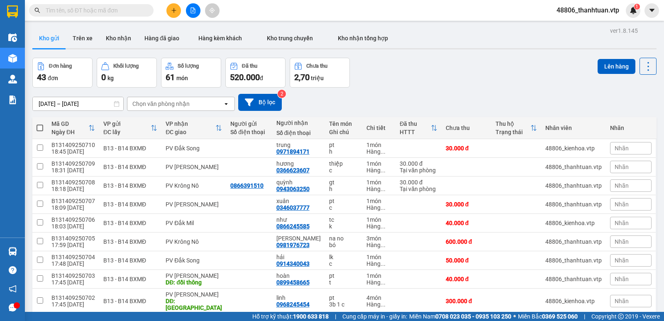
click at [193, 11] on icon "file-add" at bounding box center [193, 10] width 5 height 6
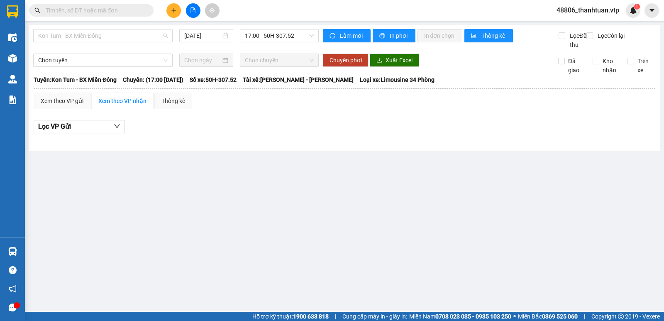
drag, startPoint x: 158, startPoint y: 37, endPoint x: 147, endPoint y: 46, distance: 14.4
click at [158, 37] on span "Kon Tum - BX Miền Đông" at bounding box center [103, 35] width 130 height 12
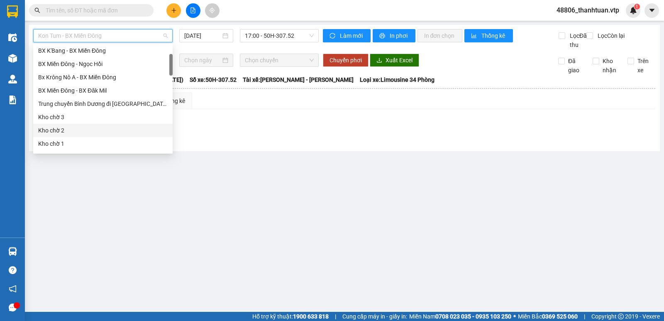
scroll to position [125, 0]
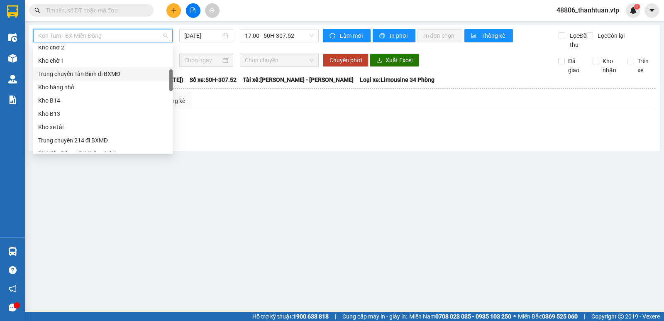
drag, startPoint x: 101, startPoint y: 76, endPoint x: 154, endPoint y: 63, distance: 54.7
click at [101, 75] on div "Trung chuyển Tân Bình đi BXMĐ" at bounding box center [103, 73] width 130 height 9
type input "15/09/2025"
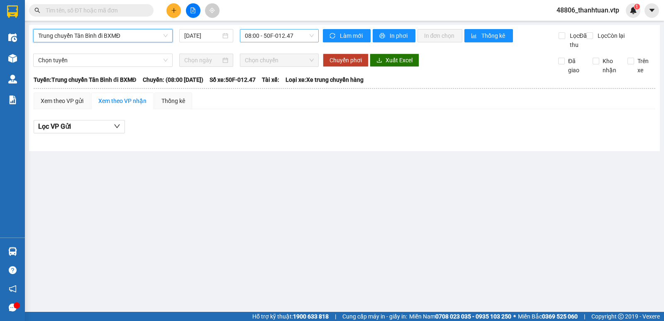
click at [252, 39] on span "08:00 - 50F-012.47" at bounding box center [279, 35] width 68 height 12
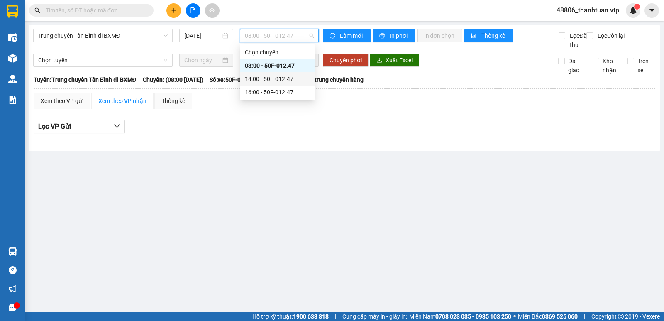
click at [251, 76] on div "14:00 - 50F-012.47" at bounding box center [277, 78] width 65 height 9
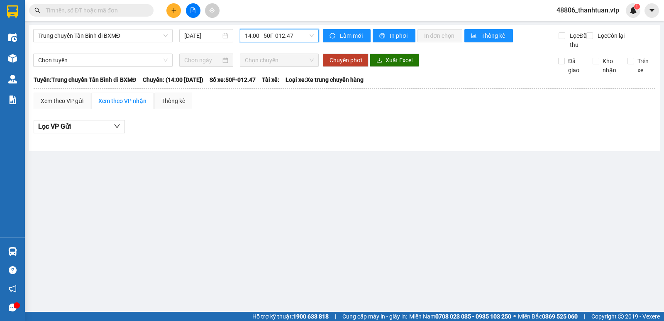
click at [261, 40] on span "14:00 - 50F-012.47" at bounding box center [279, 35] width 68 height 12
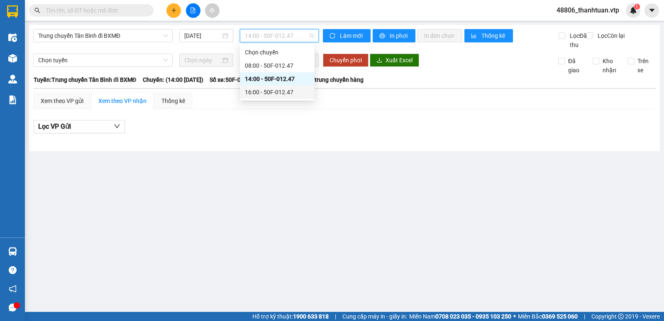
click at [265, 88] on div "16:00 - 50F-012.47" at bounding box center [277, 92] width 65 height 9
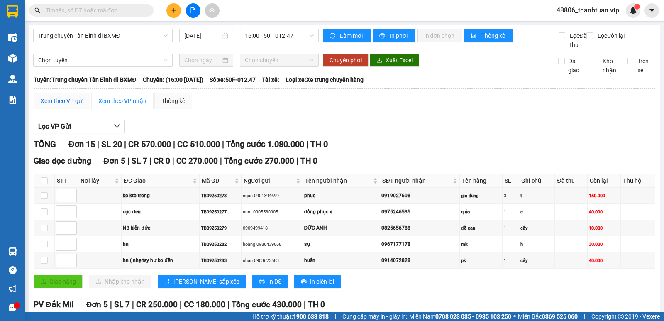
click at [67, 105] on div "Xem theo VP gửi" at bounding box center [62, 100] width 43 height 9
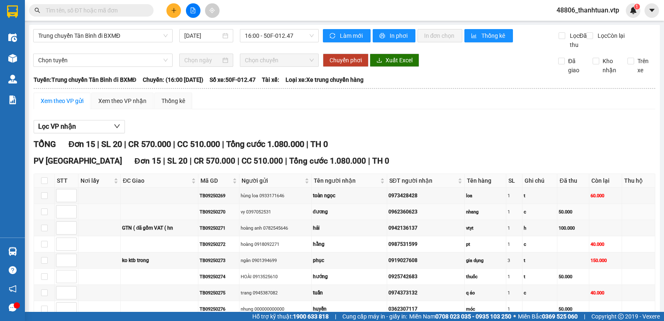
scroll to position [83, 0]
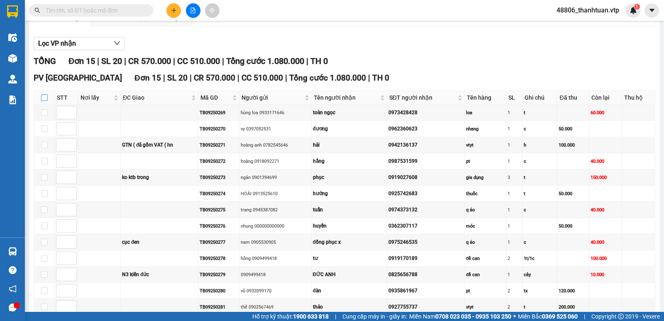
click at [43, 101] on input "checkbox" at bounding box center [44, 97] width 7 height 7
checkbox input "true"
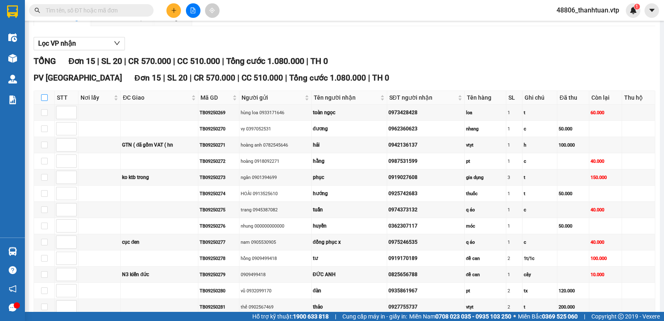
checkbox input "true"
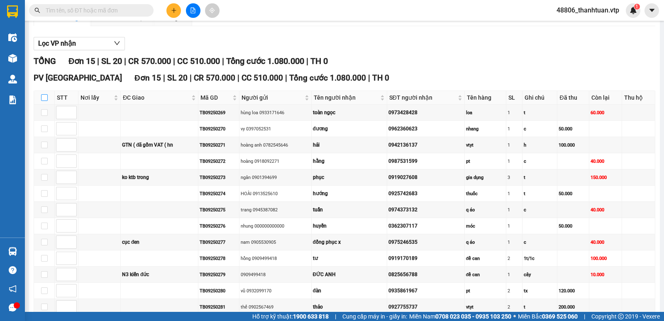
checkbox input "true"
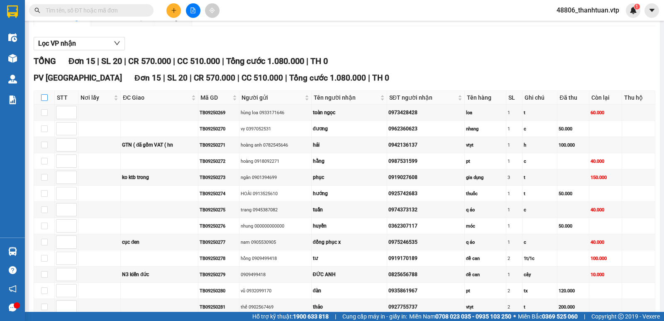
checkbox input "true"
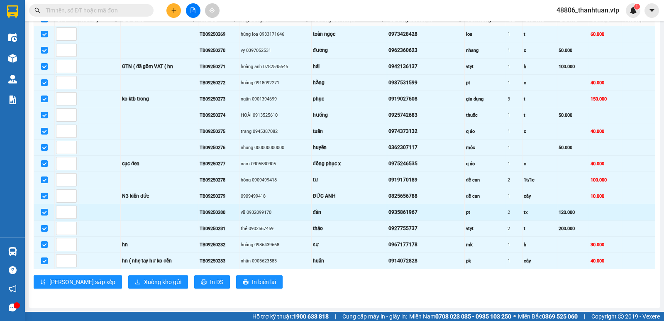
scroll to position [171, 0]
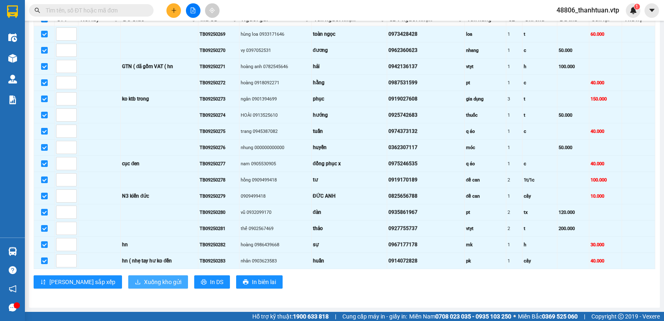
click at [144, 279] on span "Xuống kho gửi" at bounding box center [162, 281] width 37 height 9
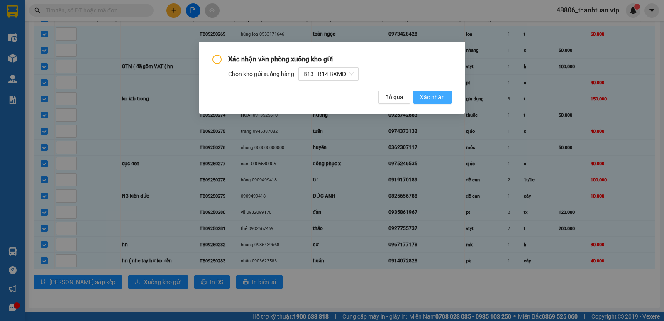
click at [423, 99] on span "Xác nhận" at bounding box center [432, 97] width 25 height 9
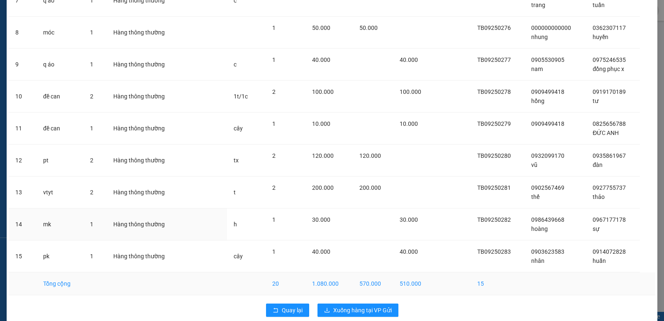
scroll to position [289, 0]
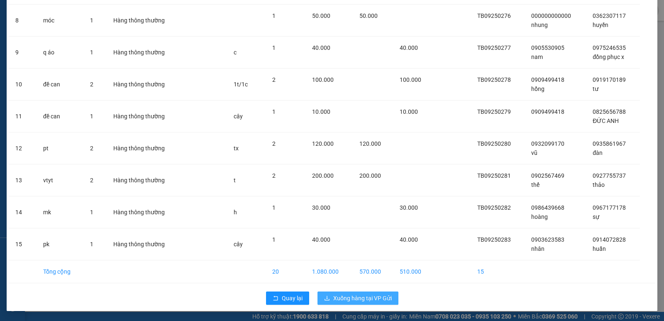
click at [371, 299] on span "Xuống hàng tại VP Gửi" at bounding box center [362, 297] width 59 height 9
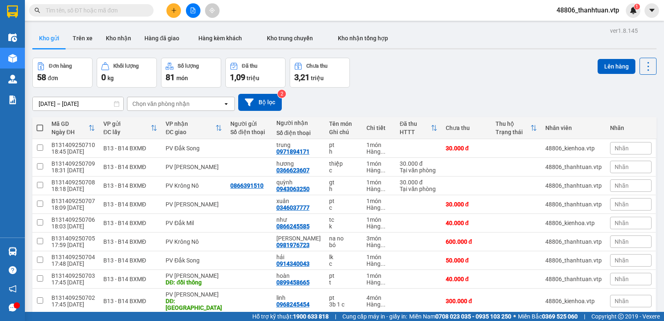
click at [209, 104] on div "Chọn văn phòng nhận" at bounding box center [174, 103] width 95 height 13
type input "dx"
click at [177, 124] on div "PV [PERSON_NAME]" at bounding box center [181, 121] width 108 height 15
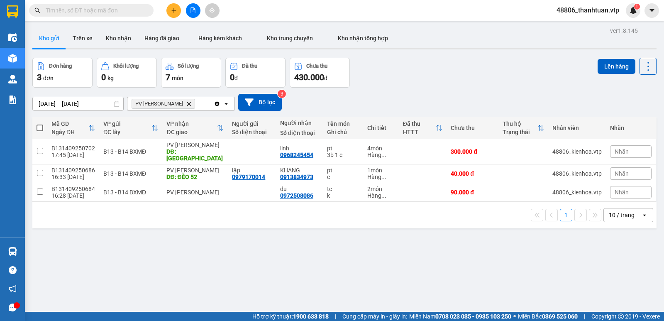
click at [193, 105] on div "PV Đức Xuyên Delete" at bounding box center [170, 103] width 86 height 13
type input "gn"
click at [191, 117] on div "PV [PERSON_NAME]" at bounding box center [181, 121] width 108 height 15
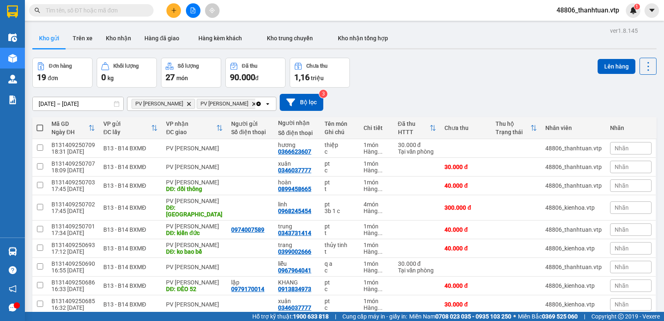
click at [41, 128] on span at bounding box center [40, 128] width 7 height 7
click at [40, 124] on input "checkbox" at bounding box center [40, 124] width 0 height 0
checkbox input "true"
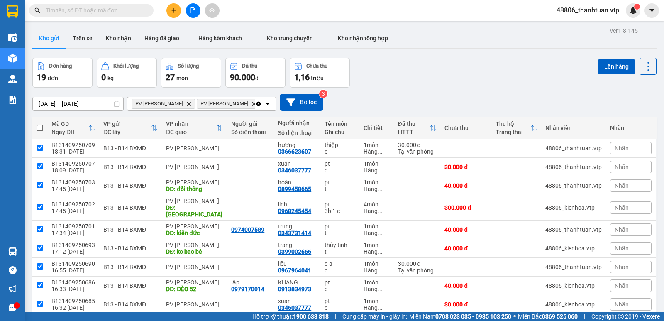
checkbox input "true"
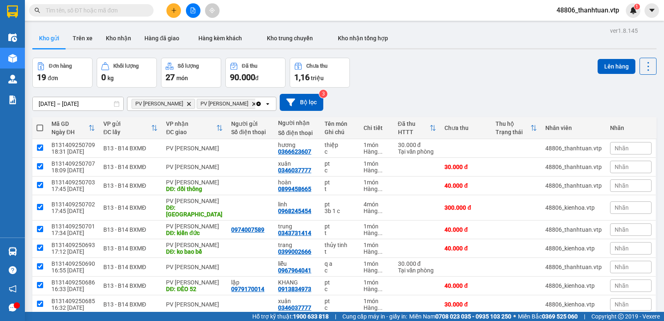
checkbox input "true"
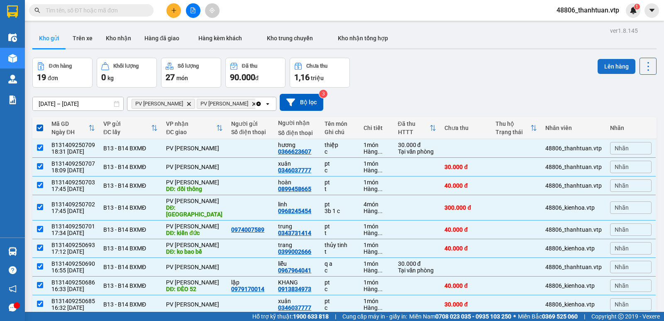
click at [598, 68] on button "Lên hàng" at bounding box center [617, 66] width 38 height 15
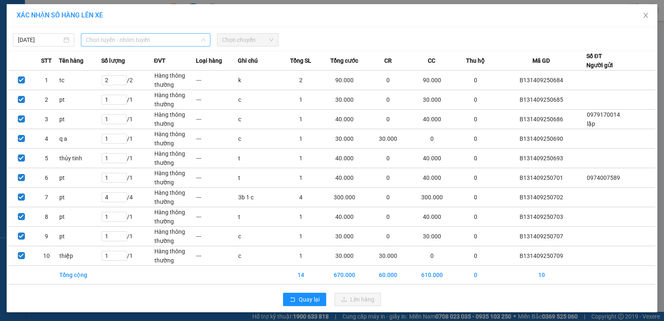
click at [164, 42] on span "Chọn tuyến - nhóm tuyến" at bounding box center [146, 40] width 120 height 12
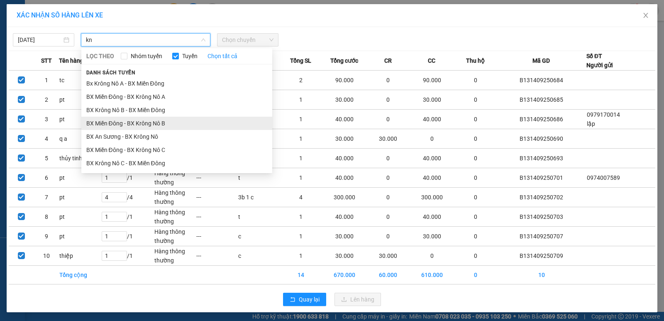
type input "kn"
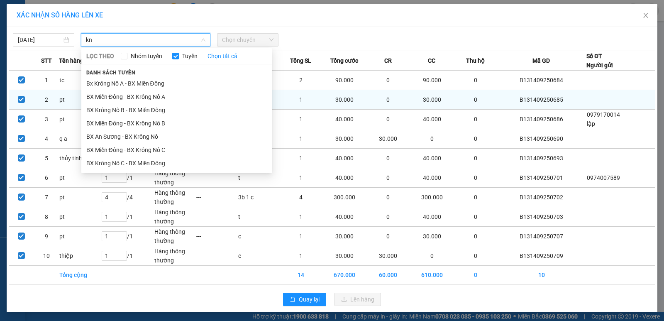
drag, startPoint x: 160, startPoint y: 127, endPoint x: 195, endPoint y: 104, distance: 41.6
click at [161, 126] on li "BX Miền Đông - BX Krông Nô B" at bounding box center [176, 123] width 191 height 13
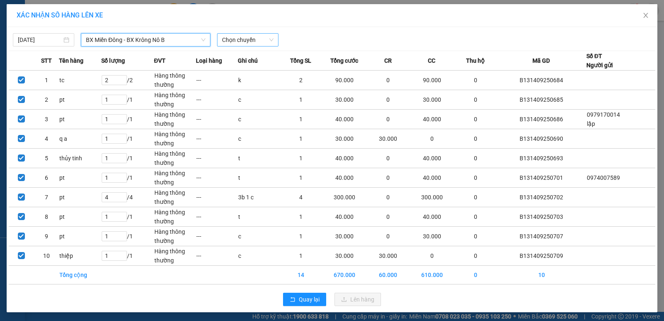
click at [234, 39] on span "Chọn chuyến" at bounding box center [247, 40] width 51 height 12
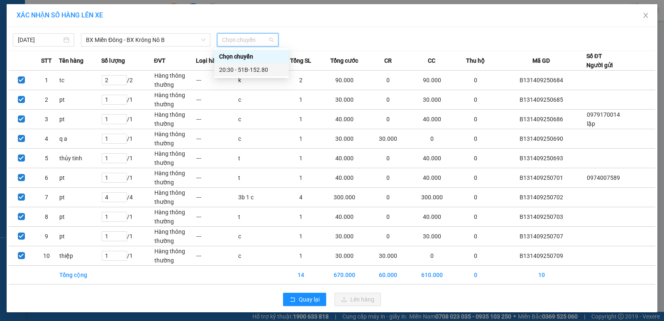
click at [235, 71] on div "20:30 - 51B-152.80" at bounding box center [251, 69] width 65 height 9
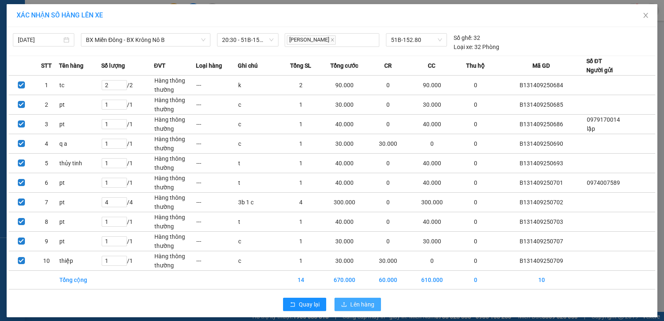
drag, startPoint x: 357, startPoint y: 303, endPoint x: 254, endPoint y: 247, distance: 116.8
click at [357, 304] on span "Lên hàng" at bounding box center [362, 304] width 24 height 9
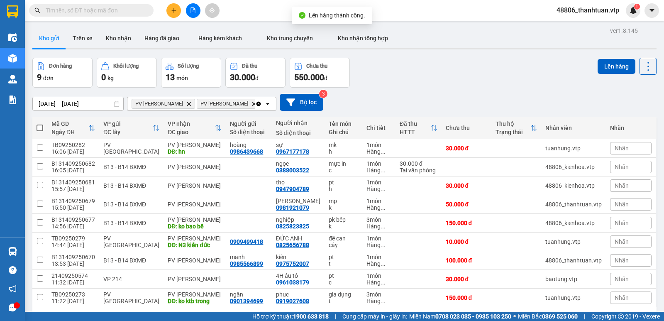
click at [40, 128] on span at bounding box center [40, 128] width 7 height 7
click at [40, 124] on input "checkbox" at bounding box center [40, 124] width 0 height 0
checkbox input "true"
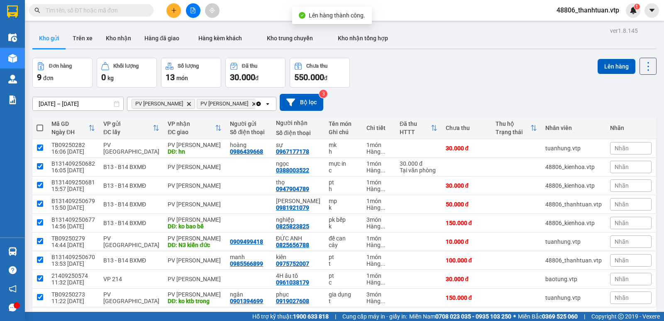
checkbox input "true"
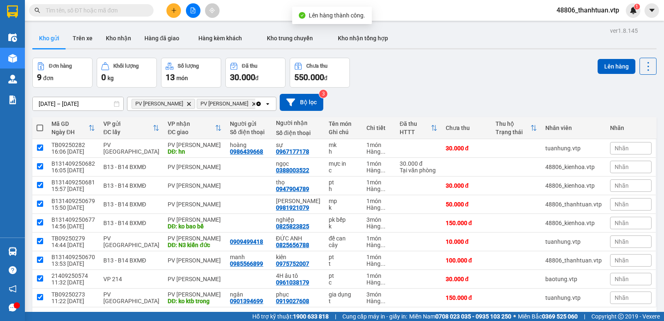
checkbox input "true"
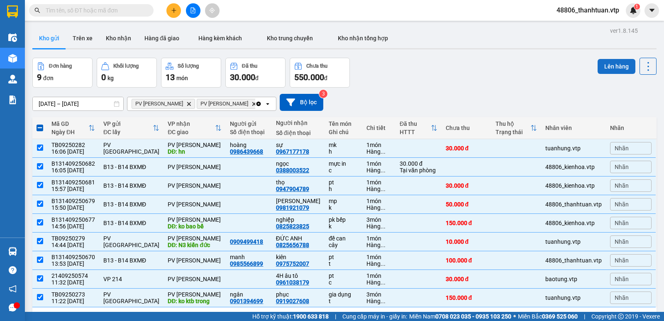
drag, startPoint x: 610, startPoint y: 59, endPoint x: 606, endPoint y: 64, distance: 6.3
click at [608, 63] on button "Lên hàng" at bounding box center [617, 66] width 38 height 15
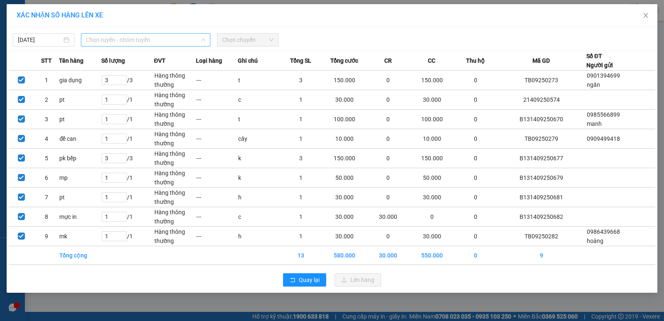
click at [186, 42] on span "Chọn tuyến - nhóm tuyến" at bounding box center [146, 40] width 120 height 12
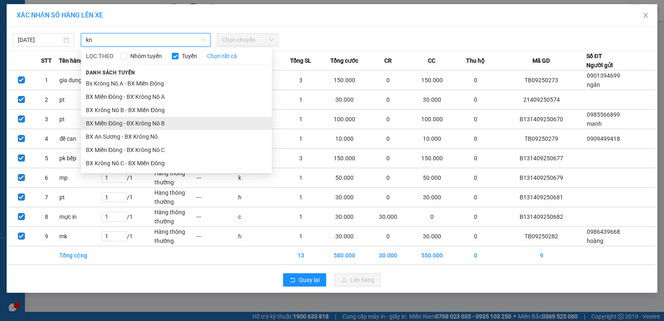
type input "kn"
click at [160, 121] on li "BX Miền Đông - BX Krông Nô B" at bounding box center [176, 123] width 191 height 13
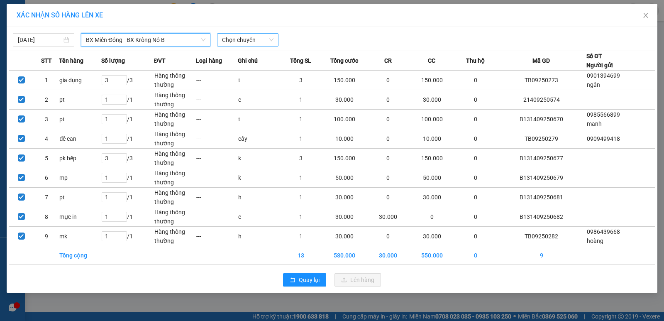
click at [230, 42] on span "Chọn chuyến" at bounding box center [247, 40] width 51 height 12
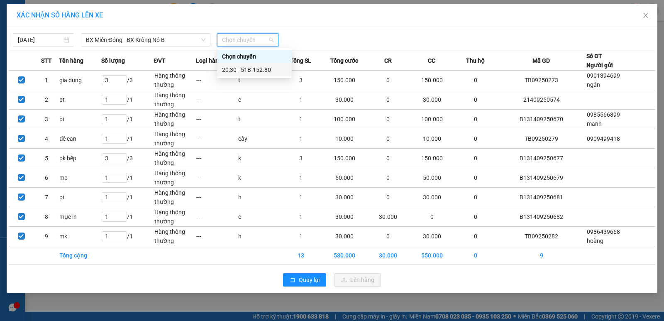
click at [235, 71] on div "20:30 - 51B-152.80" at bounding box center [254, 69] width 65 height 9
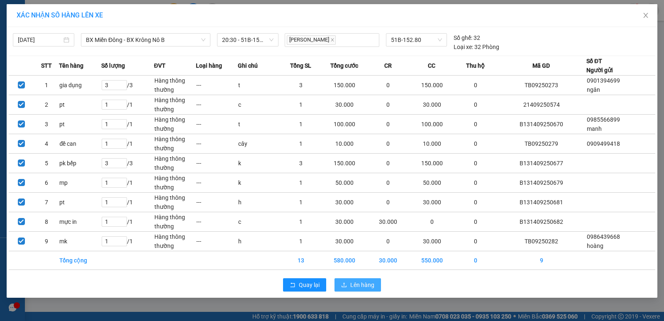
drag, startPoint x: 349, startPoint y: 288, endPoint x: 342, endPoint y: 275, distance: 14.9
click at [349, 287] on button "Lên hàng" at bounding box center [358, 284] width 46 height 13
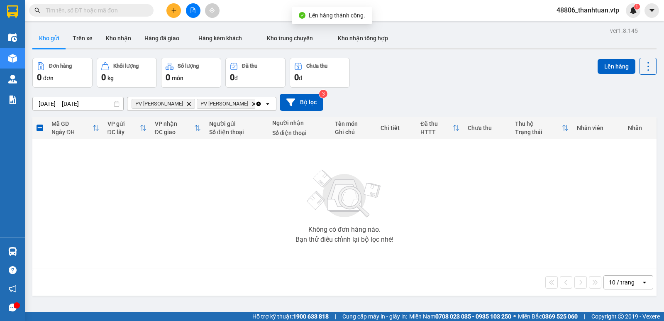
click at [252, 105] on icon "PV Gia Nghĩa, close by backspace" at bounding box center [254, 104] width 4 height 4
click at [187, 104] on icon "PV Đức Xuyên, close by backspace" at bounding box center [189, 104] width 4 height 4
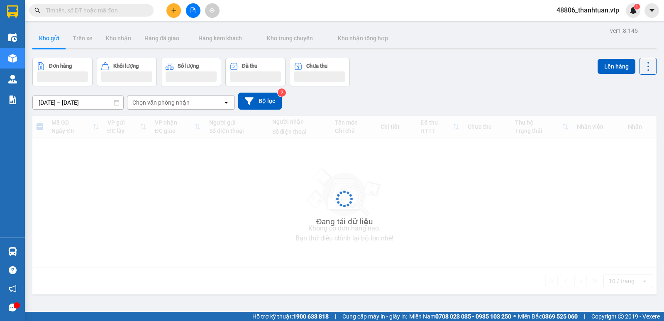
click at [169, 104] on div "Chọn văn phòng nhận" at bounding box center [160, 102] width 57 height 8
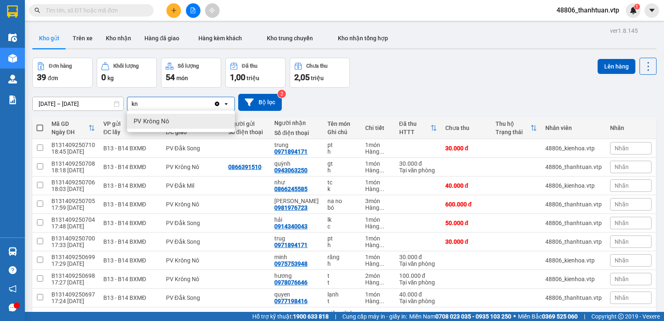
type input "kn"
click at [167, 119] on span "PV Krông Nô" at bounding box center [152, 121] width 36 height 8
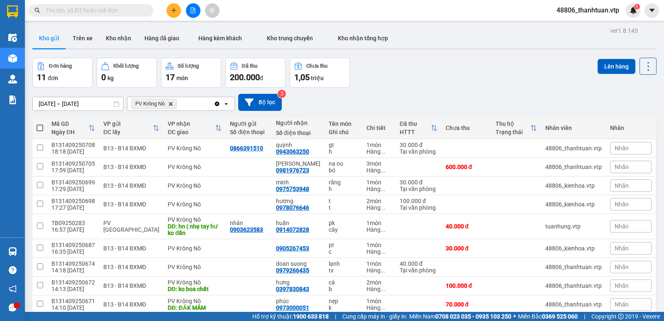
click at [40, 129] on span at bounding box center [40, 128] width 7 height 7
click at [40, 124] on input "checkbox" at bounding box center [40, 124] width 0 height 0
checkbox input "true"
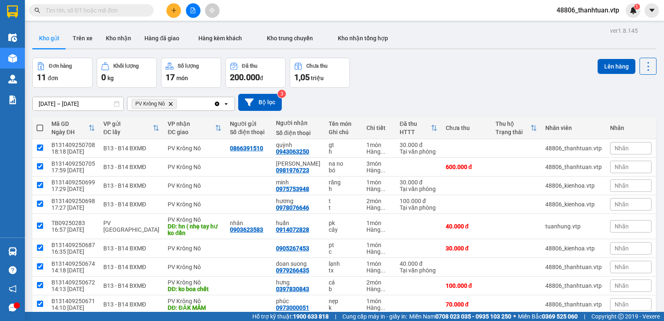
checkbox input "true"
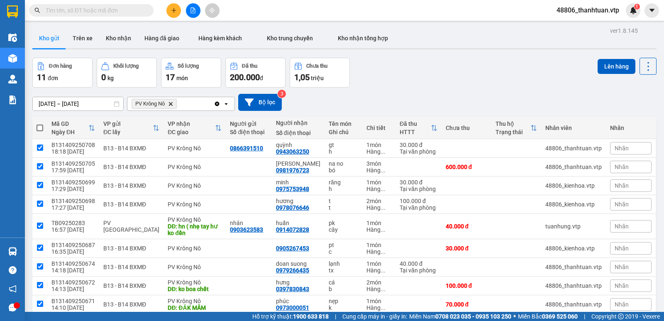
checkbox input "true"
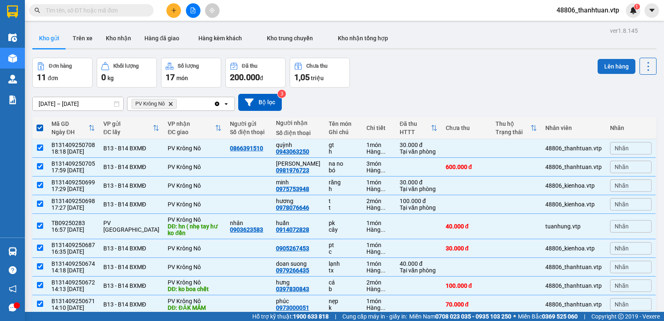
click at [605, 70] on button "Lên hàng" at bounding box center [617, 66] width 38 height 15
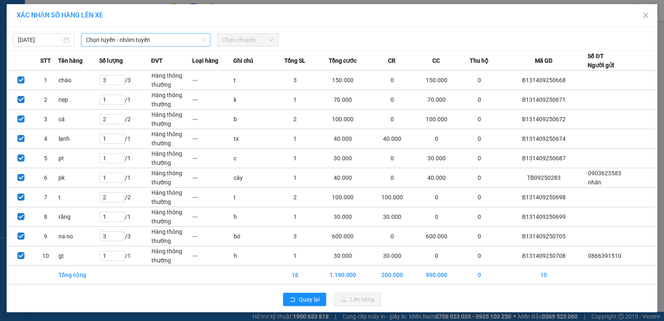
click at [186, 36] on span "Chọn tuyến - nhóm tuyến" at bounding box center [146, 40] width 120 height 12
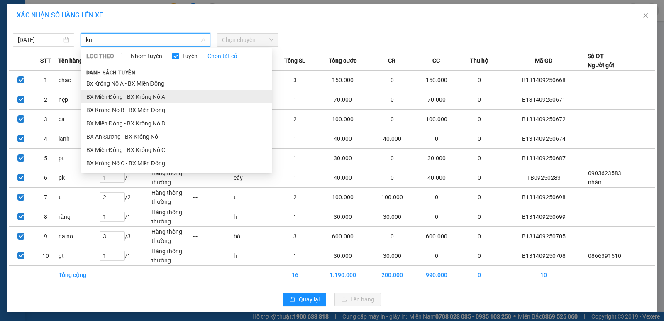
type input "kn"
click at [161, 99] on li "BX Miền Đông - BX Krông Nô A" at bounding box center [176, 96] width 191 height 13
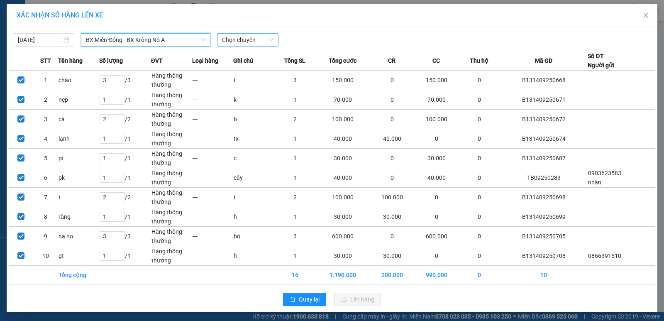
click at [227, 43] on span "Chọn chuyến" at bounding box center [247, 40] width 51 height 12
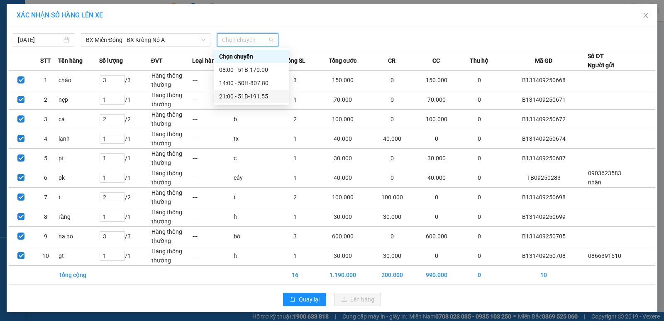
click at [232, 99] on div "21:00 - 51B-191.55" at bounding box center [251, 96] width 65 height 9
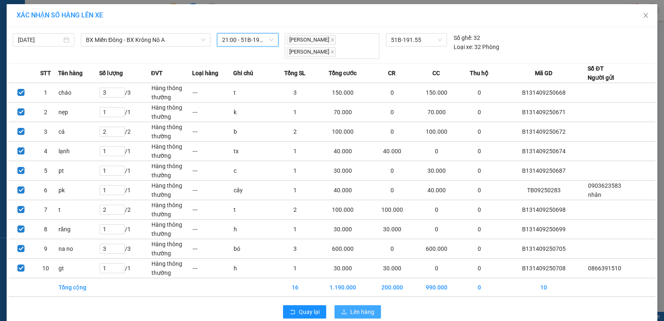
click at [351, 308] on span "Lên hàng" at bounding box center [362, 311] width 24 height 9
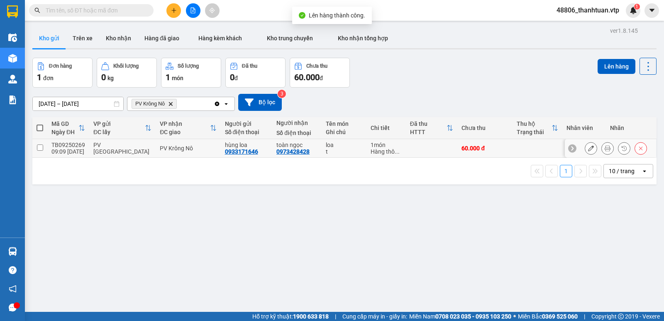
click at [39, 149] on input "checkbox" at bounding box center [40, 147] width 6 height 6
checkbox input "true"
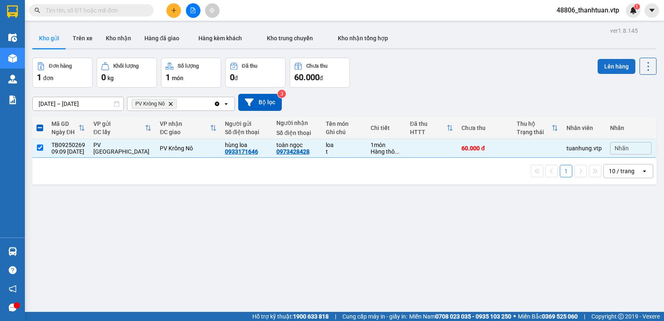
drag, startPoint x: 606, startPoint y: 62, endPoint x: 602, endPoint y: 66, distance: 5.3
click at [605, 64] on button "Lên hàng" at bounding box center [617, 66] width 38 height 15
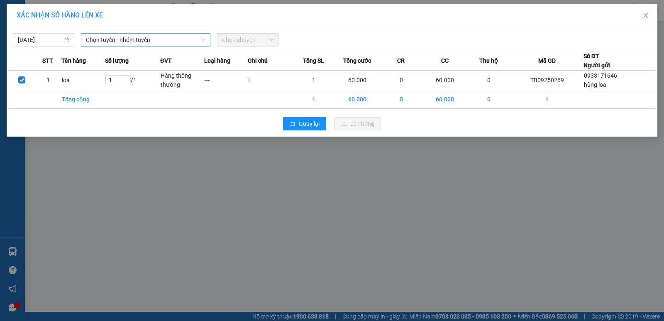
click at [145, 39] on span "Chọn tuyến - nhóm tuyến" at bounding box center [146, 40] width 120 height 12
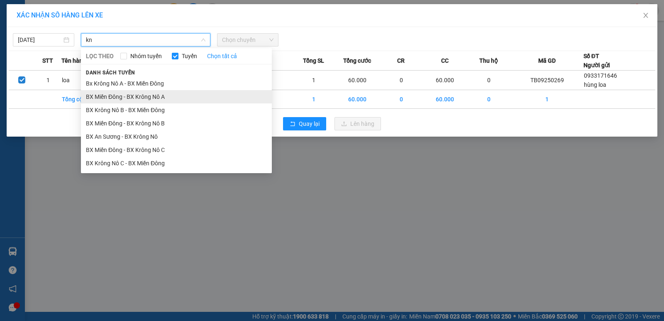
type input "kn"
click at [130, 95] on li "BX Miền Đông - BX Krông Nô A" at bounding box center [176, 96] width 191 height 13
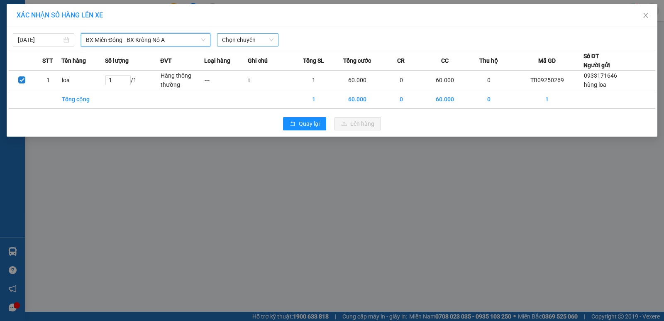
click at [225, 39] on span "Chọn chuyến" at bounding box center [247, 40] width 51 height 12
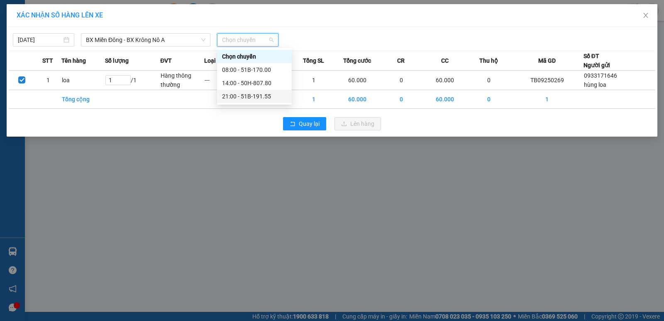
click at [232, 96] on div "21:00 - 51B-191.55" at bounding box center [254, 96] width 65 height 9
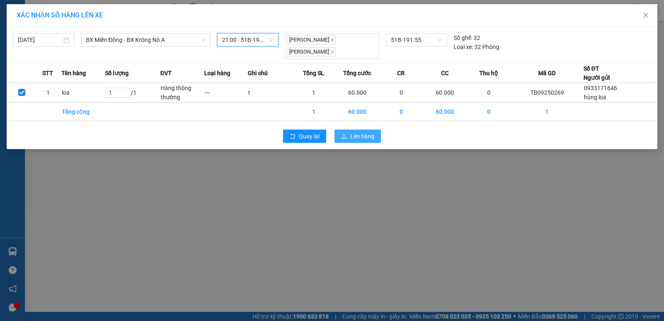
click at [356, 132] on span "Lên hàng" at bounding box center [362, 136] width 24 height 9
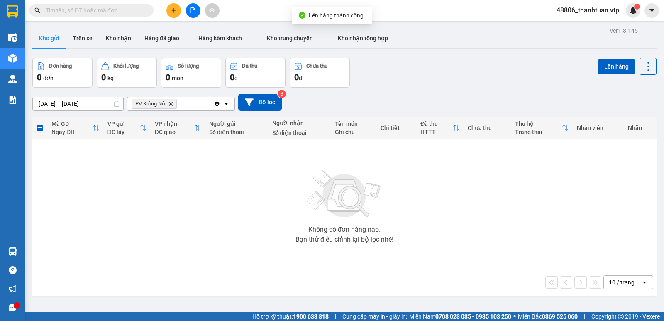
click at [172, 105] on icon "PV Krông Nô, close by backspace" at bounding box center [171, 104] width 4 height 4
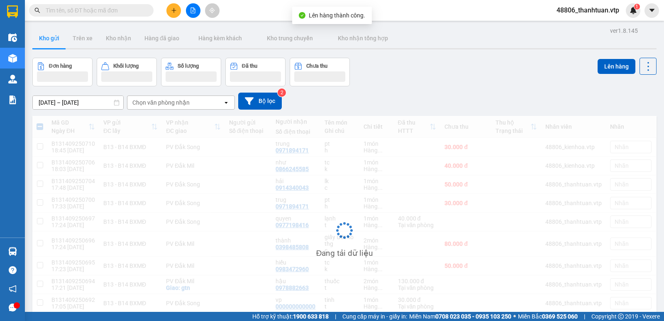
click at [162, 109] on div "Chọn văn phòng nhận open" at bounding box center [181, 102] width 108 height 14
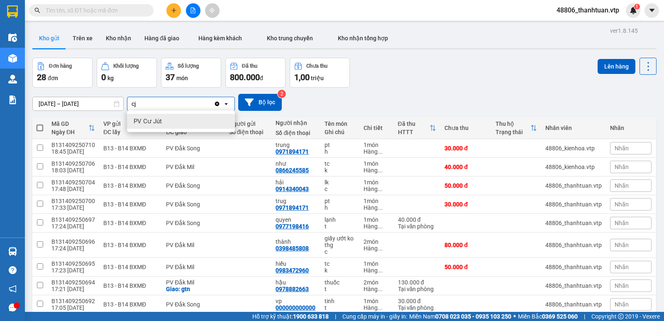
type input "cj"
click at [154, 126] on div "PV Cư Jút" at bounding box center [181, 121] width 108 height 15
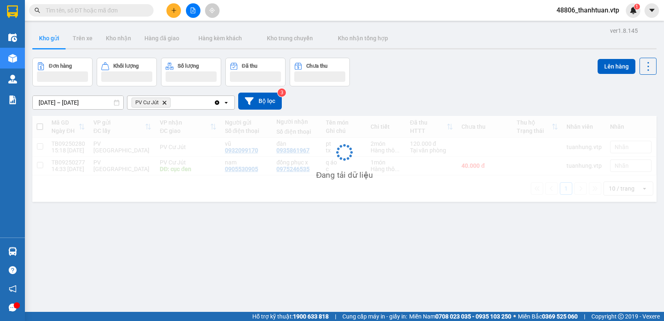
click at [181, 103] on div "PV Cư Jút Delete" at bounding box center [170, 102] width 86 height 13
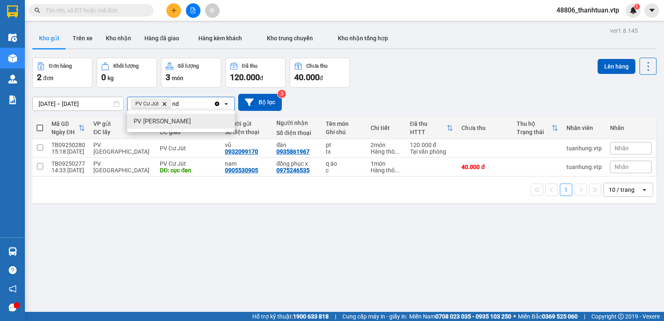
type input "nd"
click at [176, 125] on div "PV Nam Đong" at bounding box center [181, 121] width 108 height 15
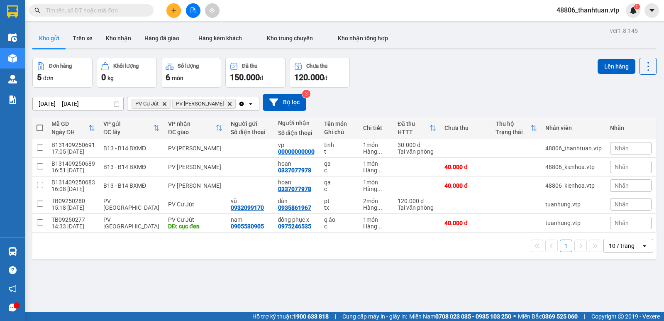
click at [41, 128] on span at bounding box center [40, 128] width 7 height 7
click at [40, 124] on input "checkbox" at bounding box center [40, 124] width 0 height 0
checkbox input "true"
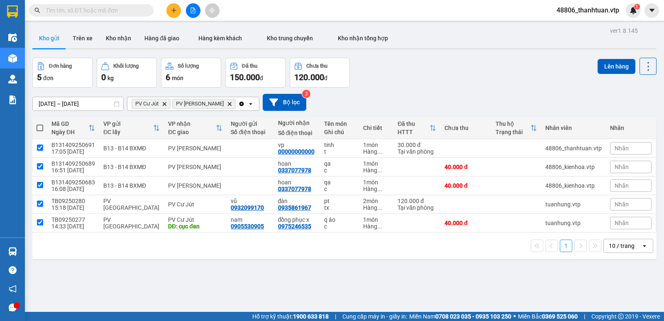
checkbox input "true"
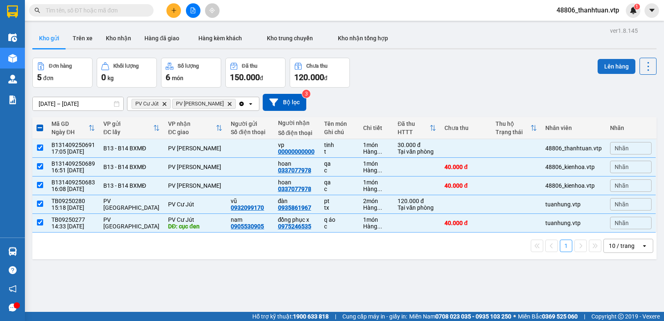
click at [609, 67] on button "Lên hàng" at bounding box center [617, 66] width 38 height 15
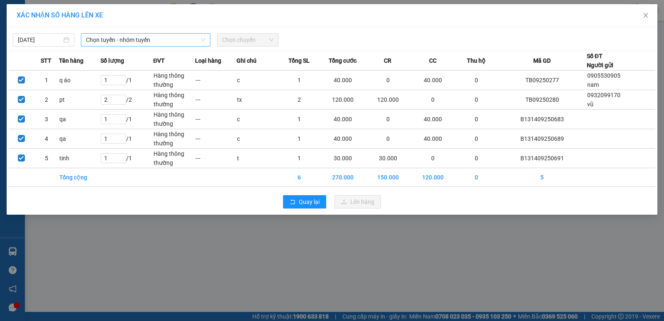
click at [176, 41] on span "Chọn tuyến - nhóm tuyến" at bounding box center [146, 40] width 120 height 12
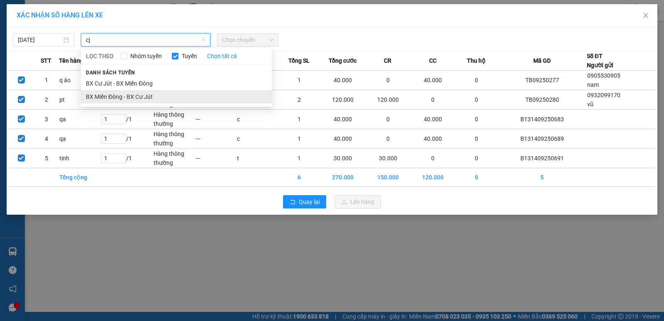
type input "cj"
click at [138, 96] on li "BX Miền Đông - BX Cư Jút" at bounding box center [176, 96] width 191 height 13
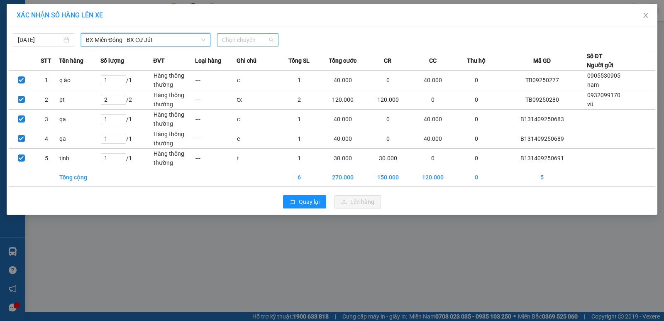
click at [244, 42] on span "Chọn chuyến" at bounding box center [247, 40] width 51 height 12
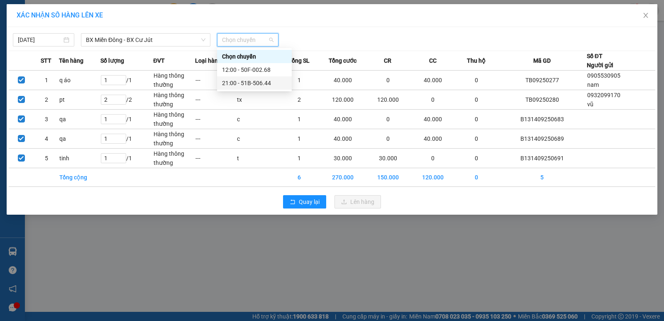
click at [235, 85] on div "21:00 - 51B-506.44" at bounding box center [254, 82] width 65 height 9
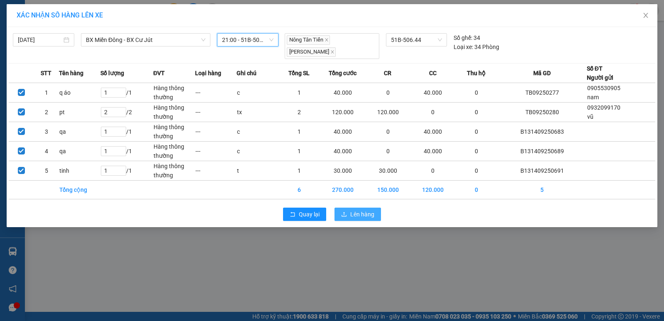
click at [356, 216] on span "Lên hàng" at bounding box center [362, 214] width 24 height 9
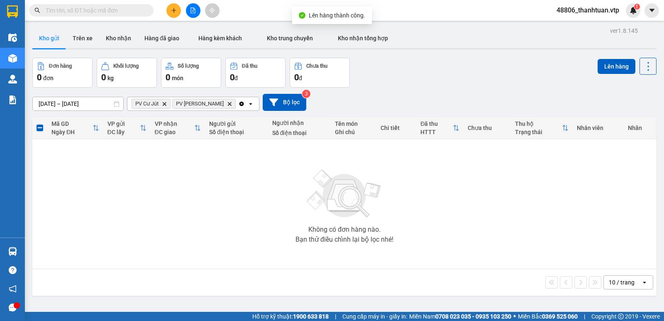
click at [240, 103] on icon "Clear all" at bounding box center [242, 103] width 5 height 5
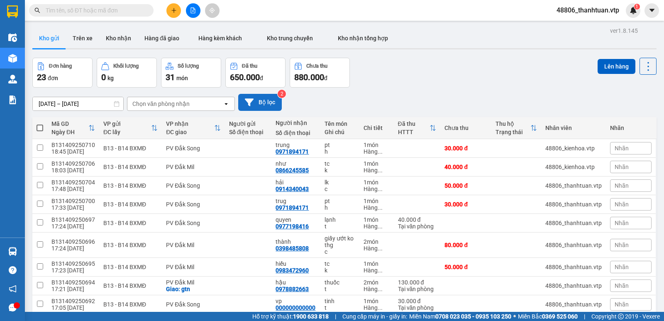
click at [261, 102] on button "Bộ lọc" at bounding box center [260, 102] width 44 height 17
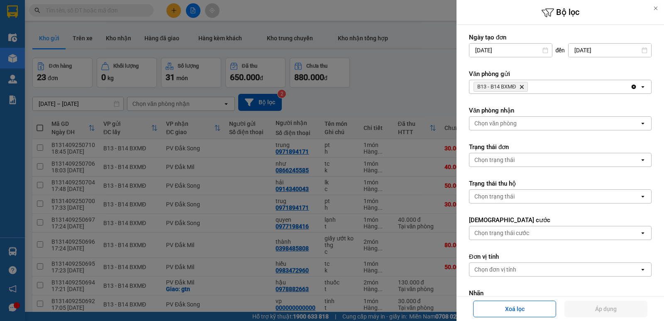
click at [494, 123] on div "Chọn văn phòng" at bounding box center [495, 123] width 42 height 8
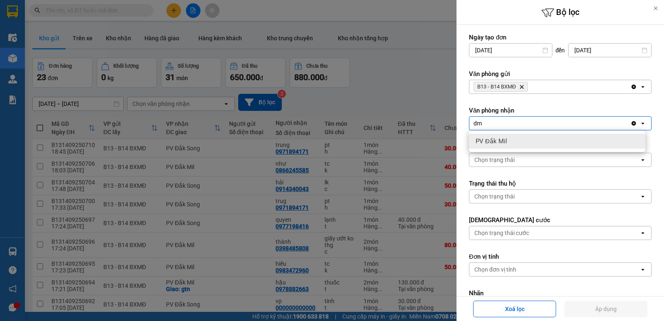
type input "dm"
click at [494, 138] on span "PV Đắk Mil" at bounding box center [492, 141] width 32 height 8
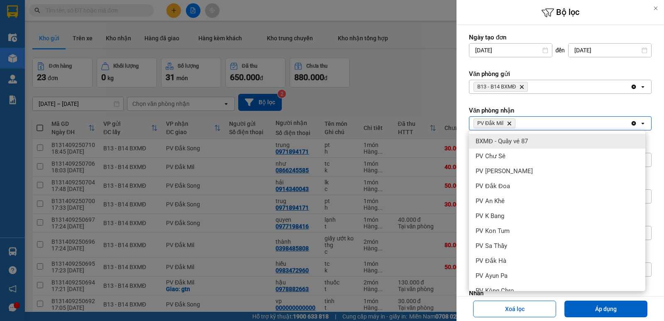
click at [541, 127] on div "PV Đắk Mil Delete" at bounding box center [549, 123] width 161 height 13
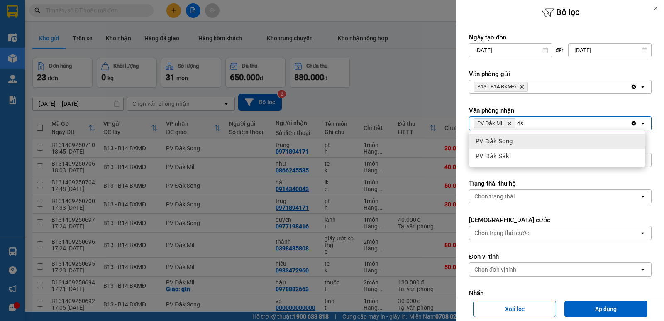
type input "ds"
click at [546, 140] on div "PV Đắk Song" at bounding box center [557, 141] width 176 height 15
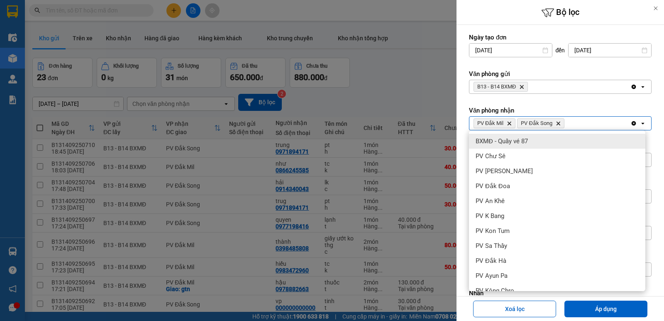
click at [580, 125] on div "PV Đắk Mil Delete PV Đắk Song Delete" at bounding box center [549, 123] width 161 height 13
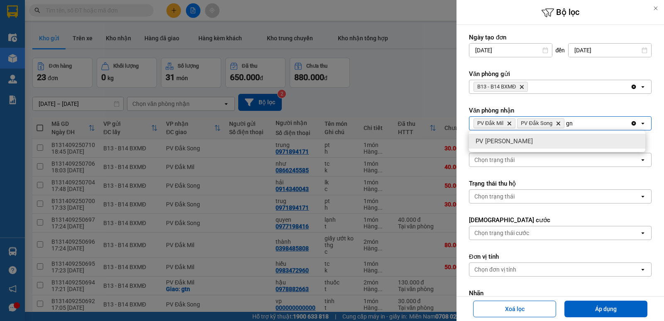
type input "g"
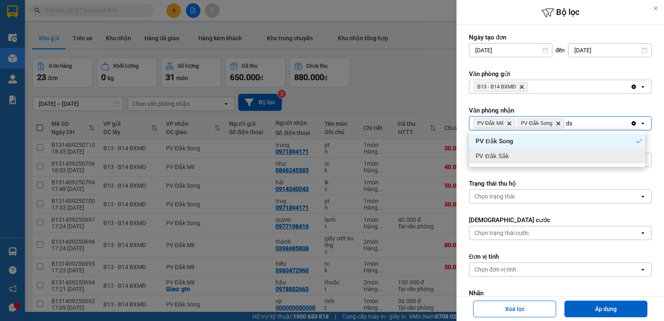
type input "ds"
click at [498, 159] on span "PV Đắk Sắk" at bounding box center [493, 156] width 34 height 8
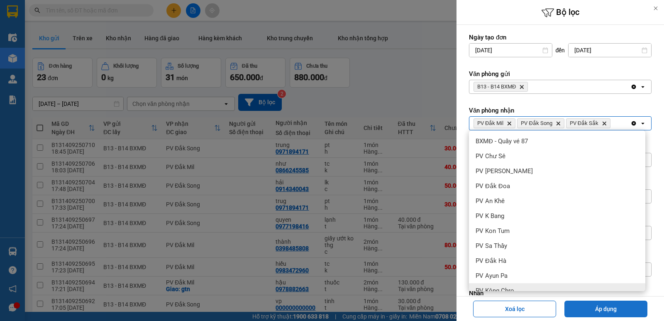
click at [584, 306] on button "Áp dụng" at bounding box center [606, 309] width 83 height 17
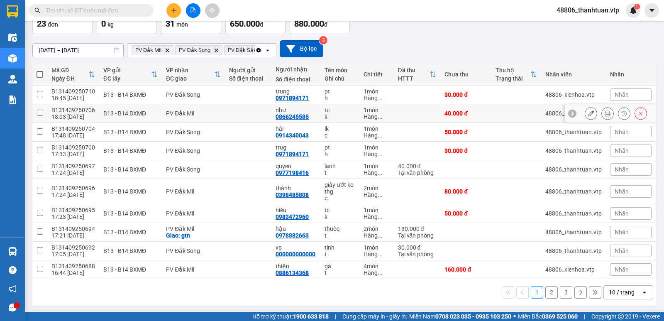
scroll to position [55, 0]
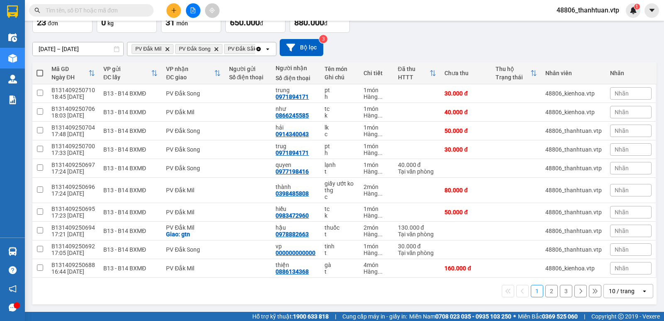
drag, startPoint x: 41, startPoint y: 71, endPoint x: 53, endPoint y: 68, distance: 12.3
click at [41, 71] on span at bounding box center [40, 73] width 7 height 7
click at [40, 69] on input "checkbox" at bounding box center [40, 69] width 0 height 0
checkbox input "true"
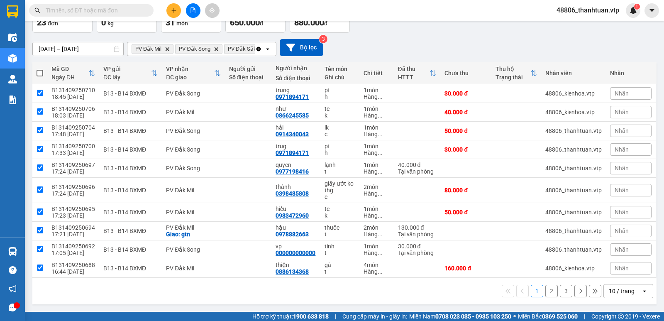
checkbox input "true"
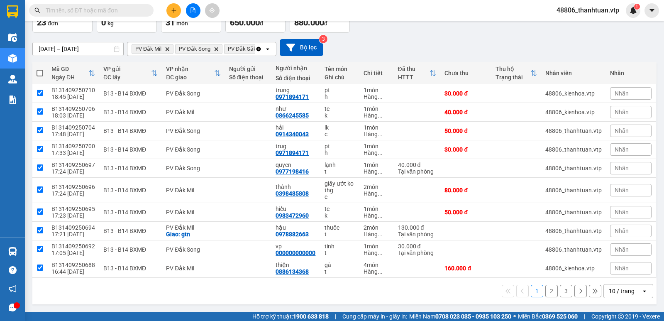
checkbox input "true"
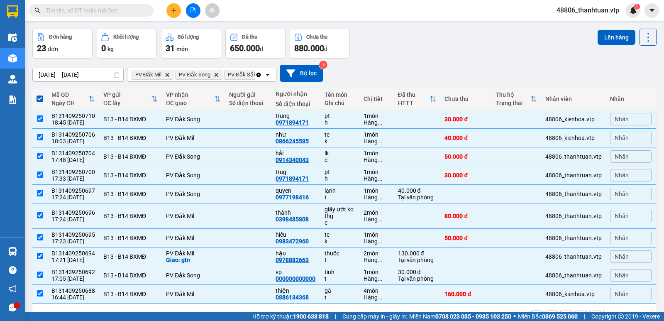
scroll to position [0, 0]
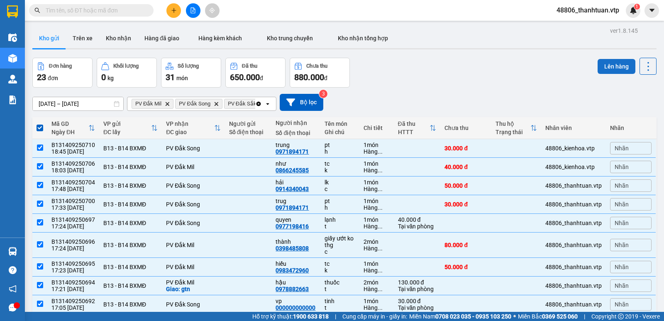
click at [613, 69] on button "Lên hàng" at bounding box center [617, 66] width 38 height 15
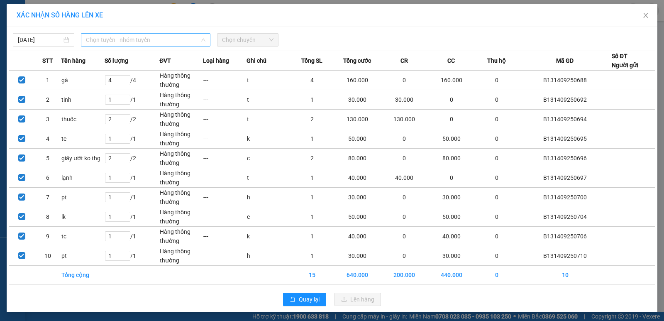
click at [149, 42] on span "Chọn tuyến - nhóm tuyến" at bounding box center [146, 40] width 120 height 12
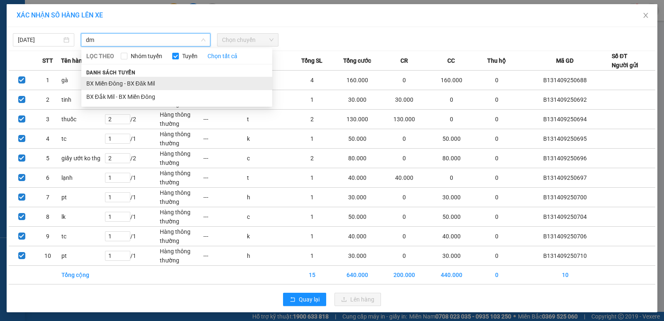
type input "dm"
click at [143, 86] on li "BX Miền Đông - BX Đăk Mil" at bounding box center [176, 83] width 191 height 13
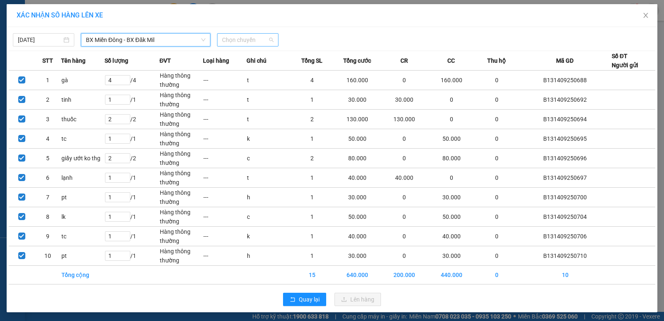
click at [237, 40] on span "Chọn chuyến" at bounding box center [247, 40] width 51 height 12
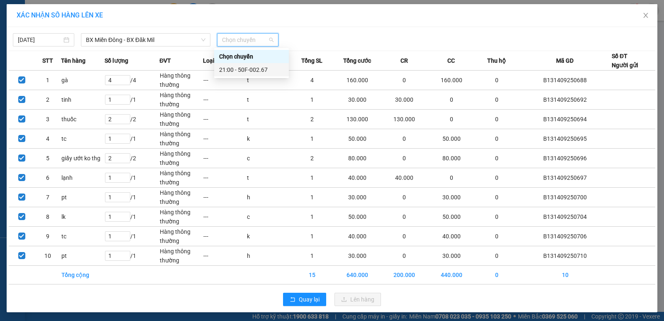
click at [235, 71] on div "21:00 - 50F-002.67" at bounding box center [251, 69] width 65 height 9
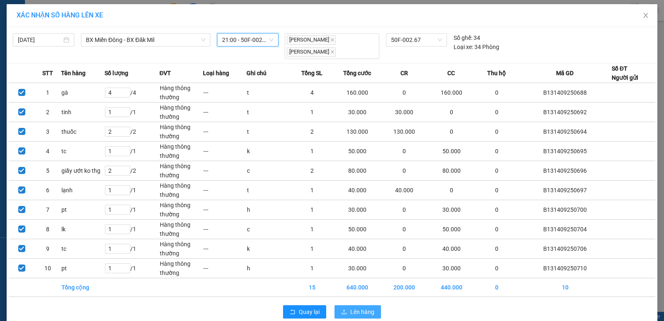
click at [350, 315] on span "Lên hàng" at bounding box center [362, 311] width 24 height 9
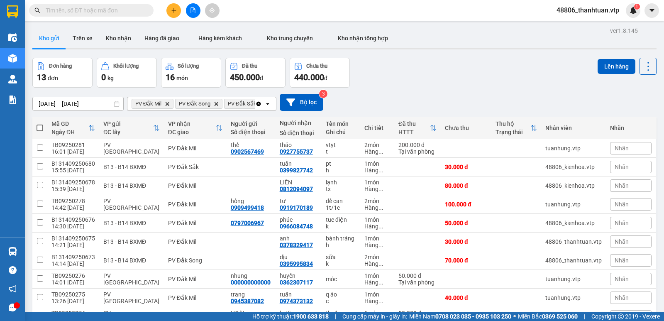
click at [37, 127] on span at bounding box center [40, 128] width 7 height 7
click at [40, 124] on input "checkbox" at bounding box center [40, 124] width 0 height 0
checkbox input "true"
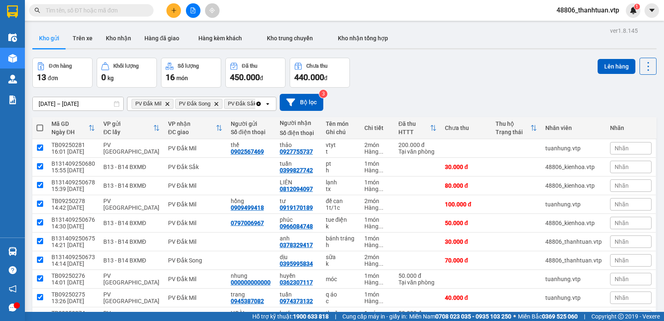
checkbox input "true"
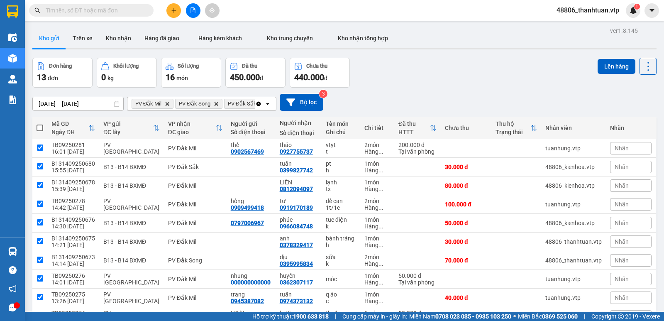
checkbox input "true"
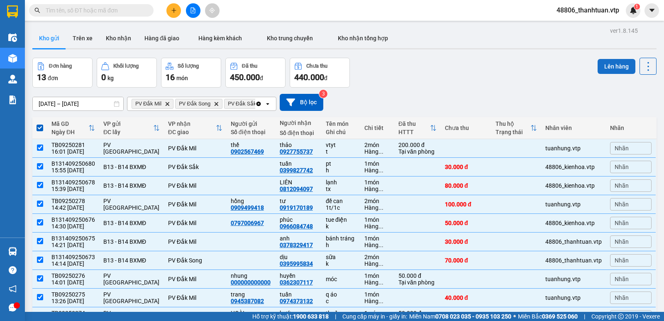
click at [602, 67] on button "Lên hàng" at bounding box center [617, 66] width 38 height 15
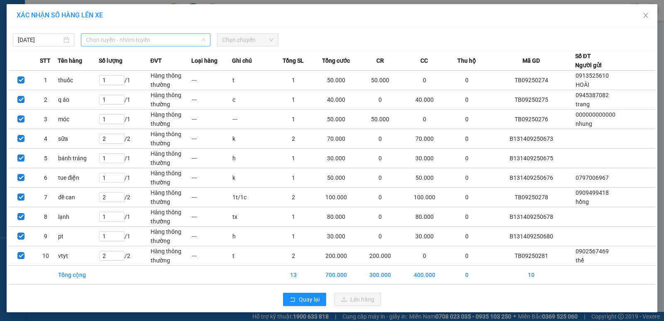
click at [158, 41] on span "Chọn tuyến - nhóm tuyến" at bounding box center [146, 40] width 120 height 12
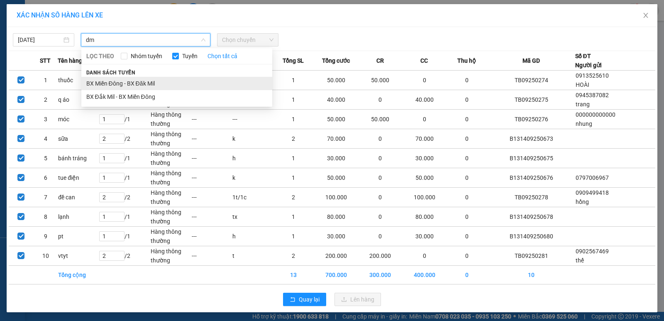
type input "dm"
click at [132, 82] on li "BX Miền Đông - BX Đăk Mil" at bounding box center [176, 83] width 191 height 13
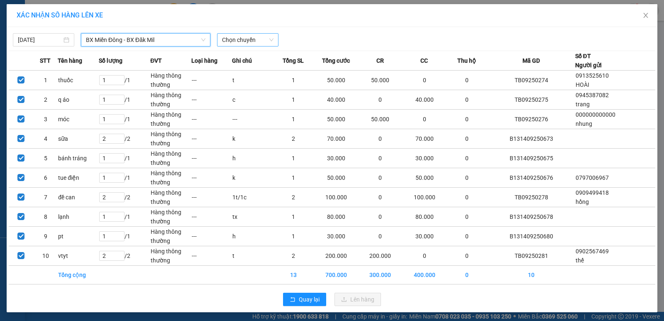
drag, startPoint x: 249, startPoint y: 37, endPoint x: 248, endPoint y: 42, distance: 4.6
click at [248, 42] on span "Chọn chuyến" at bounding box center [247, 40] width 51 height 12
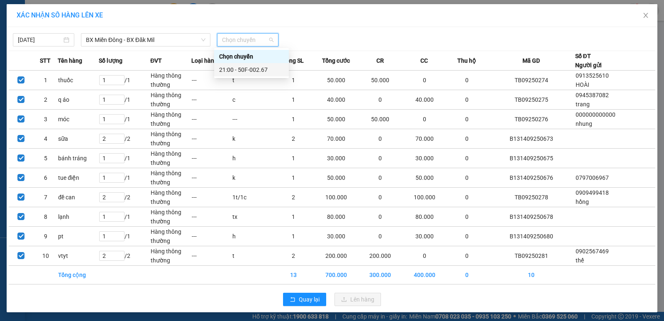
click at [245, 69] on div "21:00 - 50F-002.67" at bounding box center [251, 69] width 65 height 9
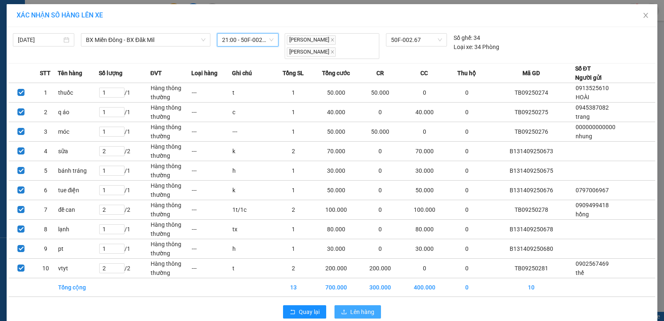
click at [342, 310] on icon "upload" at bounding box center [344, 311] width 5 height 5
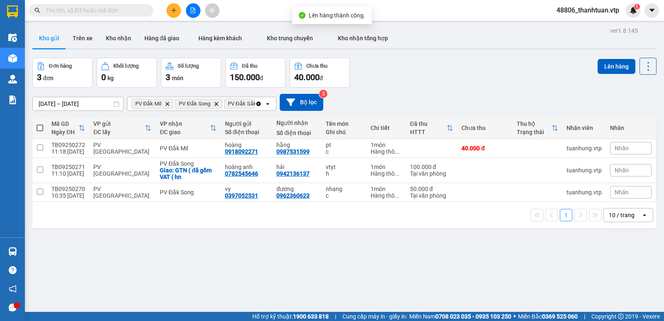
click at [39, 128] on span at bounding box center [40, 128] width 7 height 7
click at [40, 124] on input "checkbox" at bounding box center [40, 124] width 0 height 0
checkbox input "true"
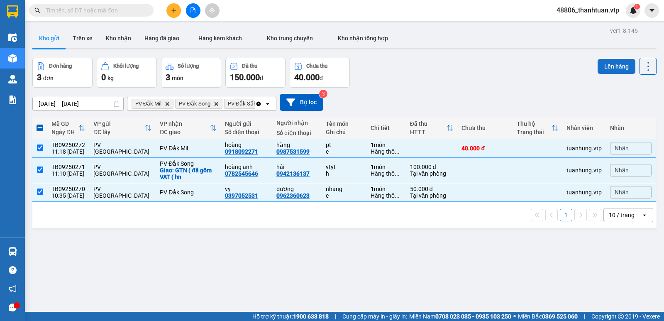
click at [615, 70] on button "Lên hàng" at bounding box center [617, 66] width 38 height 15
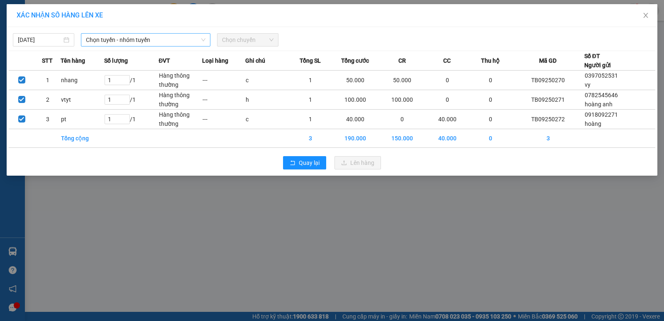
click at [183, 40] on span "Chọn tuyến - nhóm tuyến" at bounding box center [146, 40] width 120 height 12
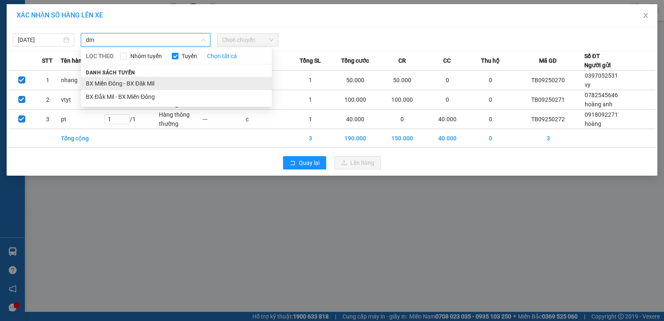
type input "dm"
click at [155, 86] on li "BX Miền Đông - BX Đăk Mil" at bounding box center [176, 83] width 191 height 13
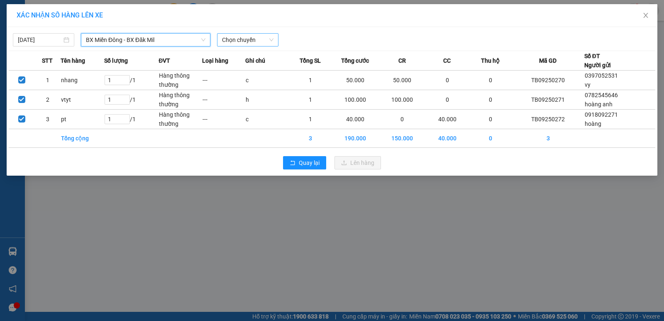
click at [241, 44] on span "Chọn chuyến" at bounding box center [247, 40] width 51 height 12
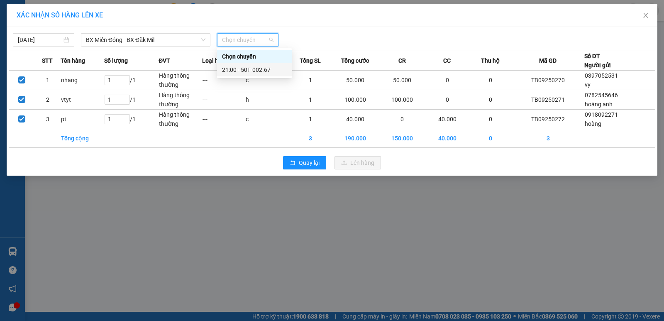
click at [249, 70] on div "21:00 - 50F-002.67" at bounding box center [254, 69] width 65 height 9
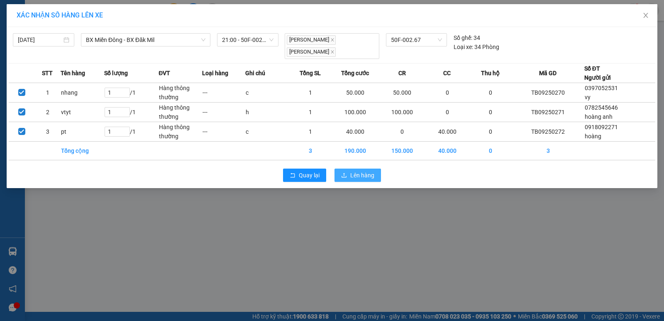
click at [354, 174] on span "Lên hàng" at bounding box center [362, 175] width 24 height 9
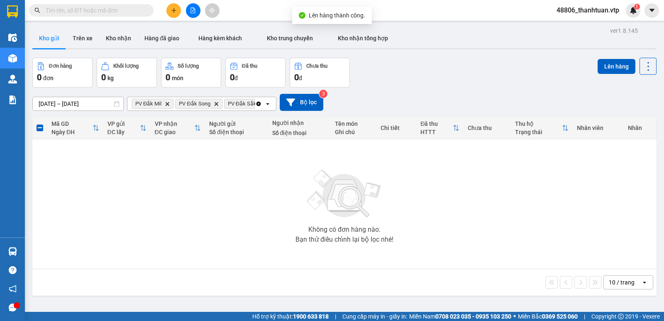
click at [257, 104] on icon "Clear all" at bounding box center [259, 103] width 5 height 5
